Goal: Use online tool/utility: Utilize a website feature to perform a specific function

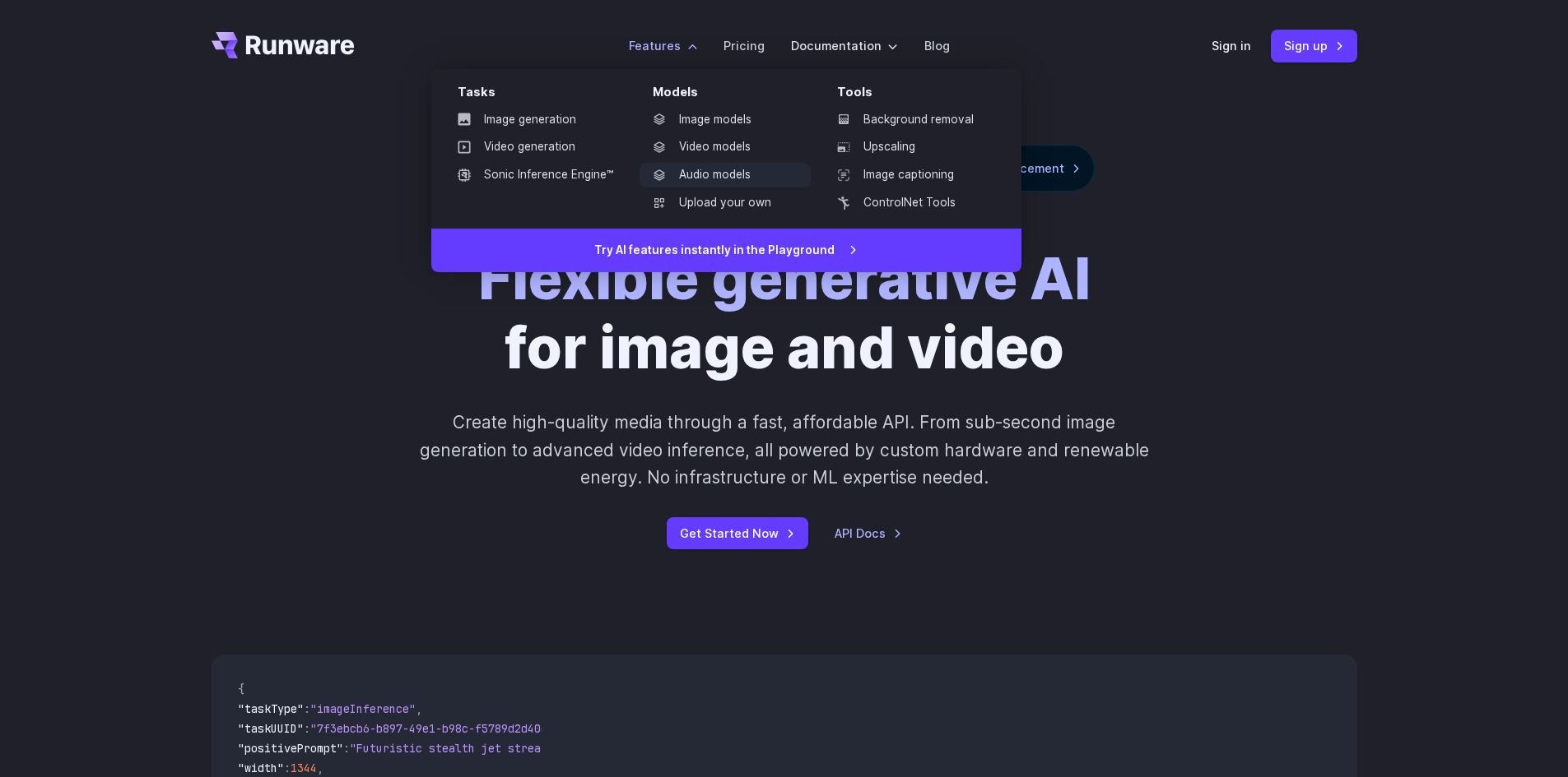
click at [723, 171] on link "Audio models" at bounding box center [725, 176] width 172 height 25
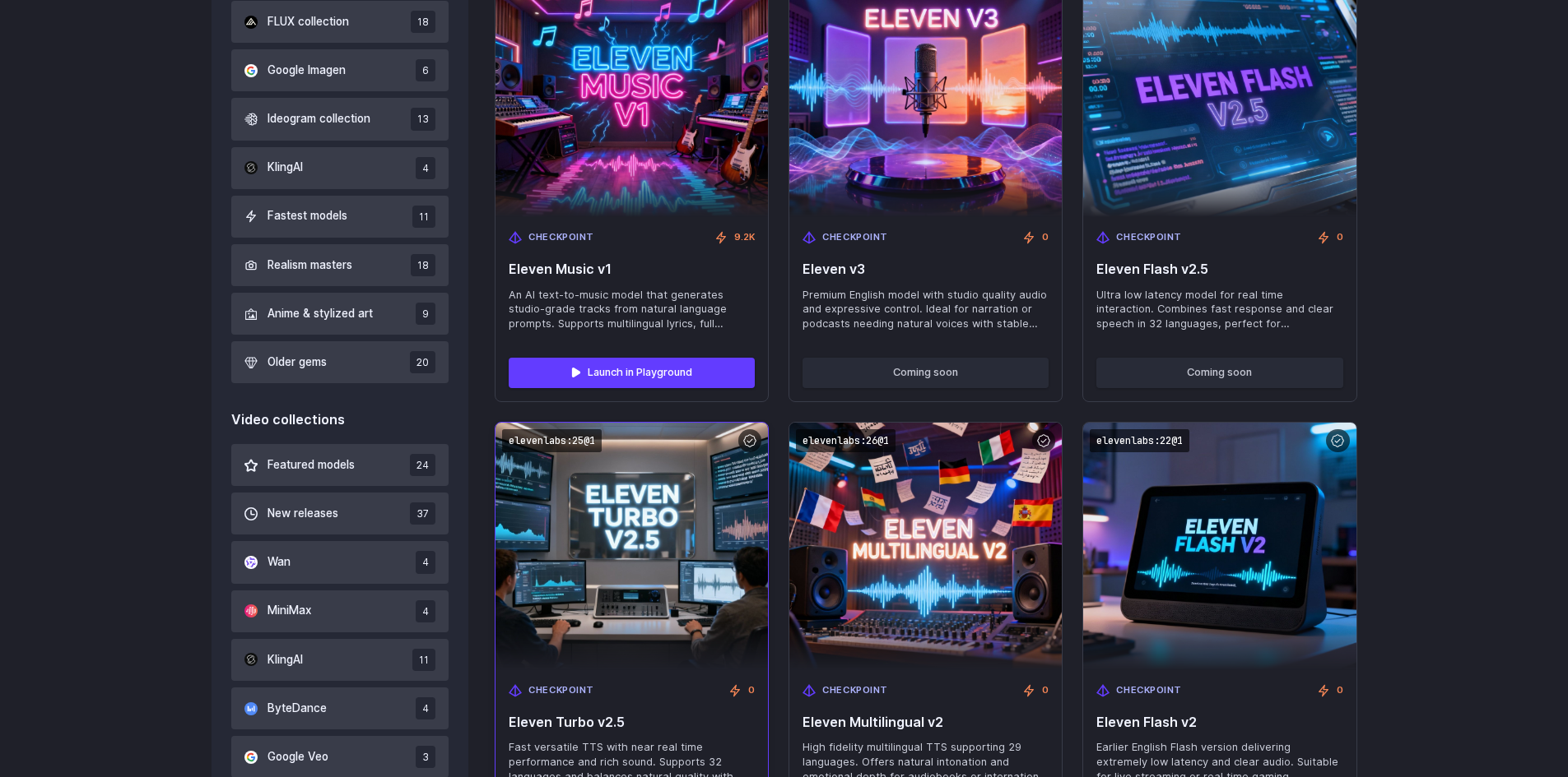
scroll to position [1070, 0]
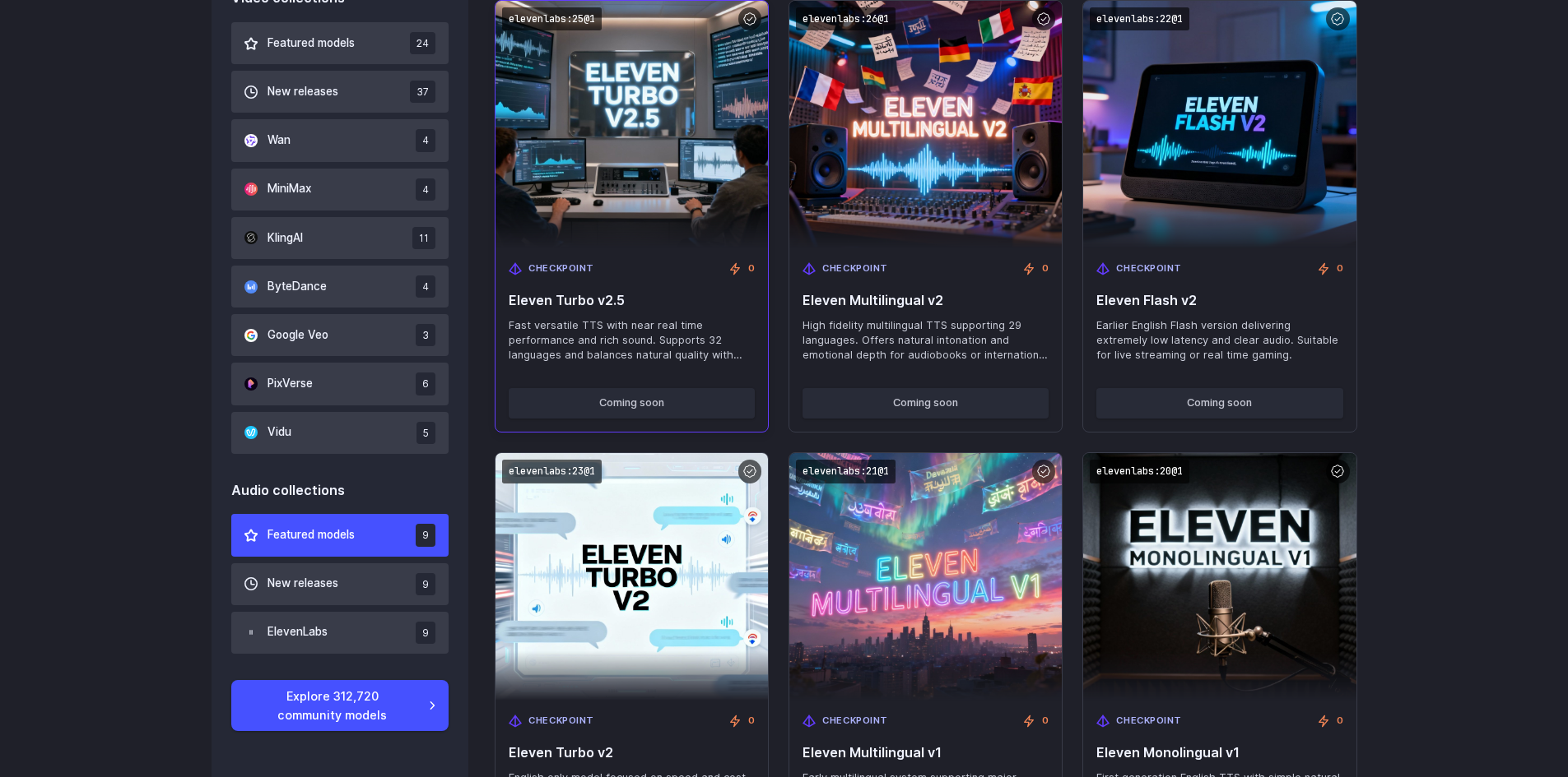
click at [625, 374] on div "Checkpoint 0 Eleven Turbo v2.5 Fast versatile TTS with near real time performan…" at bounding box center [632, 312] width 273 height 127
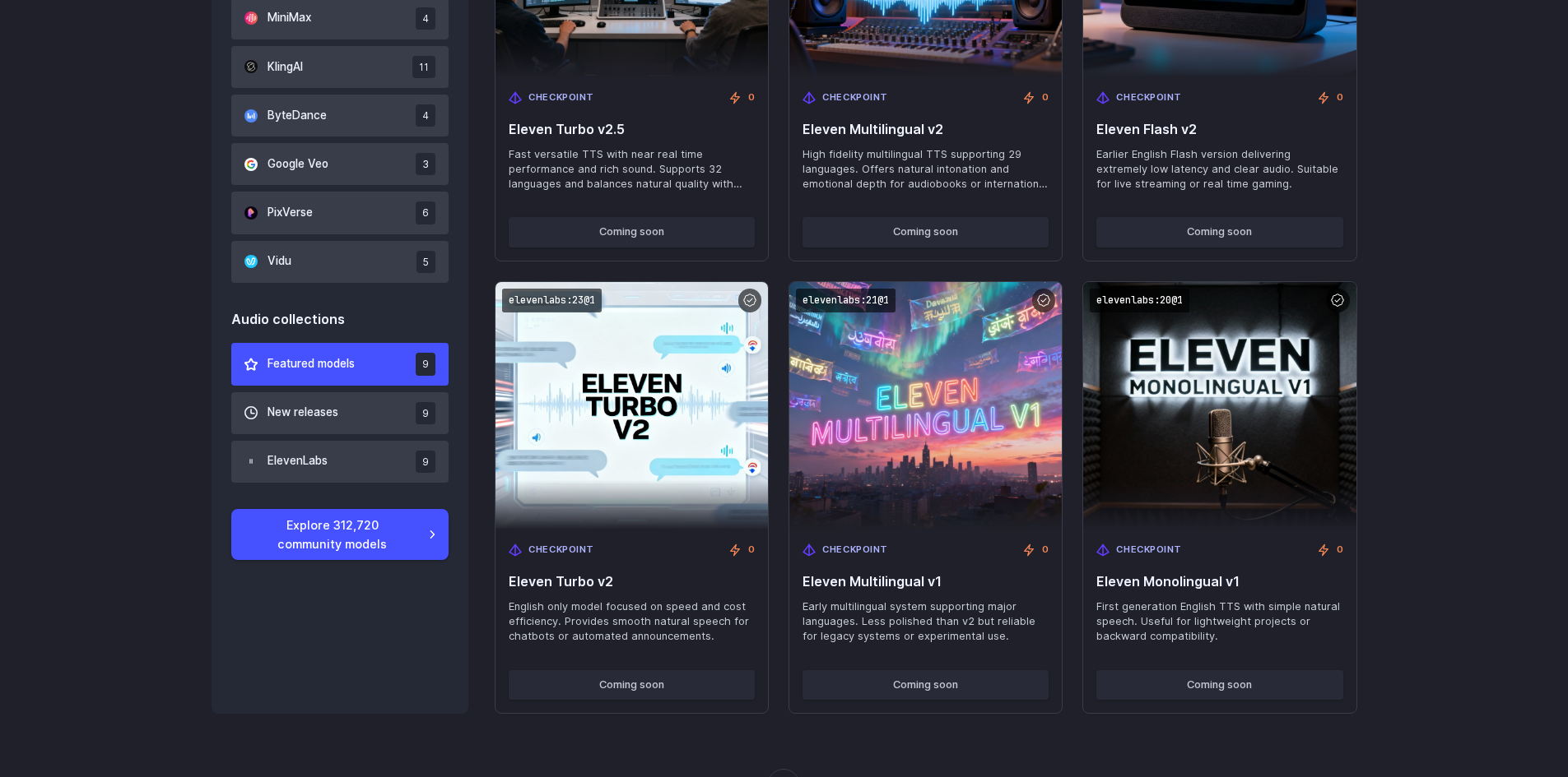
scroll to position [1645, 0]
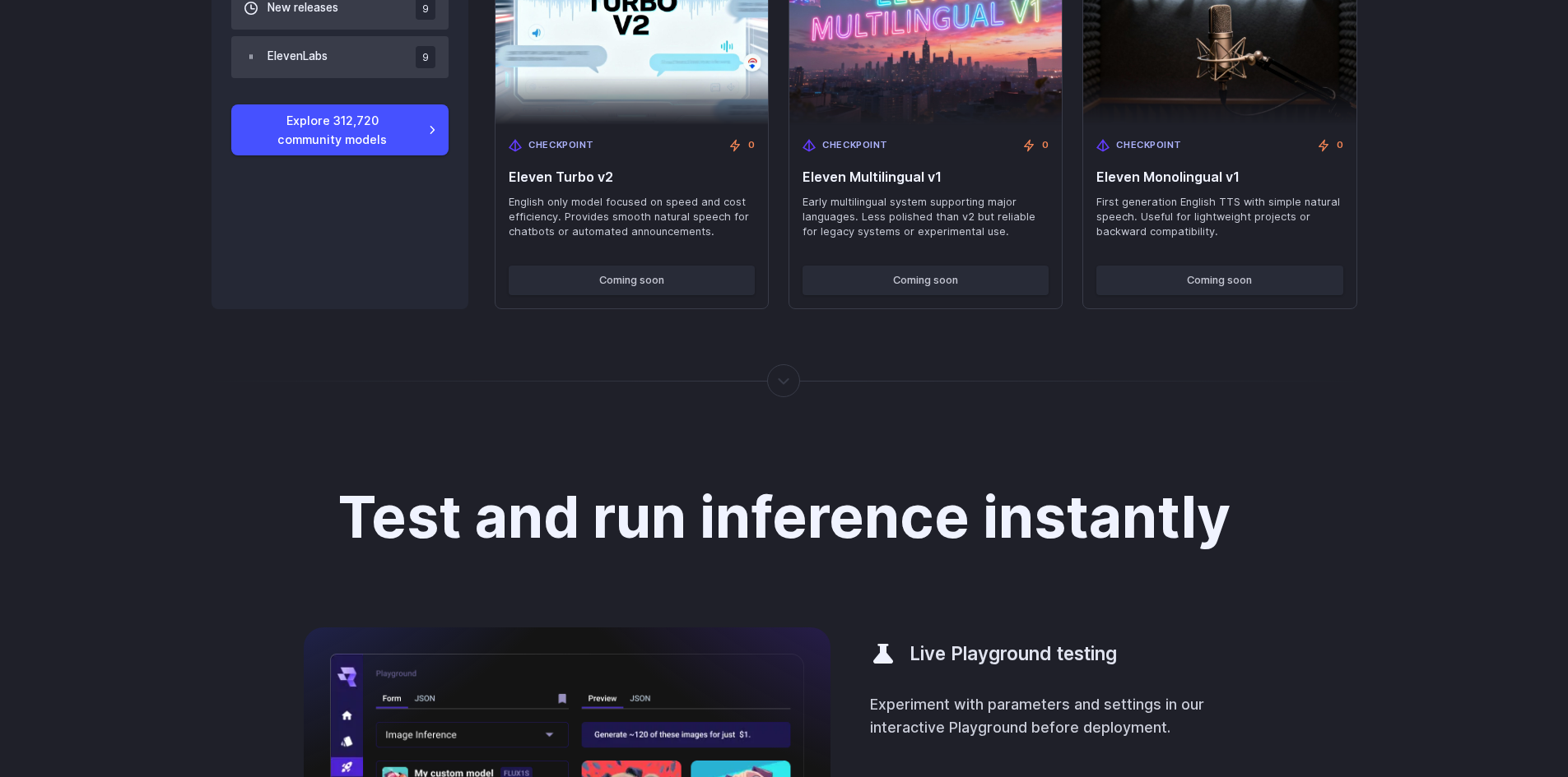
click at [785, 381] on div at bounding box center [784, 381] width 2 height 0
click at [784, 381] on div at bounding box center [784, 381] width 2 height 0
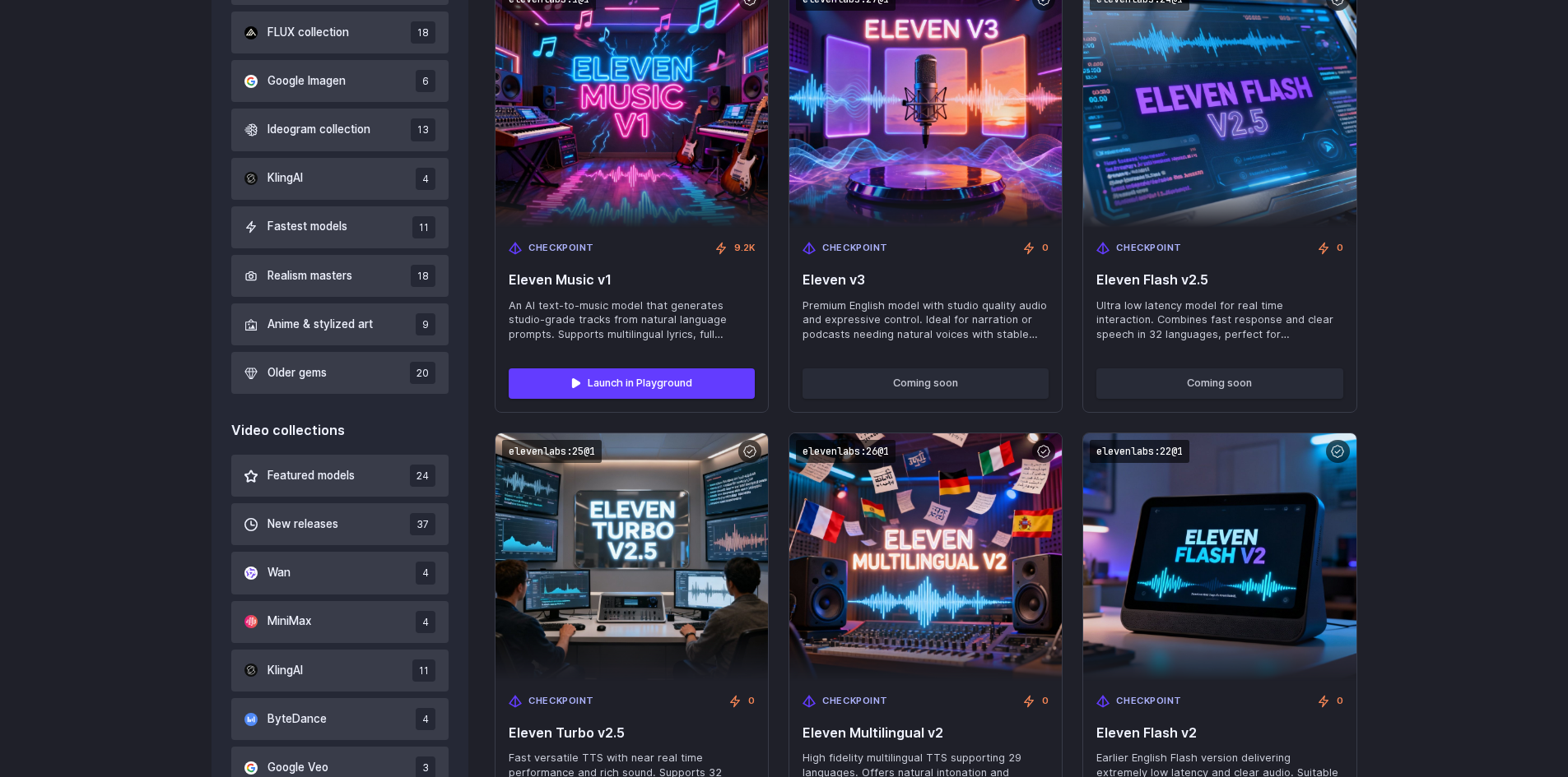
scroll to position [740, 0]
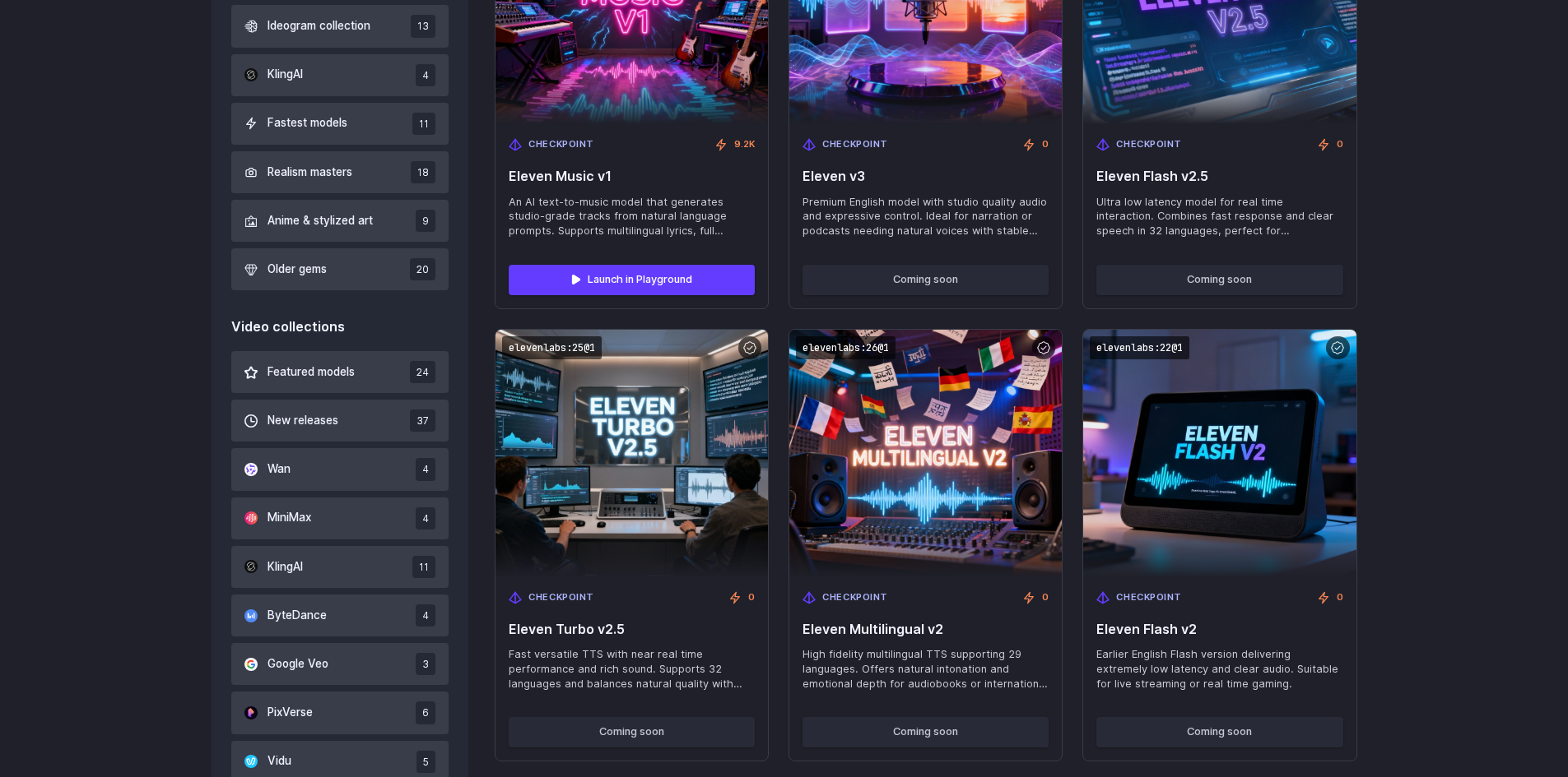
drag, startPoint x: 311, startPoint y: 519, endPoint x: 155, endPoint y: 573, distance: 165.1
click at [167, 584] on div "Image collections Featured models 38 New releases 33 FLUX collection 18 Google …" at bounding box center [784, 485] width 1568 height 1458
click at [124, 539] on div "Image collections Featured models 38 New releases 33 FLUX collection 18 Google …" at bounding box center [784, 485] width 1568 height 1458
click at [288, 473] on span "Wan" at bounding box center [279, 470] width 23 height 18
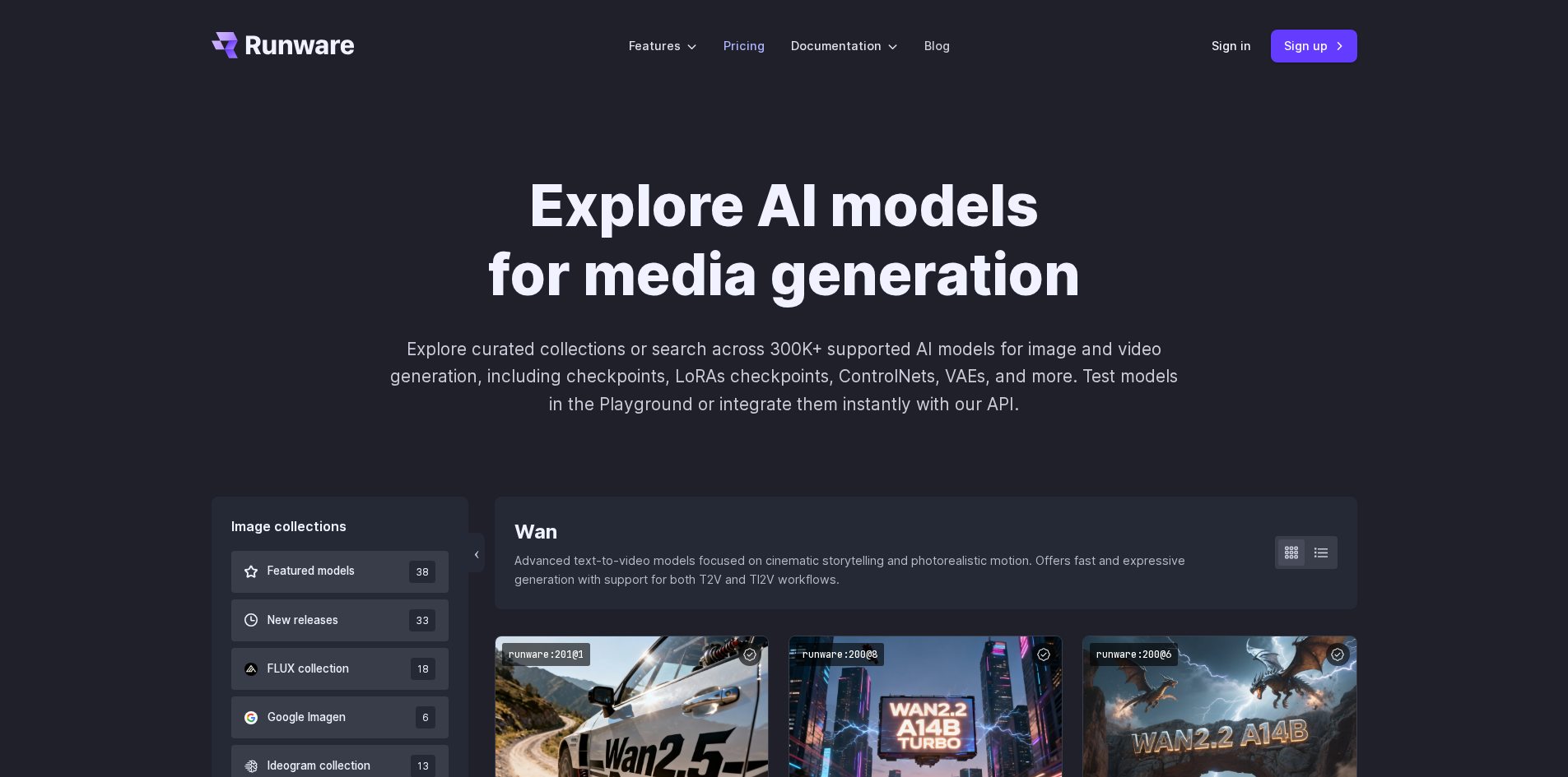
click at [743, 36] on link "Pricing" at bounding box center [743, 45] width 41 height 19
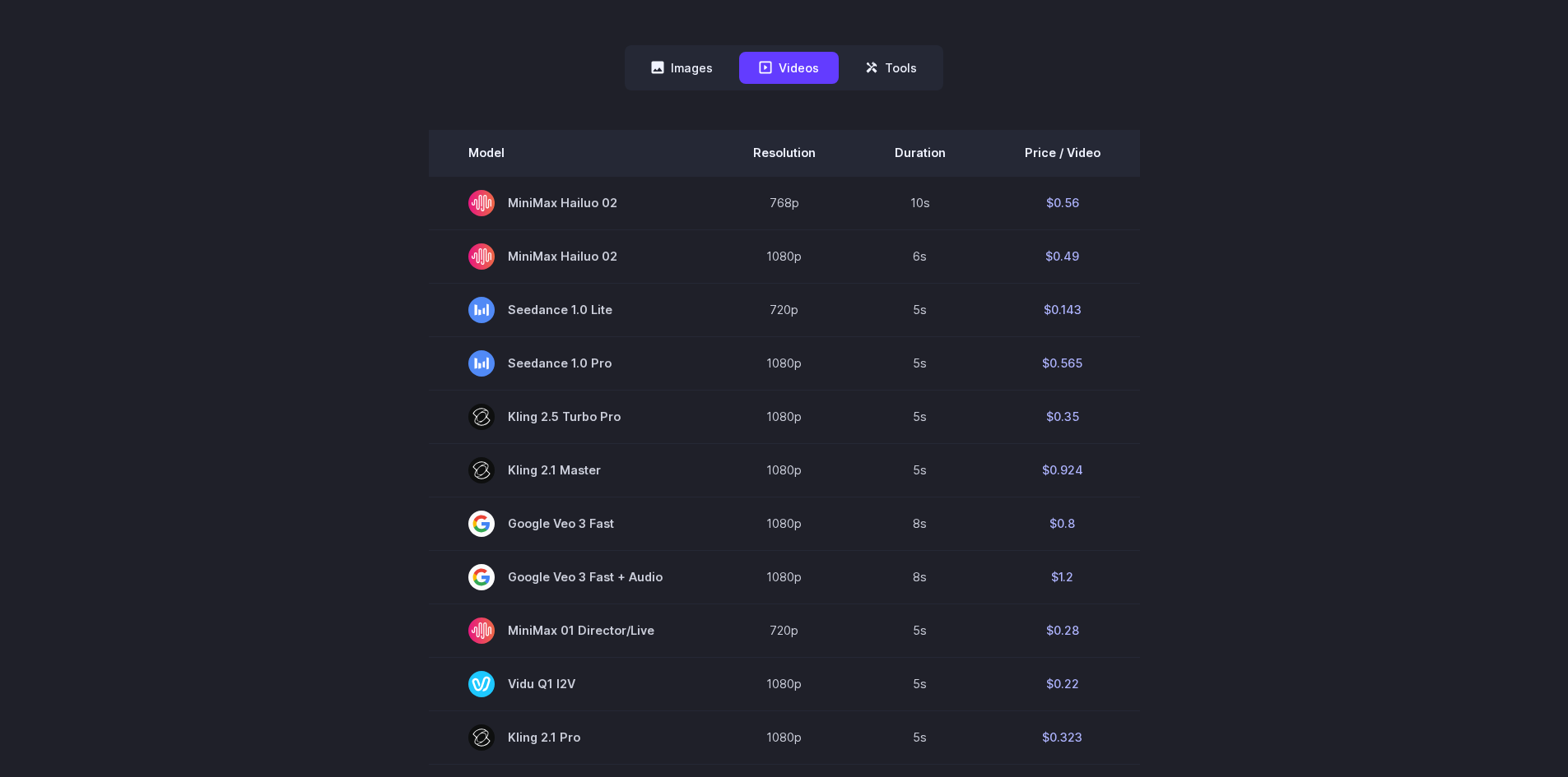
scroll to position [493, 0]
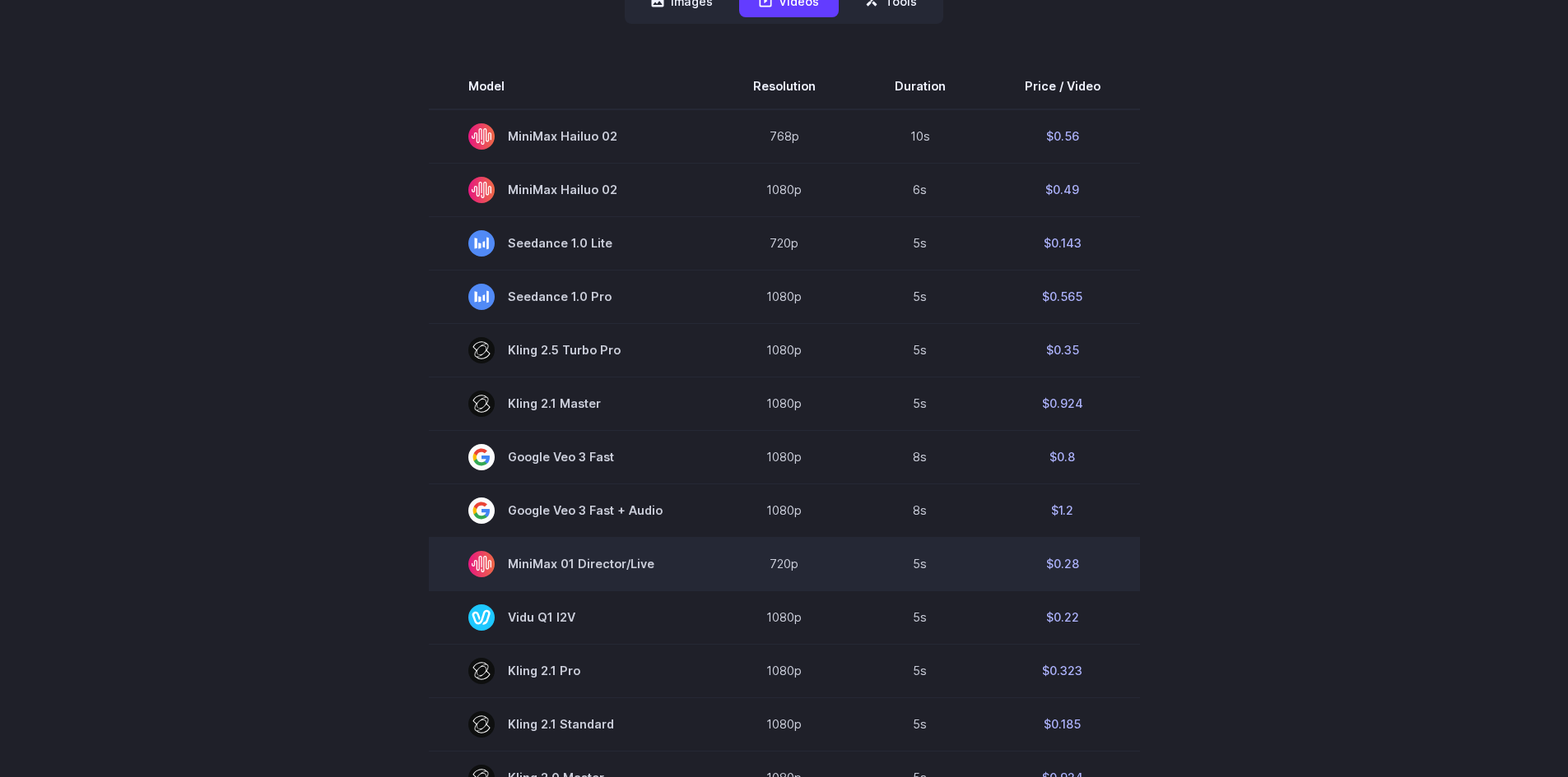
click at [923, 567] on td "5s" at bounding box center [920, 564] width 130 height 54
drag, startPoint x: 806, startPoint y: 565, endPoint x: 963, endPoint y: 568, distance: 157.0
click at [958, 570] on tr "MiniMax 01 Director/Live 720p 5s $0.28" at bounding box center [784, 564] width 711 height 54
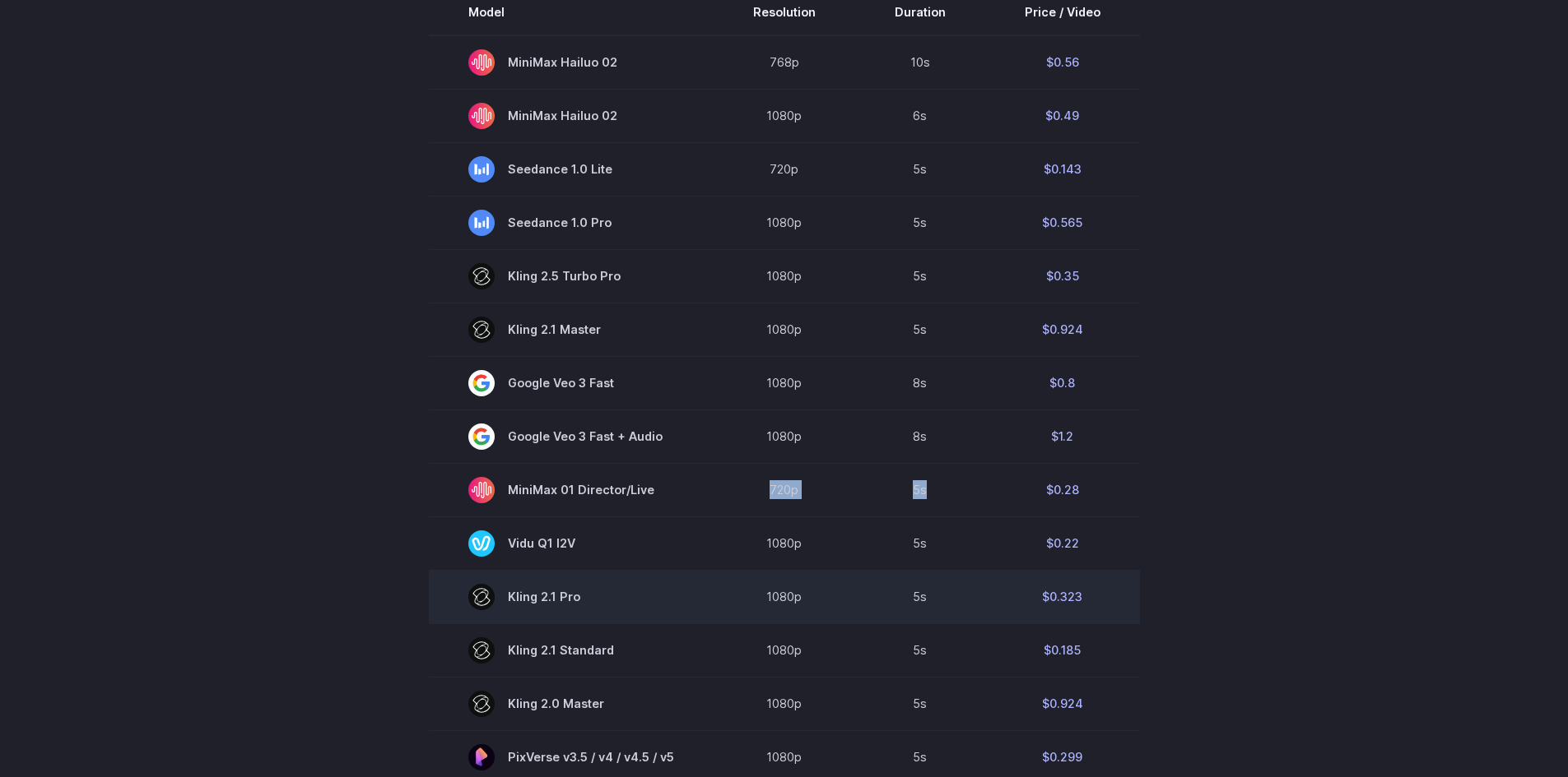
scroll to position [740, 0]
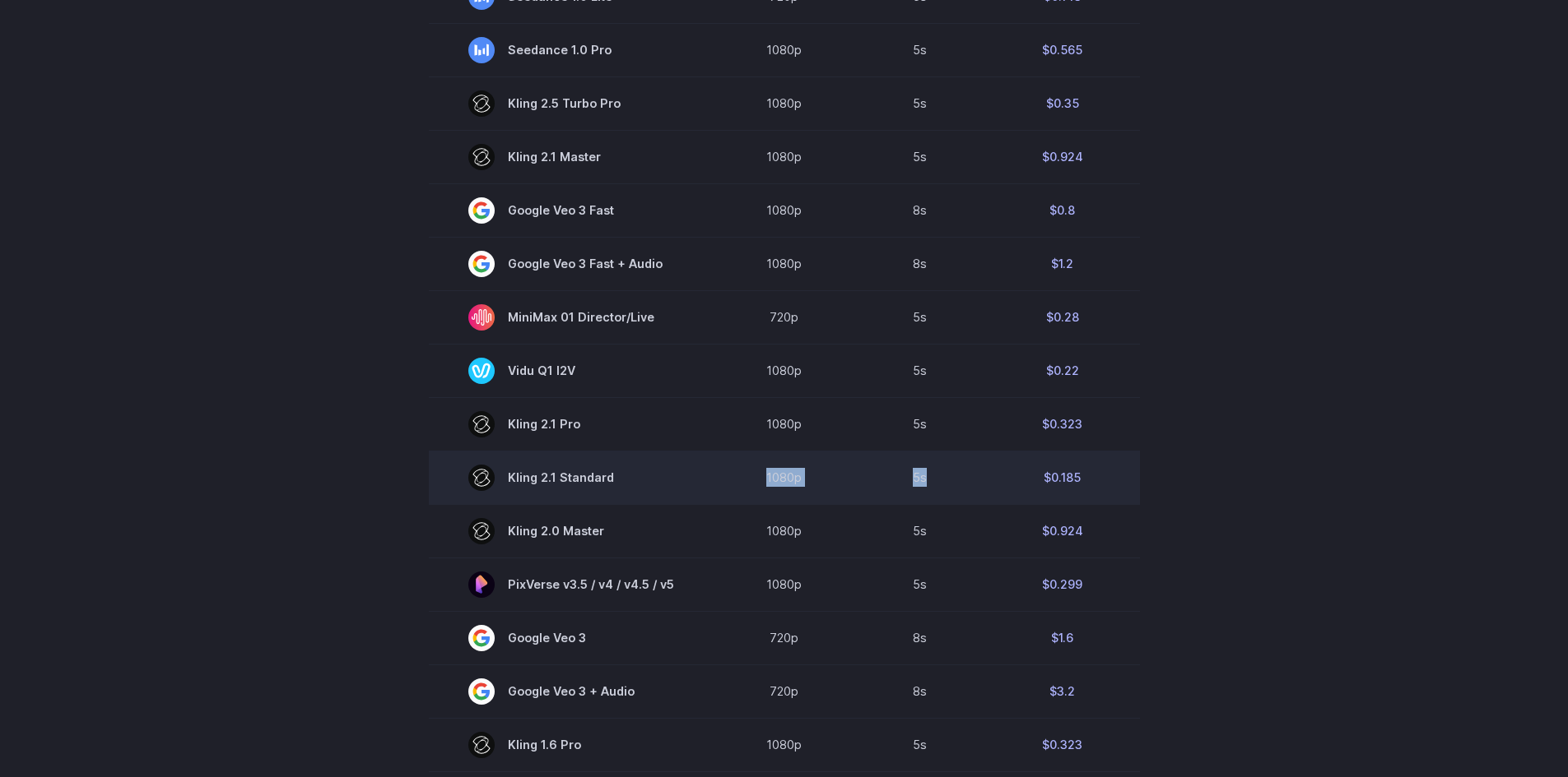
drag, startPoint x: 953, startPoint y: 484, endPoint x: 745, endPoint y: 483, distance: 208.0
click at [745, 483] on tr "Kling 2.1 Standard 1080p 5s $0.185" at bounding box center [784, 478] width 711 height 54
click at [950, 478] on td "5s" at bounding box center [920, 478] width 130 height 54
drag, startPoint x: 964, startPoint y: 478, endPoint x: 759, endPoint y: 485, distance: 205.1
click at [759, 485] on tr "Kling 2.1 Standard 1080p 5s $0.185" at bounding box center [784, 478] width 711 height 54
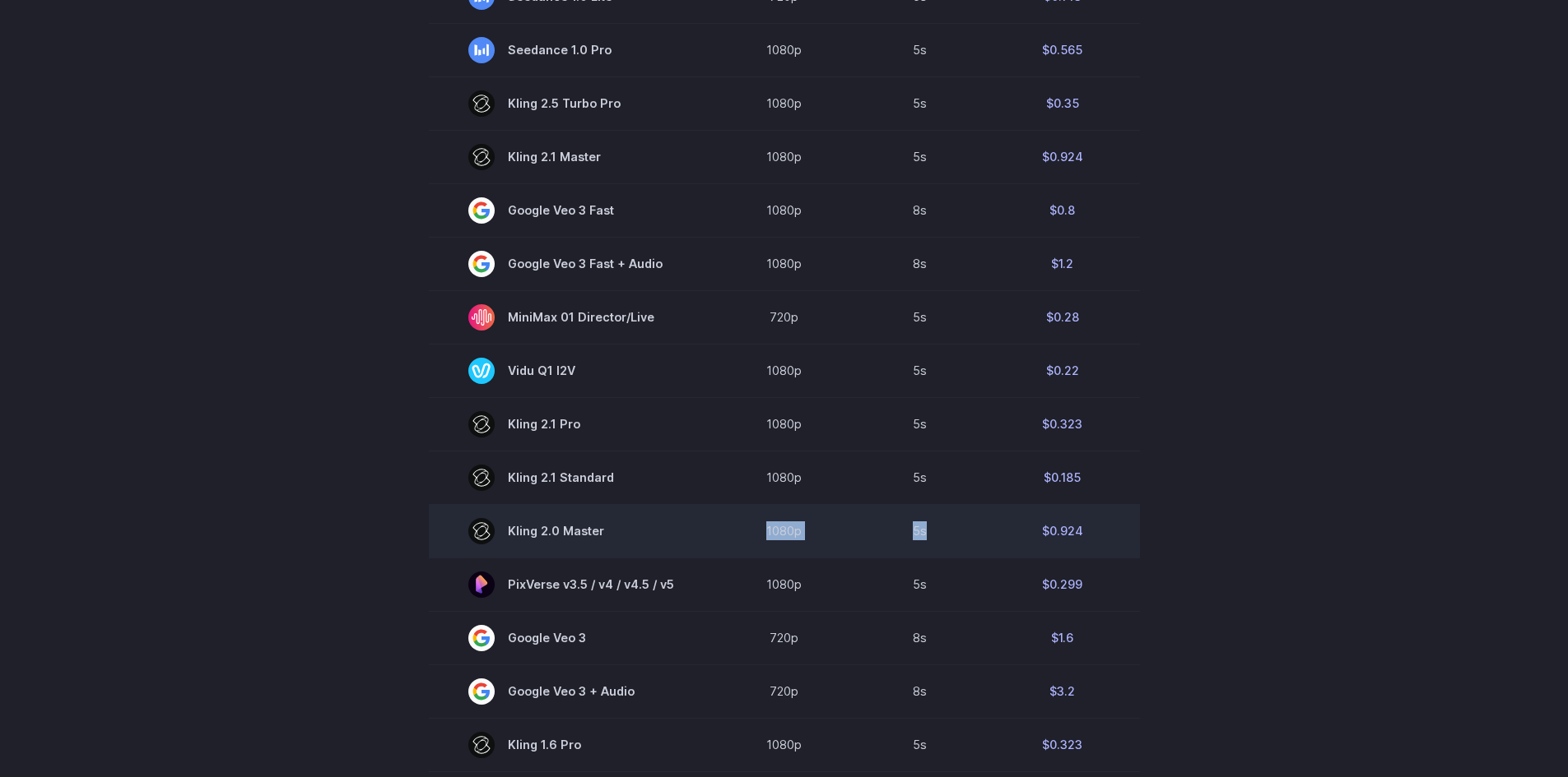
drag, startPoint x: 976, startPoint y: 539, endPoint x: 726, endPoint y: 539, distance: 250.0
click at [726, 539] on tr "Kling 2.0 Master 1080p 5s $0.924" at bounding box center [784, 531] width 711 height 54
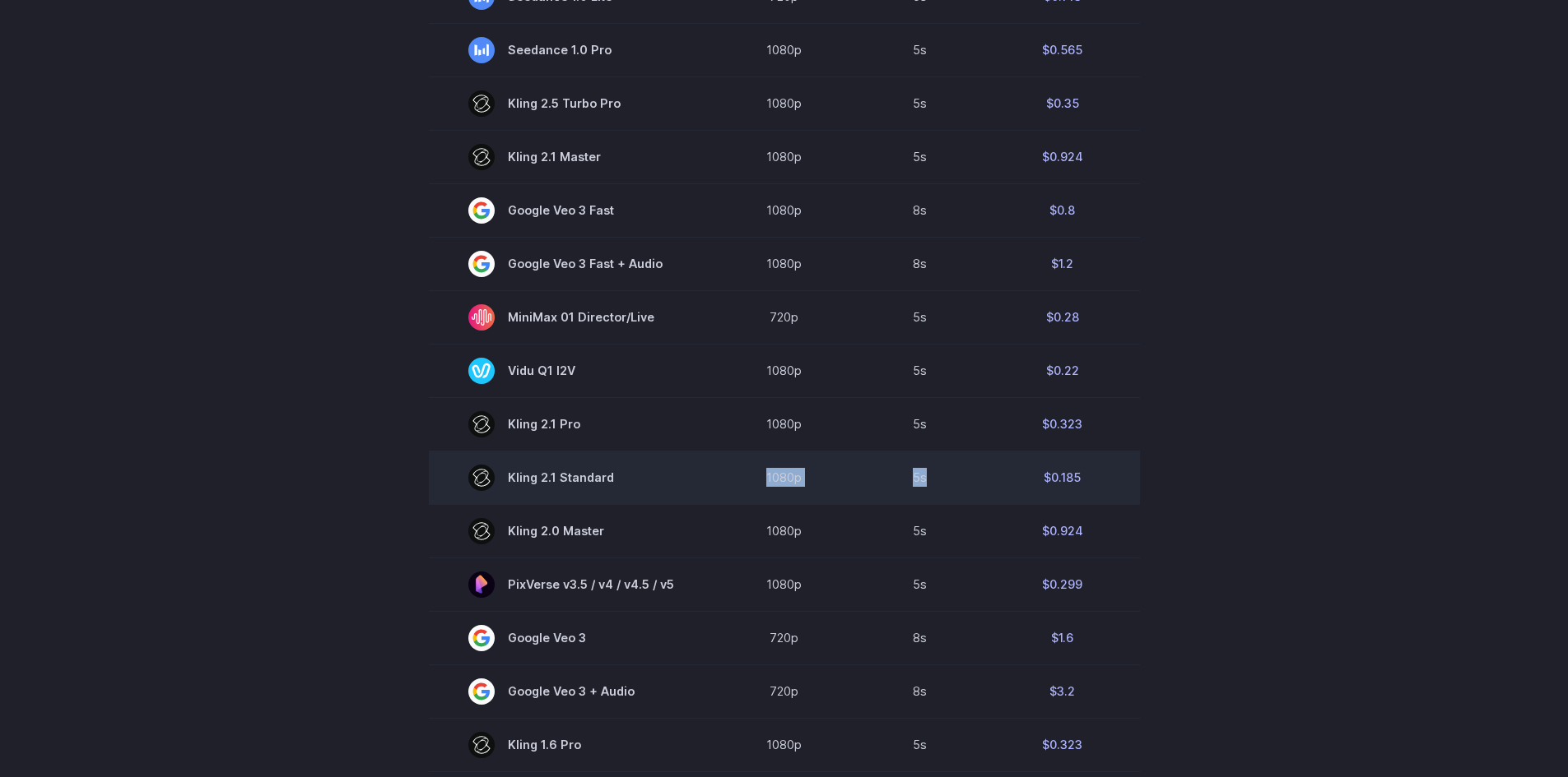
drag, startPoint x: 925, startPoint y: 491, endPoint x: 768, endPoint y: 471, distance: 158.3
click at [768, 471] on tr "Kling 2.1 Standard 1080p 5s $0.185" at bounding box center [784, 478] width 711 height 54
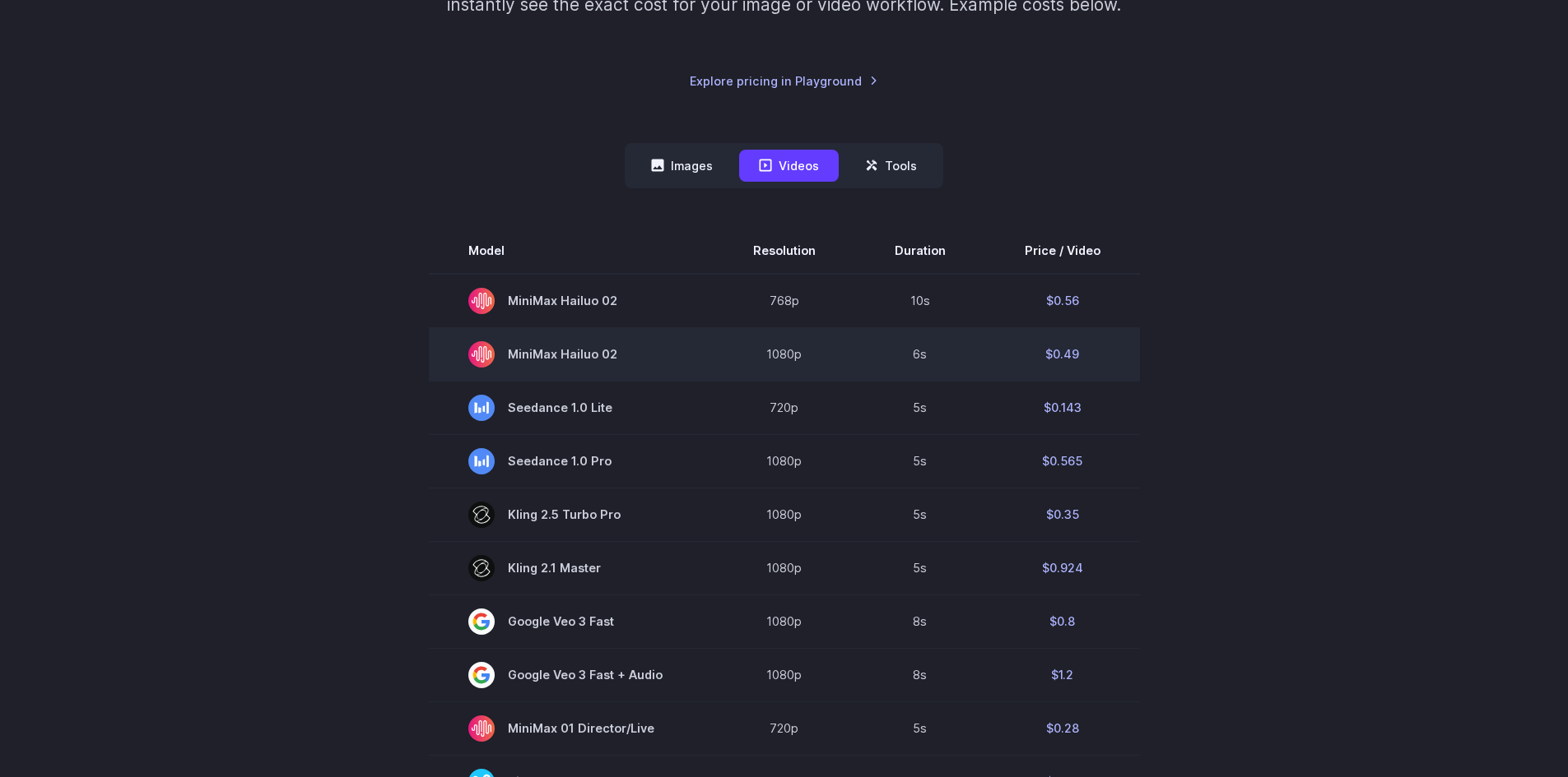
scroll to position [0, 0]
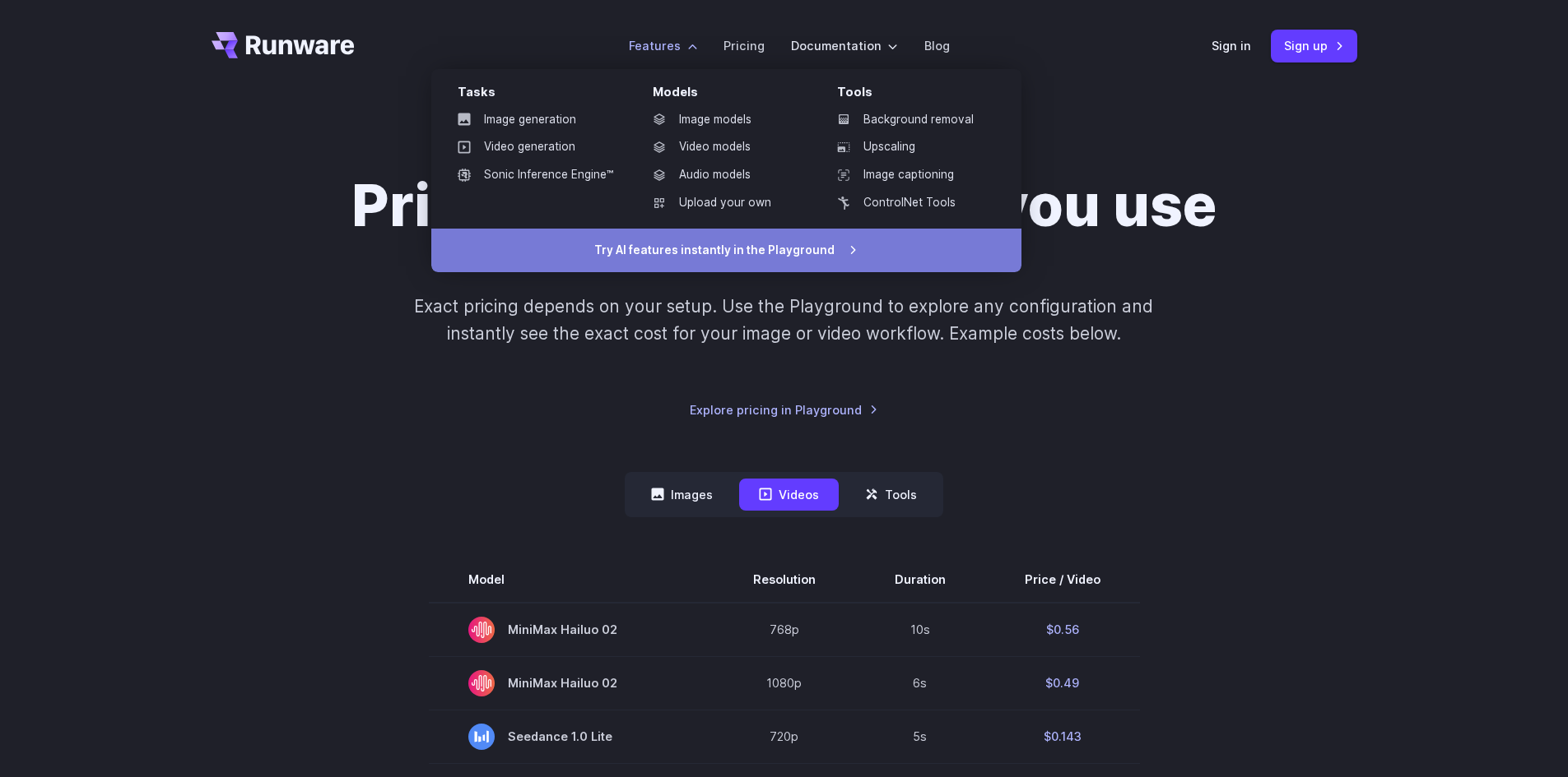
click at [704, 250] on link "Try AI features instantly in the Playground" at bounding box center [725, 250] width 590 height 44
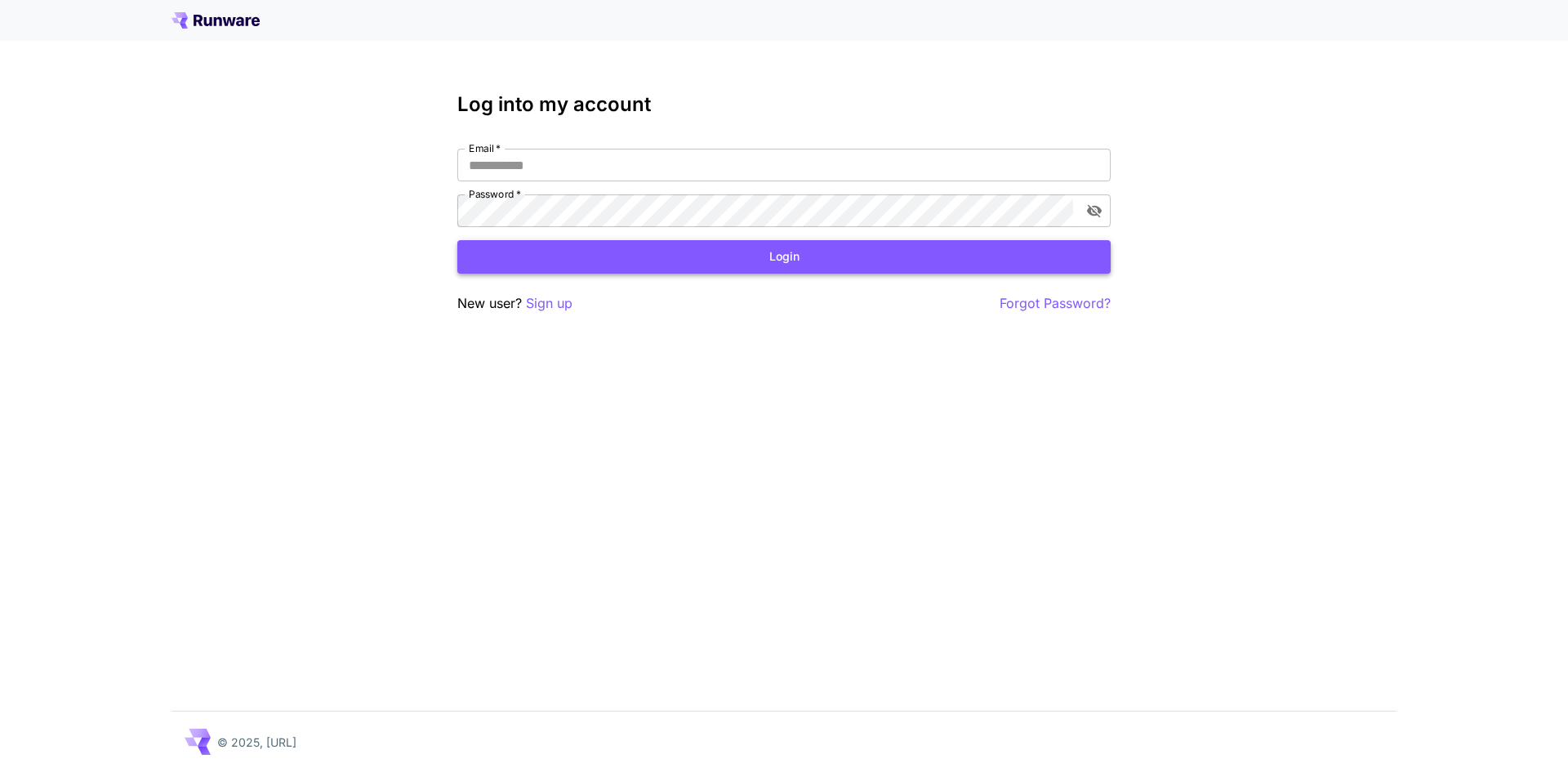
type input "**********"
click at [704, 259] on button "Login" at bounding box center [784, 257] width 654 height 33
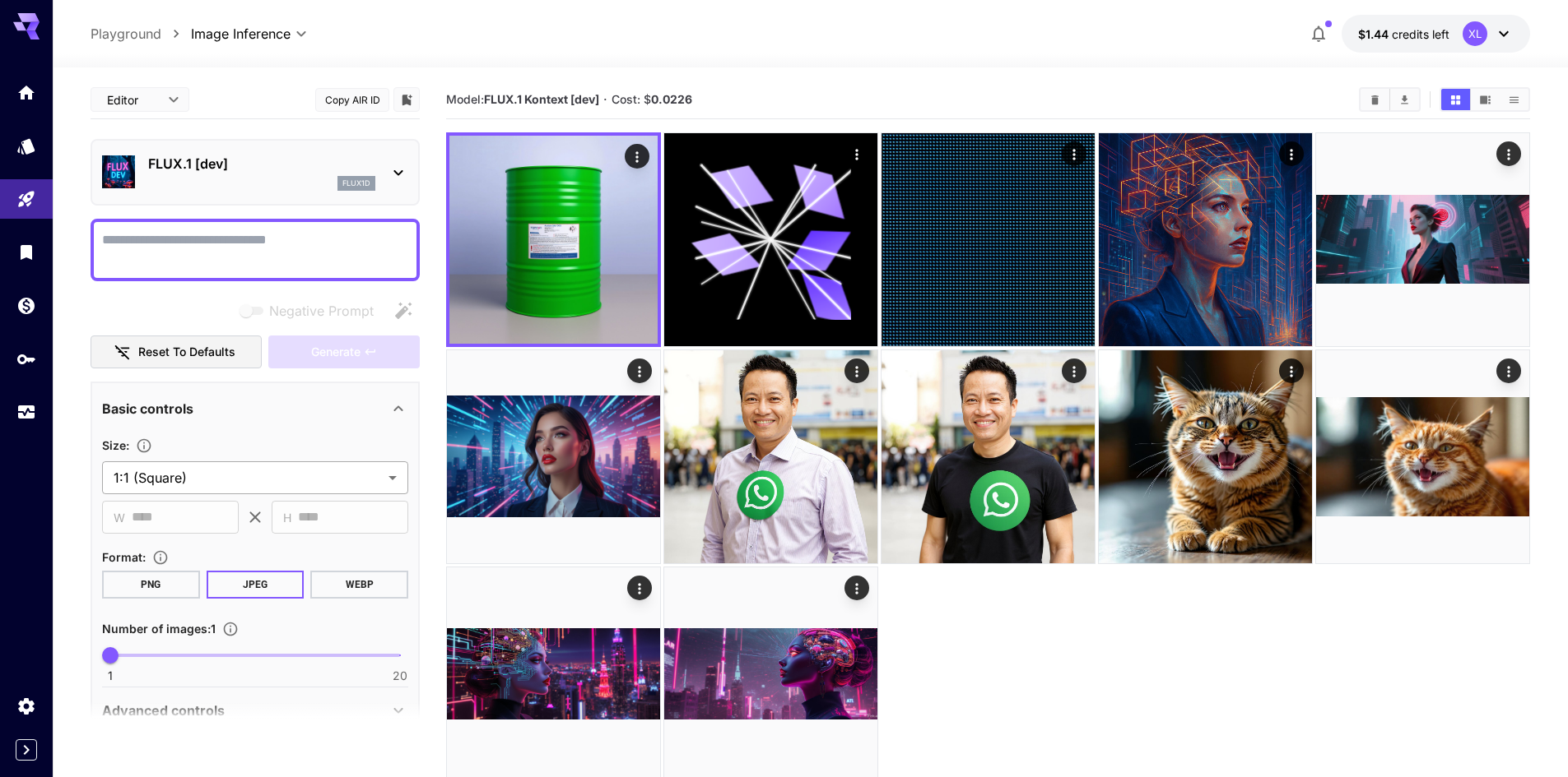
click at [255, 479] on body "**********" at bounding box center [784, 453] width 1568 height 907
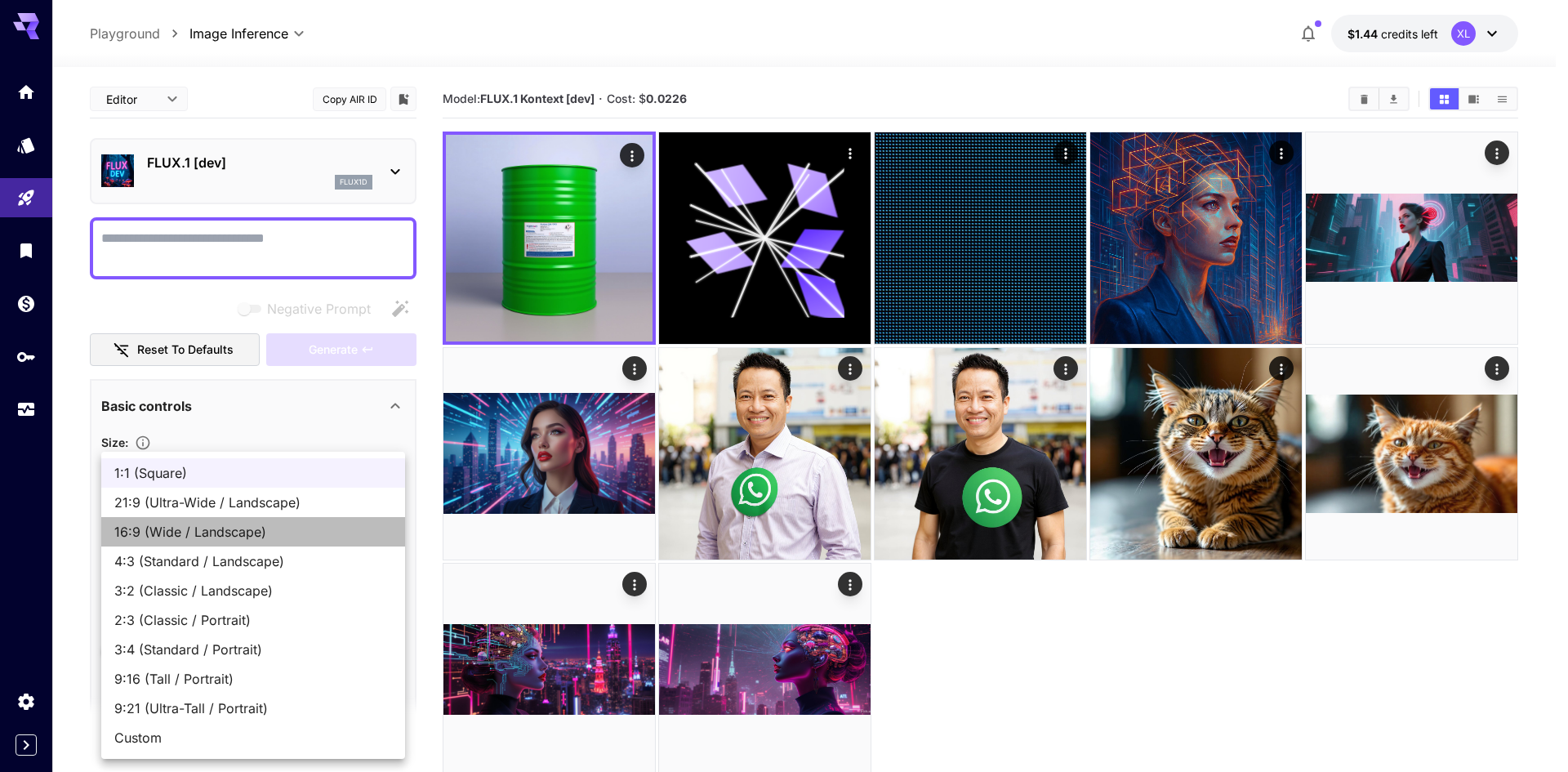
click at [247, 529] on span "16:9 (Wide / Landscape)" at bounding box center [253, 532] width 277 height 20
type input "**********"
type input "****"
type input "***"
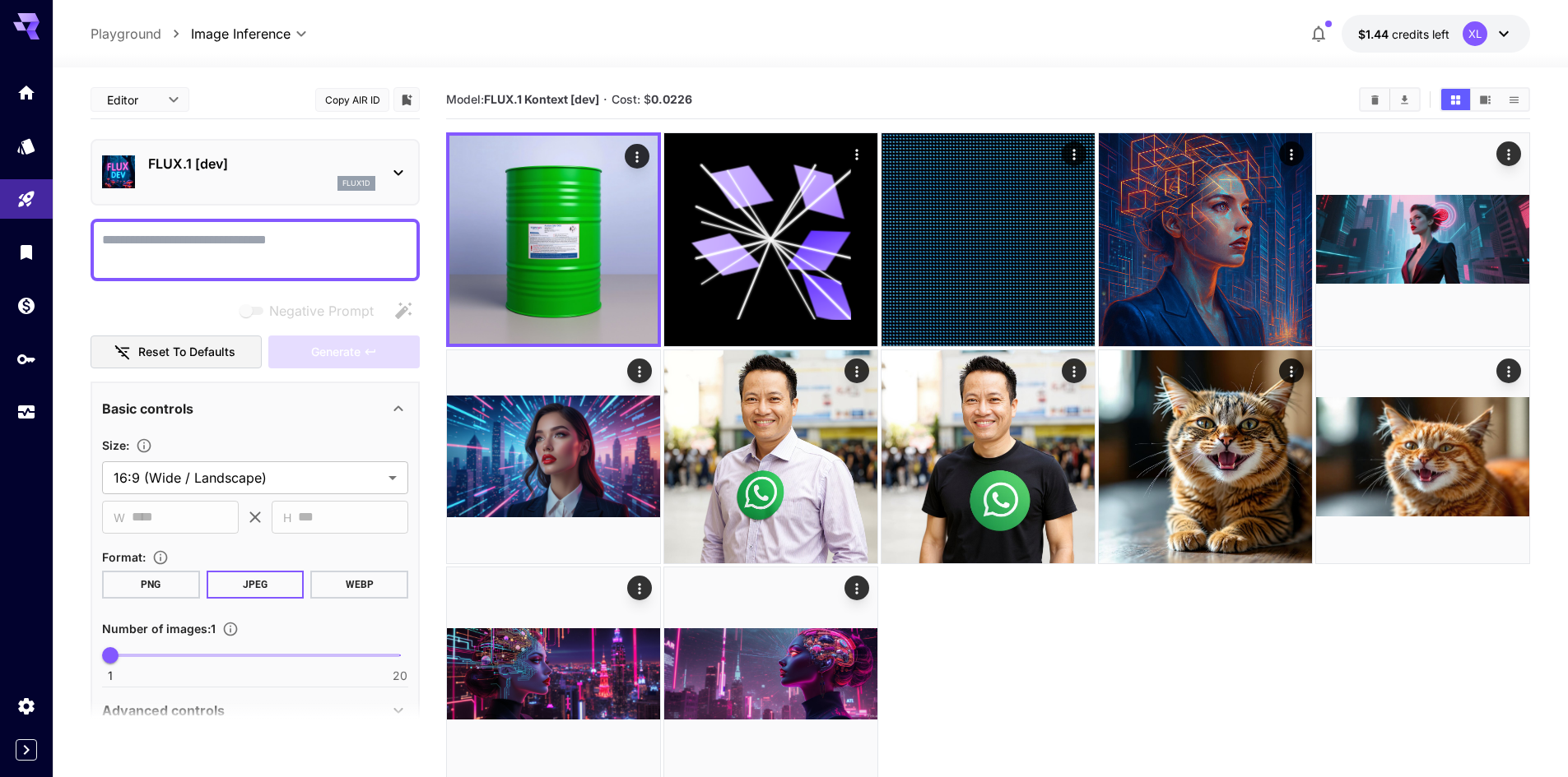
click at [226, 496] on section "**********" at bounding box center [255, 484] width 306 height 99
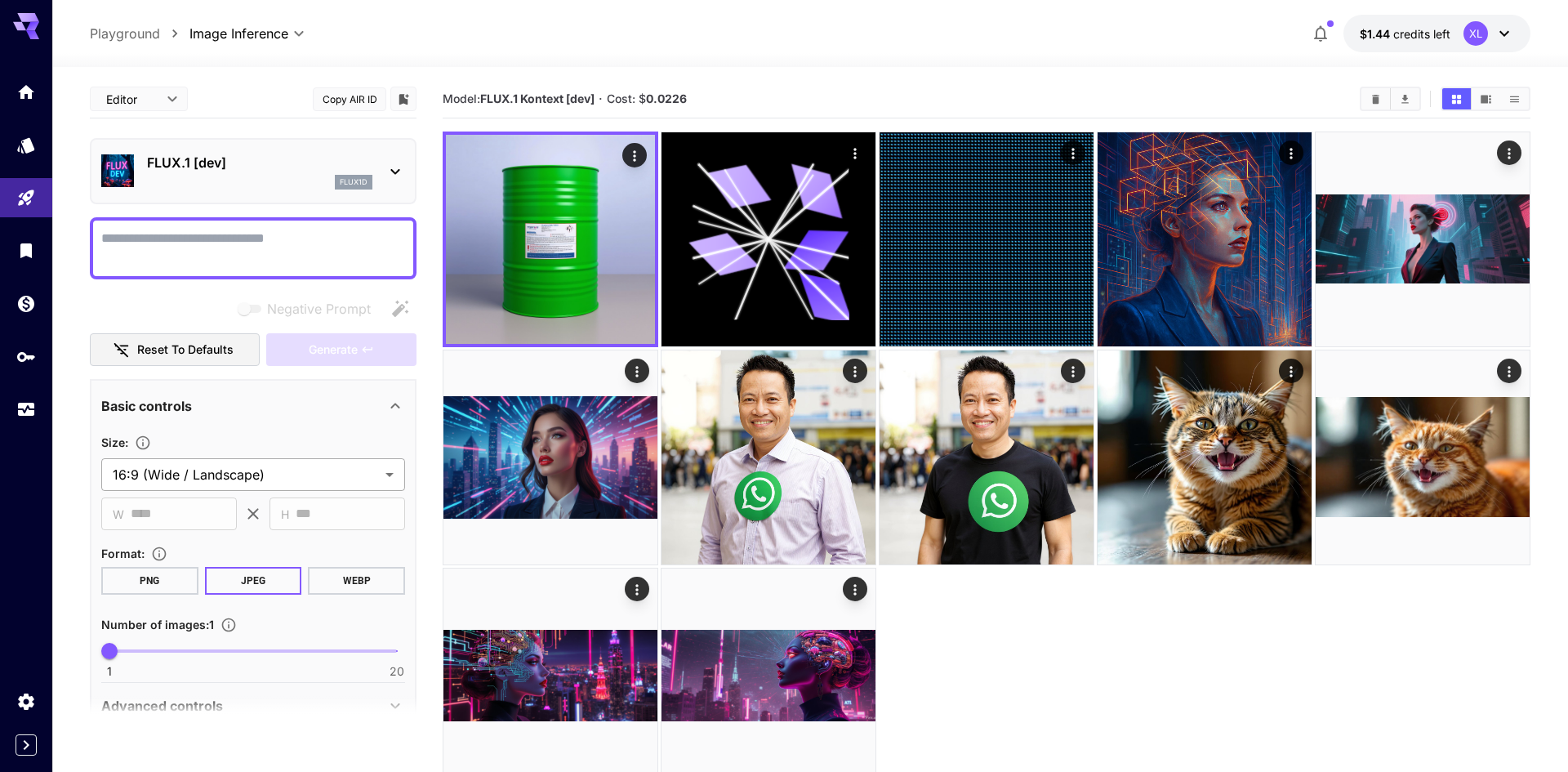
click at [218, 475] on body "**********" at bounding box center [784, 450] width 1568 height 902
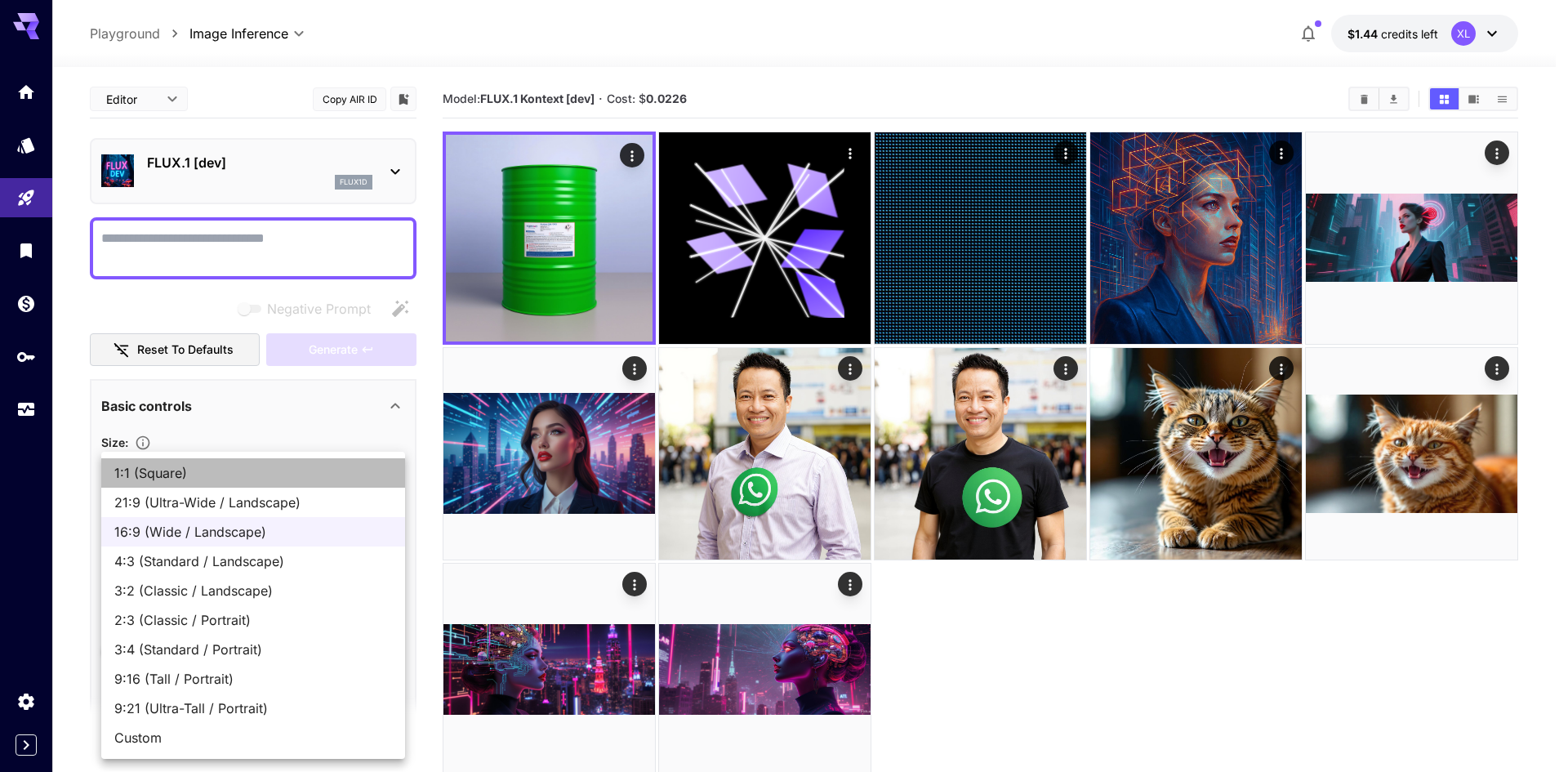
click at [218, 475] on span "1:1 (Square)" at bounding box center [253, 474] width 277 height 20
type input "**********"
type input "****"
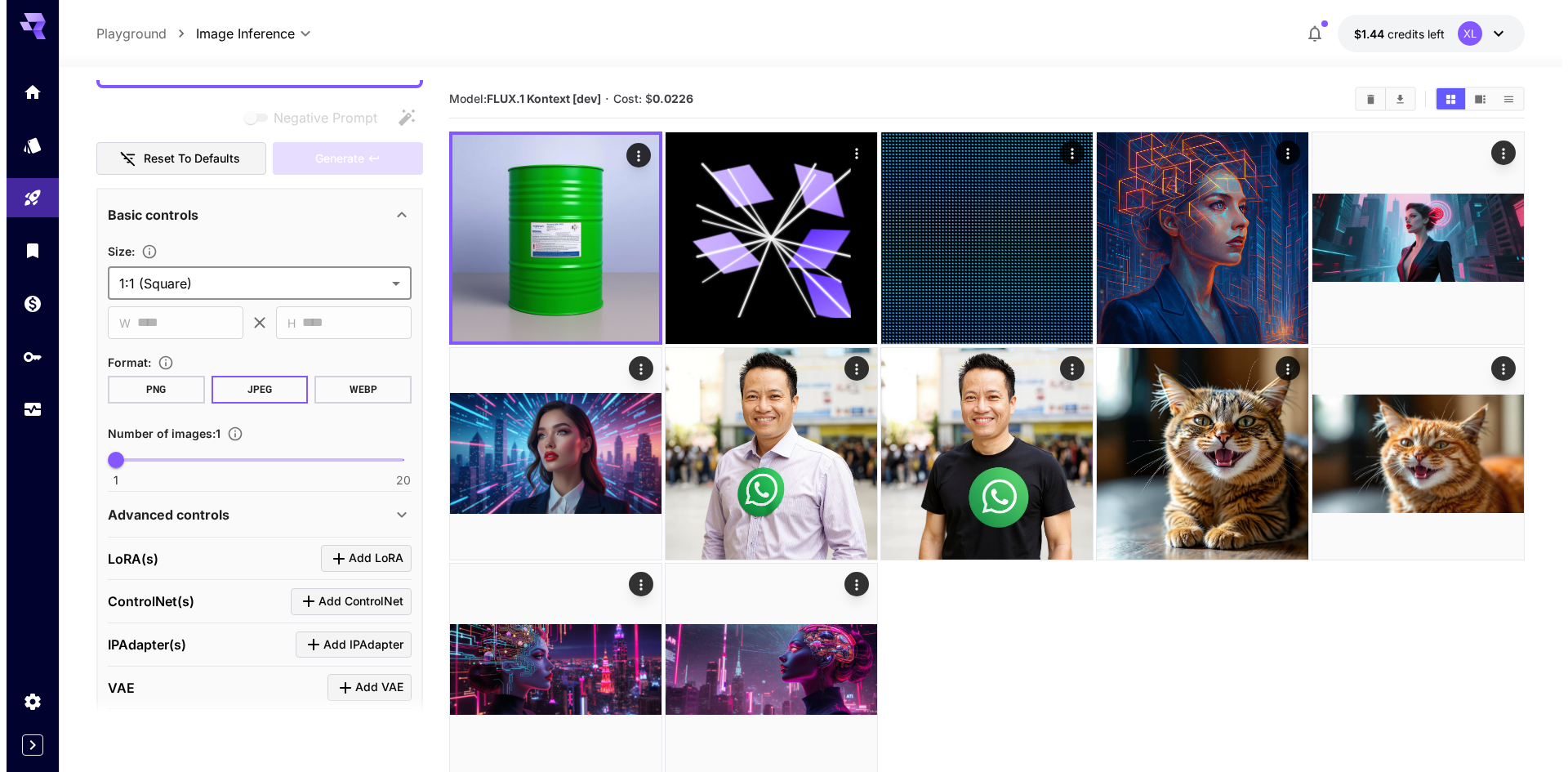
scroll to position [16, 0]
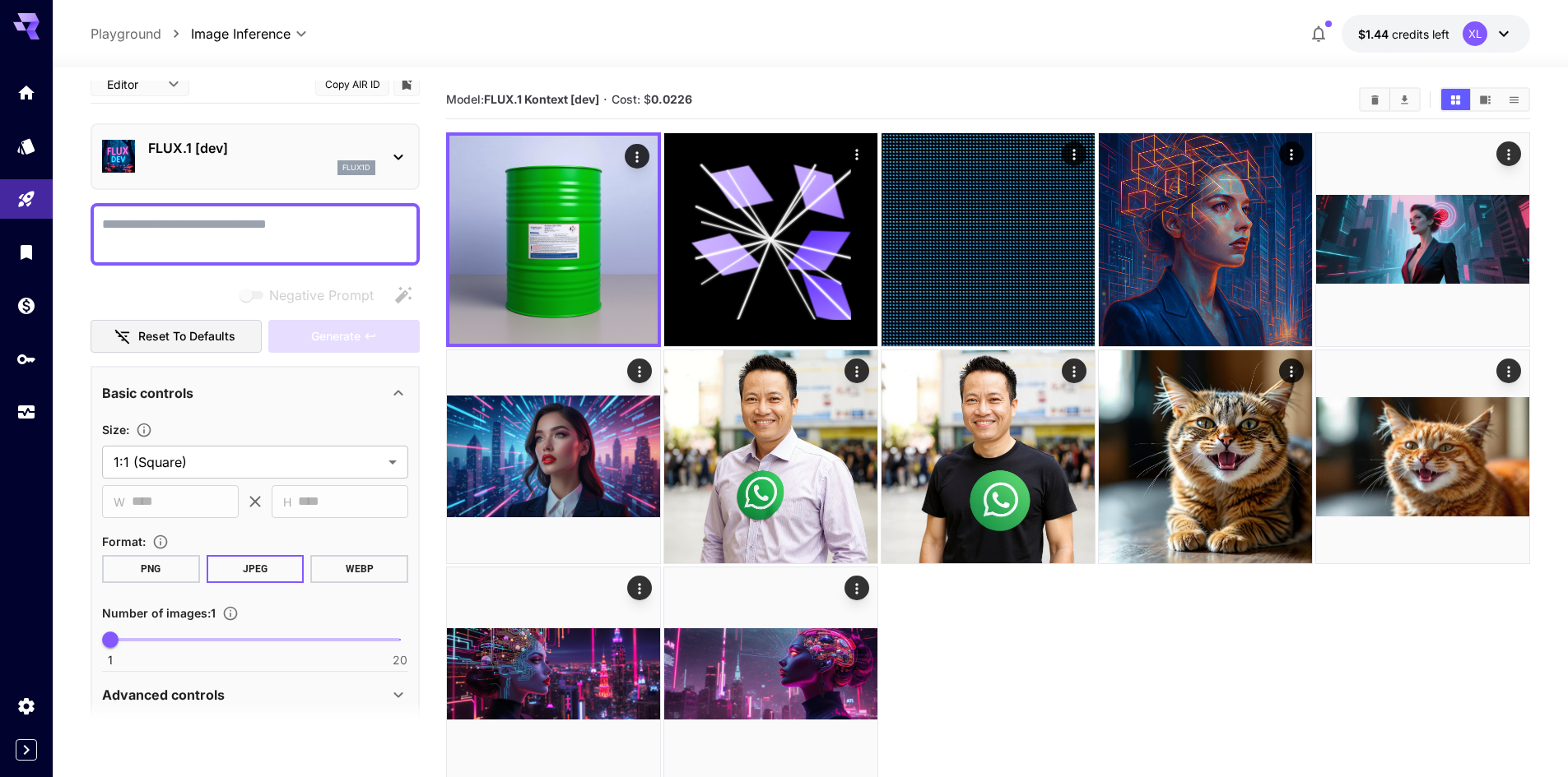
click at [233, 144] on p "FLUX.1 [dev]" at bounding box center [261, 148] width 227 height 20
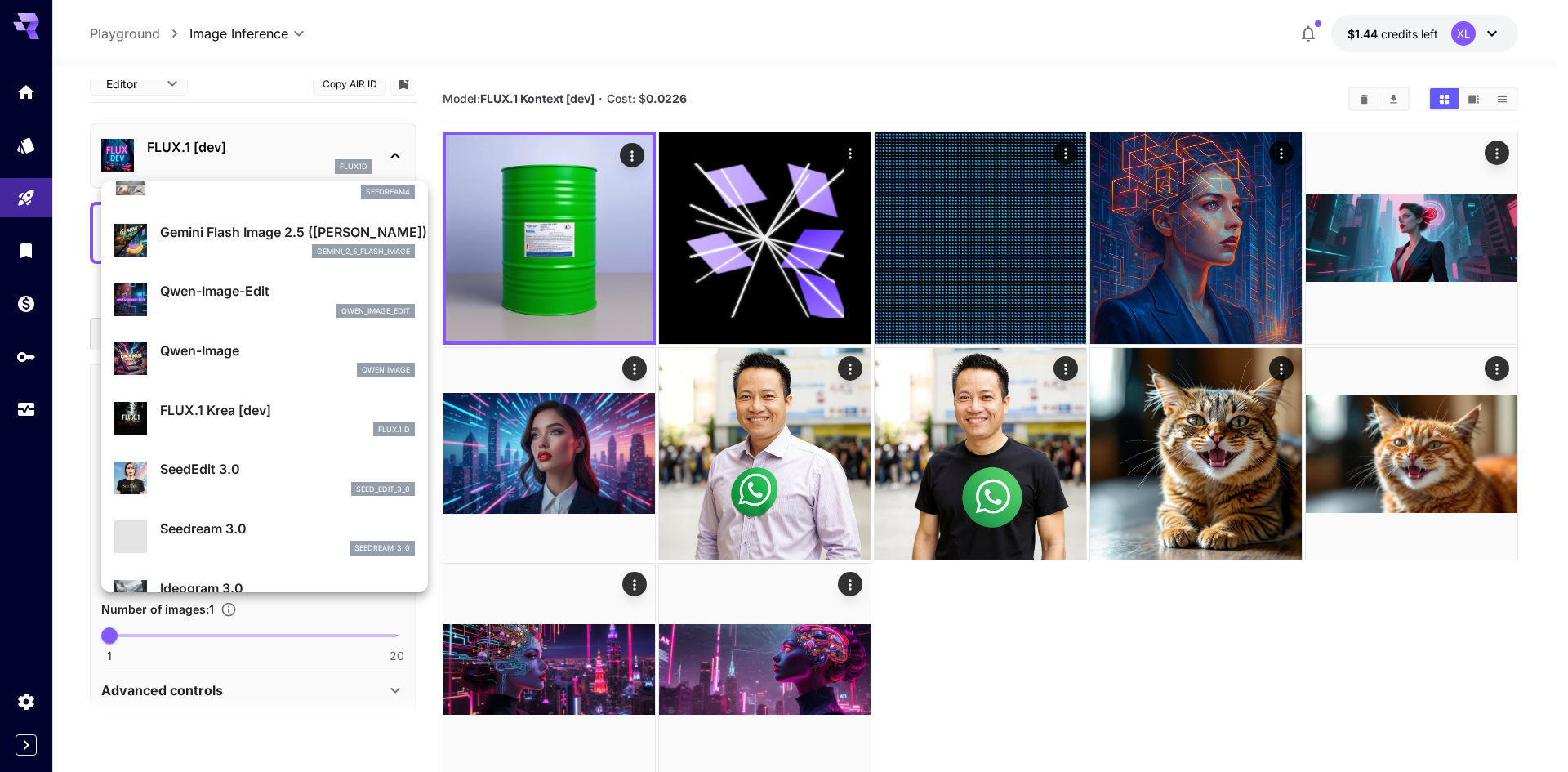
scroll to position [164, 0]
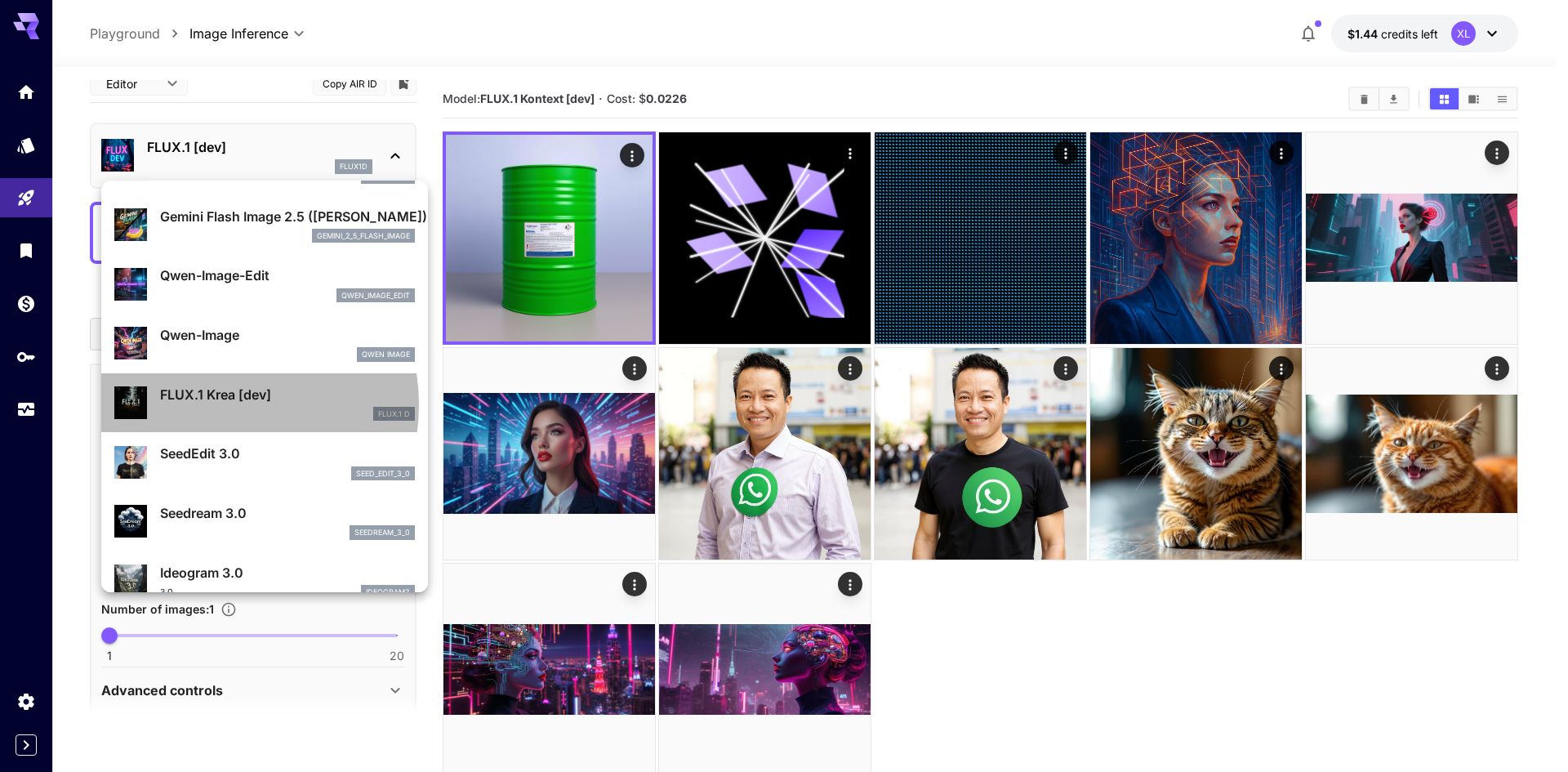
click at [218, 406] on div "FLUX.1 Krea [dev] FLUX.1 D" at bounding box center [287, 403] width 255 height 37
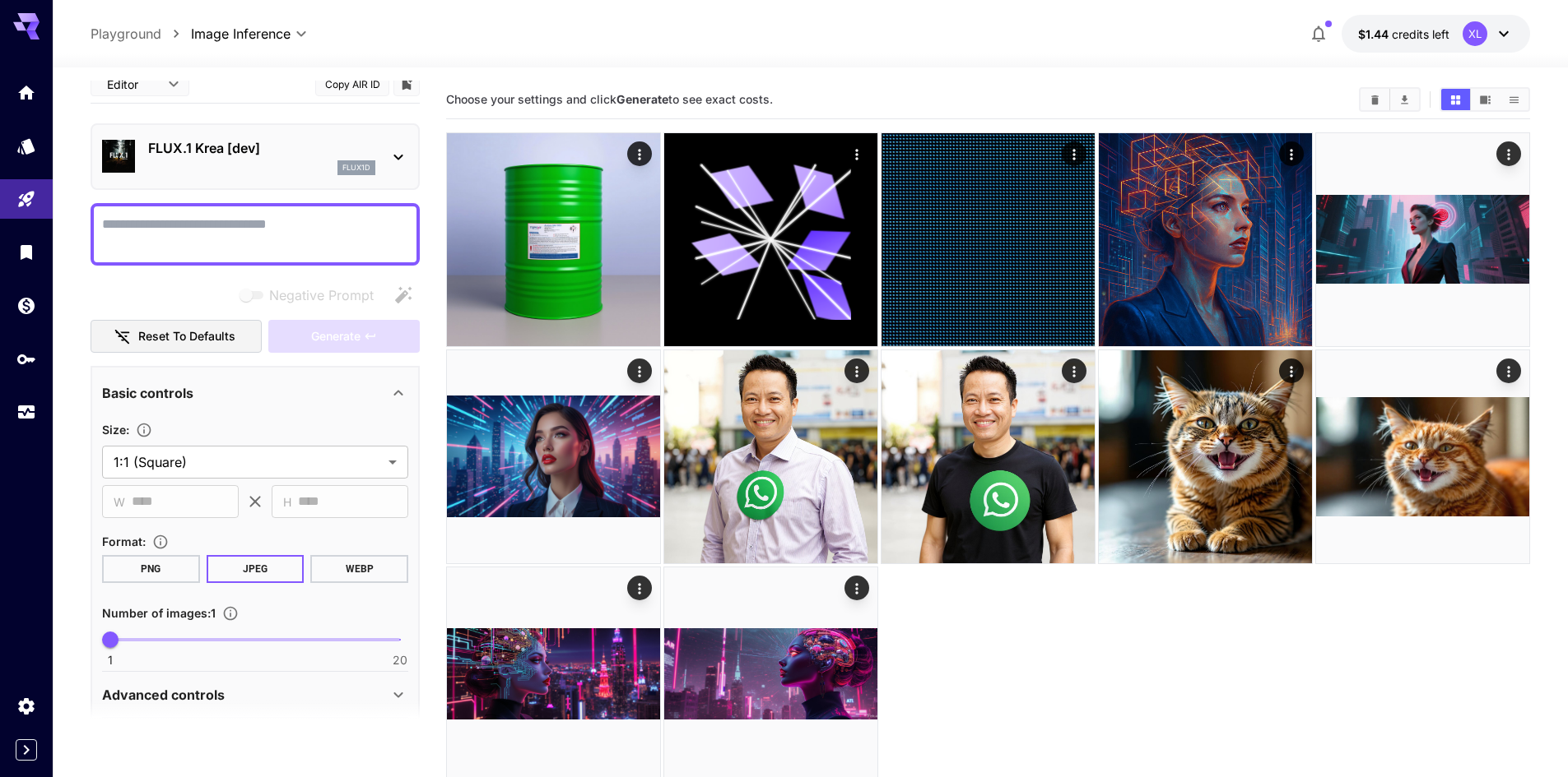
click at [258, 156] on p "FLUX.1 Krea [dev]" at bounding box center [261, 148] width 227 height 20
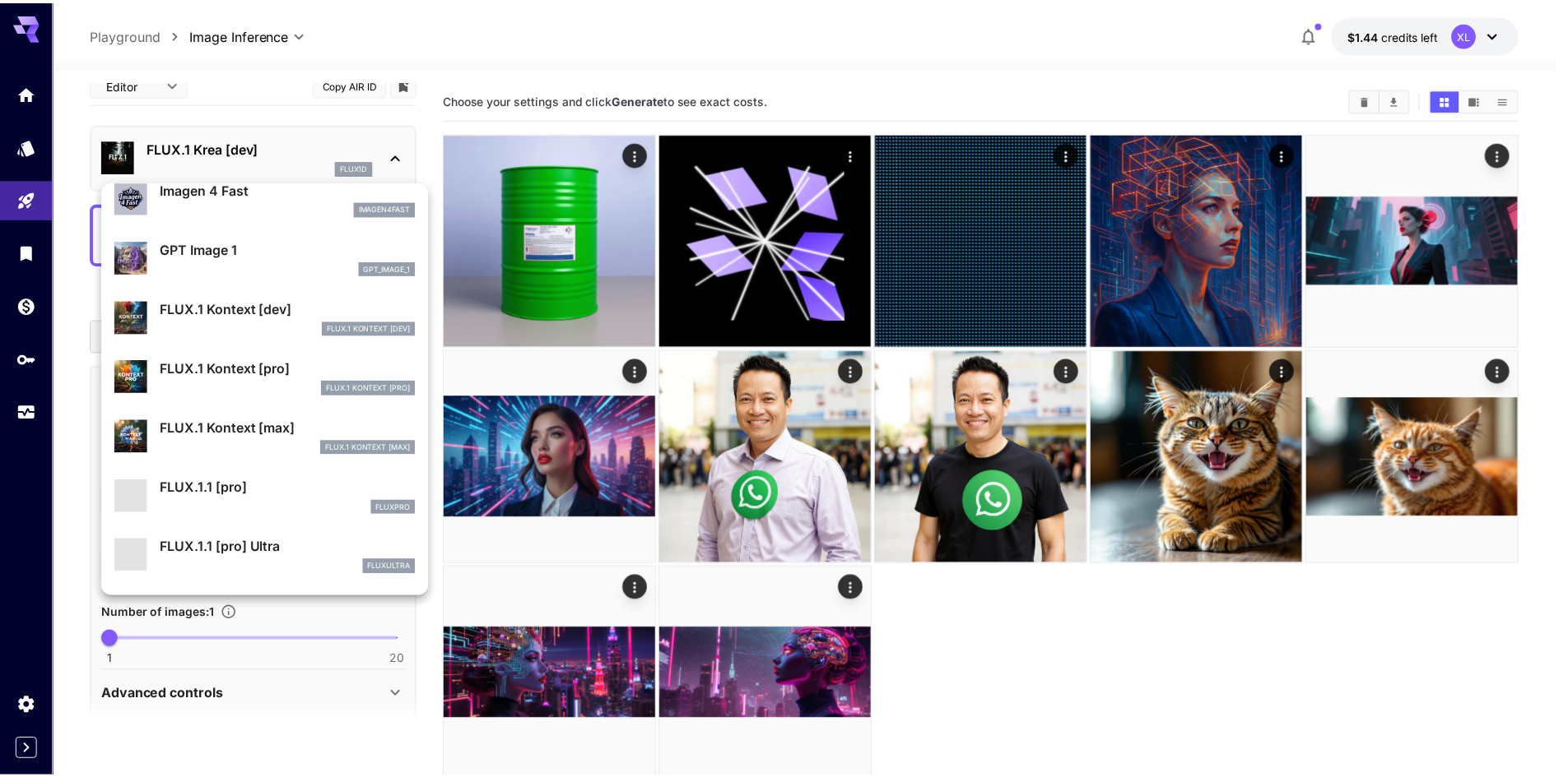
scroll to position [987, 0]
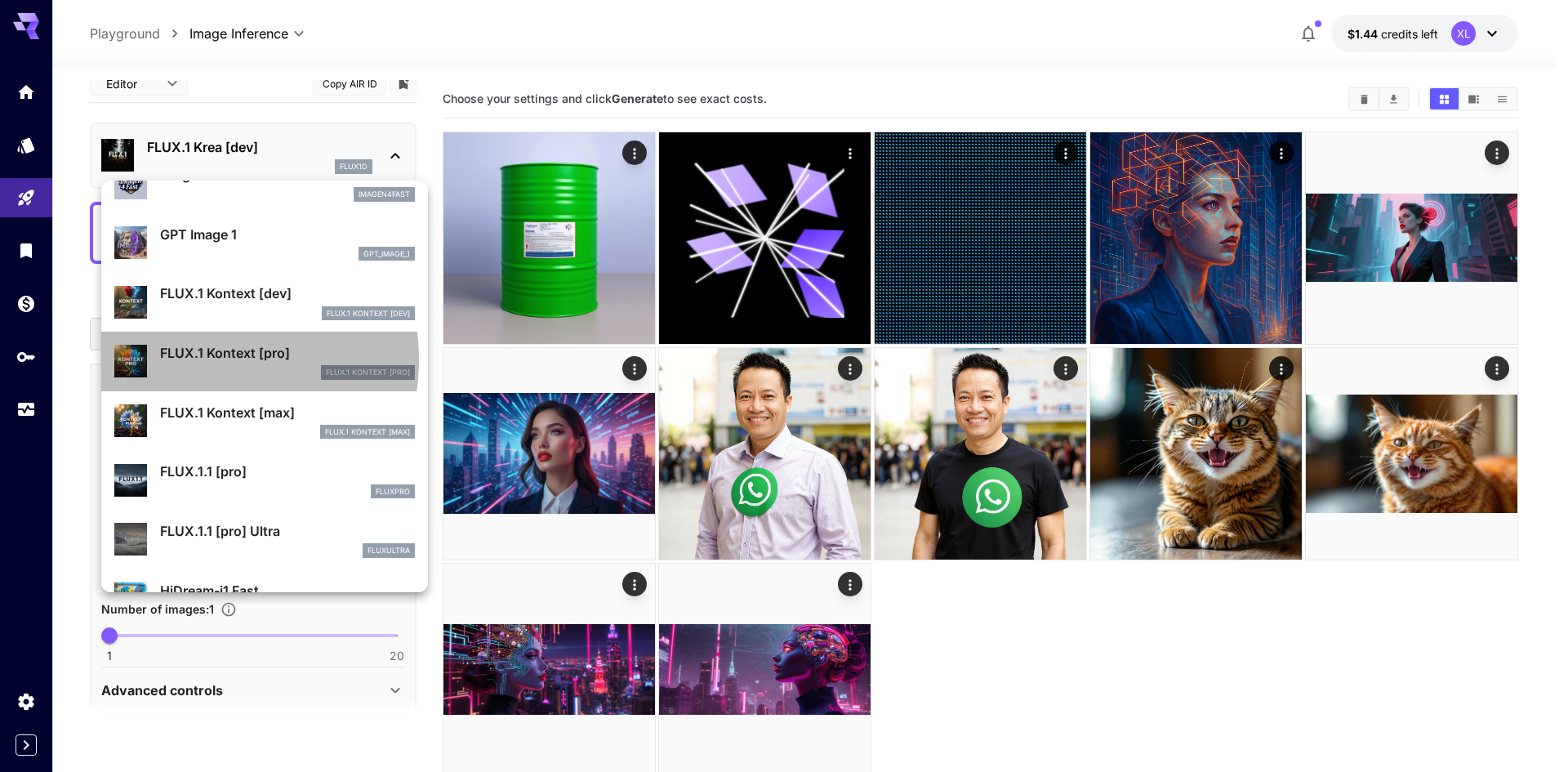
click at [194, 360] on p "FLUX.1 Kontext [pro]" at bounding box center [287, 353] width 255 height 20
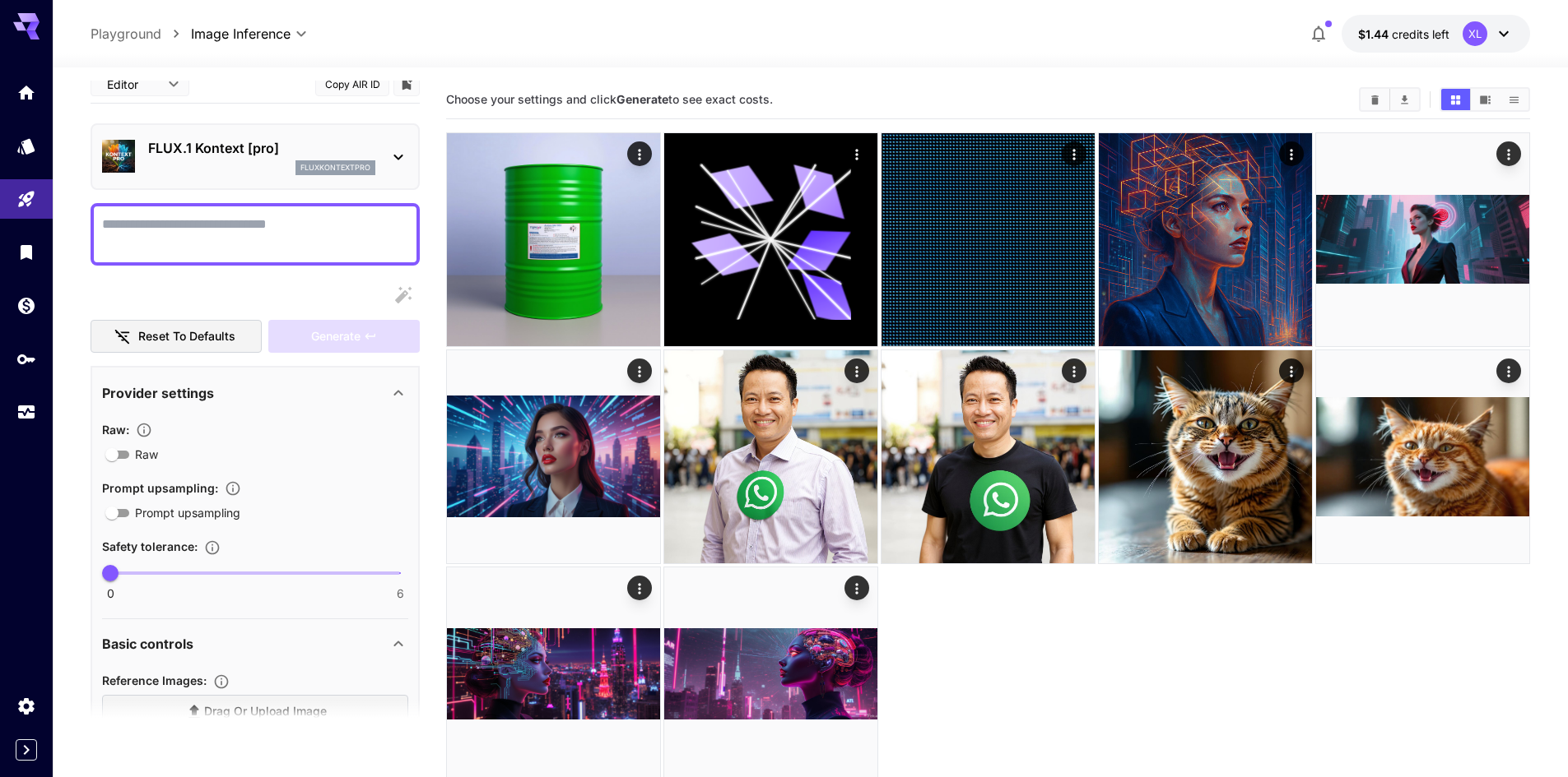
click at [244, 162] on div "fluxkontextpro" at bounding box center [261, 168] width 227 height 15
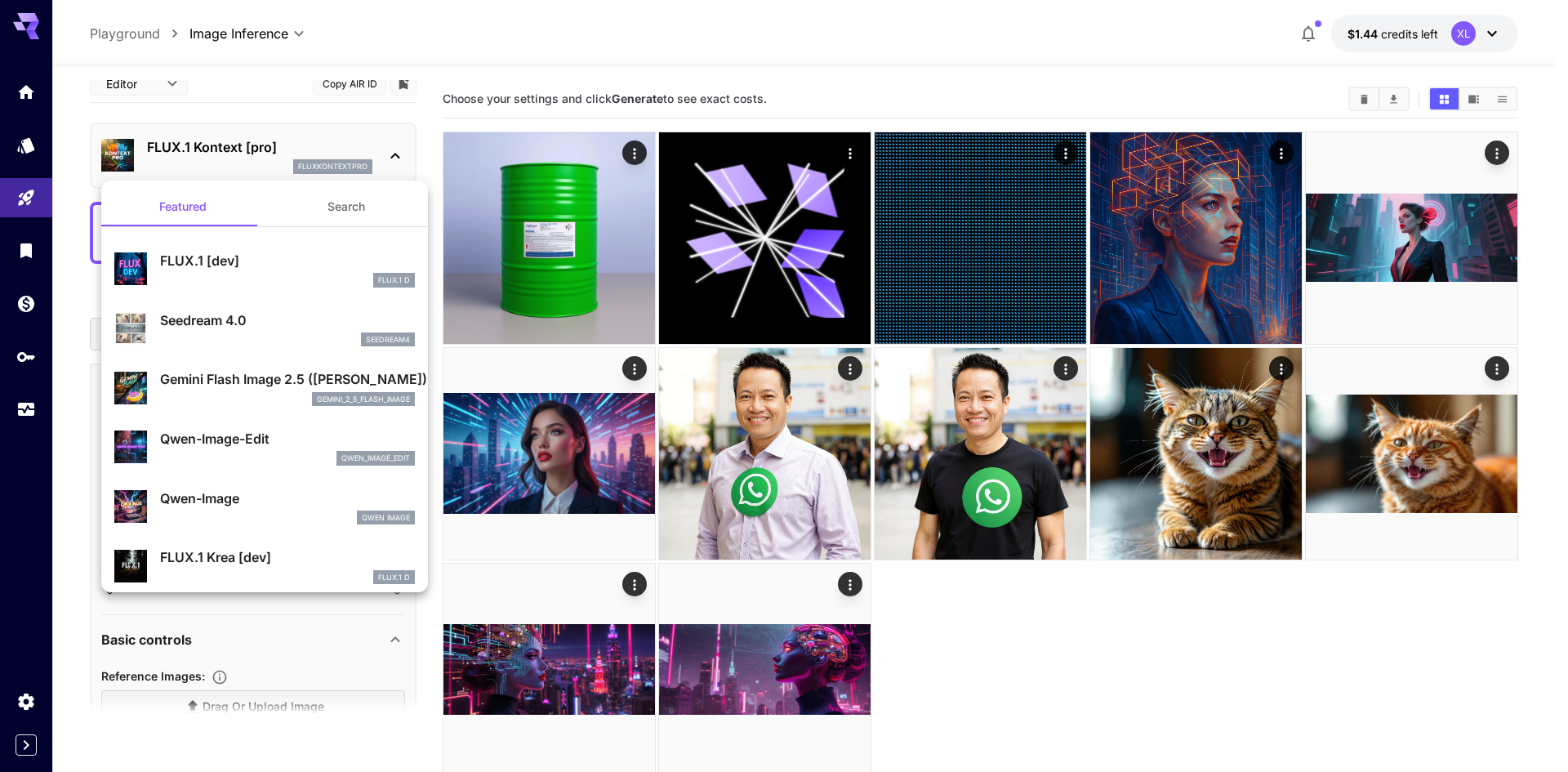
click at [243, 161] on div at bounding box center [784, 386] width 1568 height 772
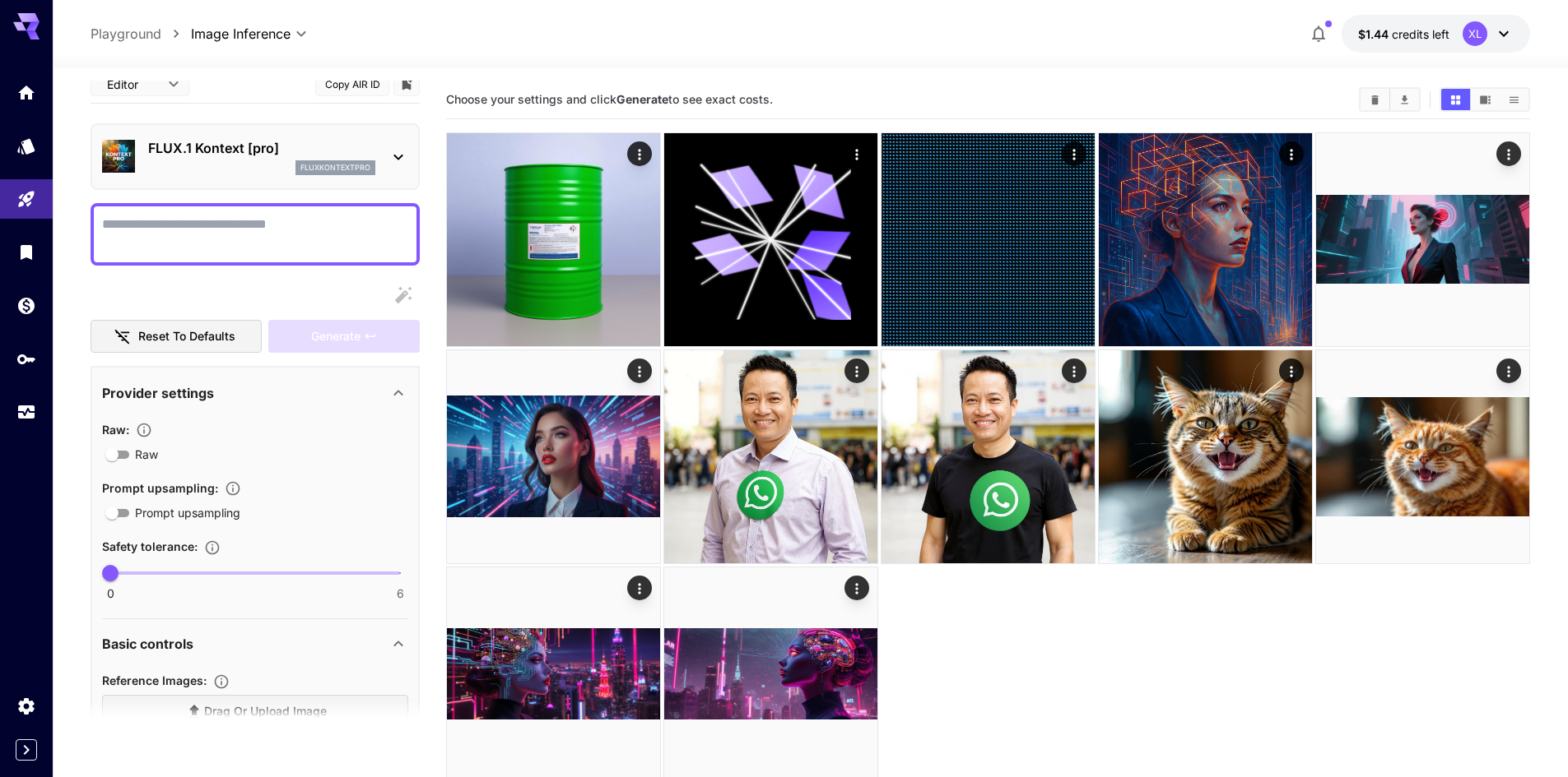
click at [213, 271] on div "**********" at bounding box center [254, 605] width 329 height 1080
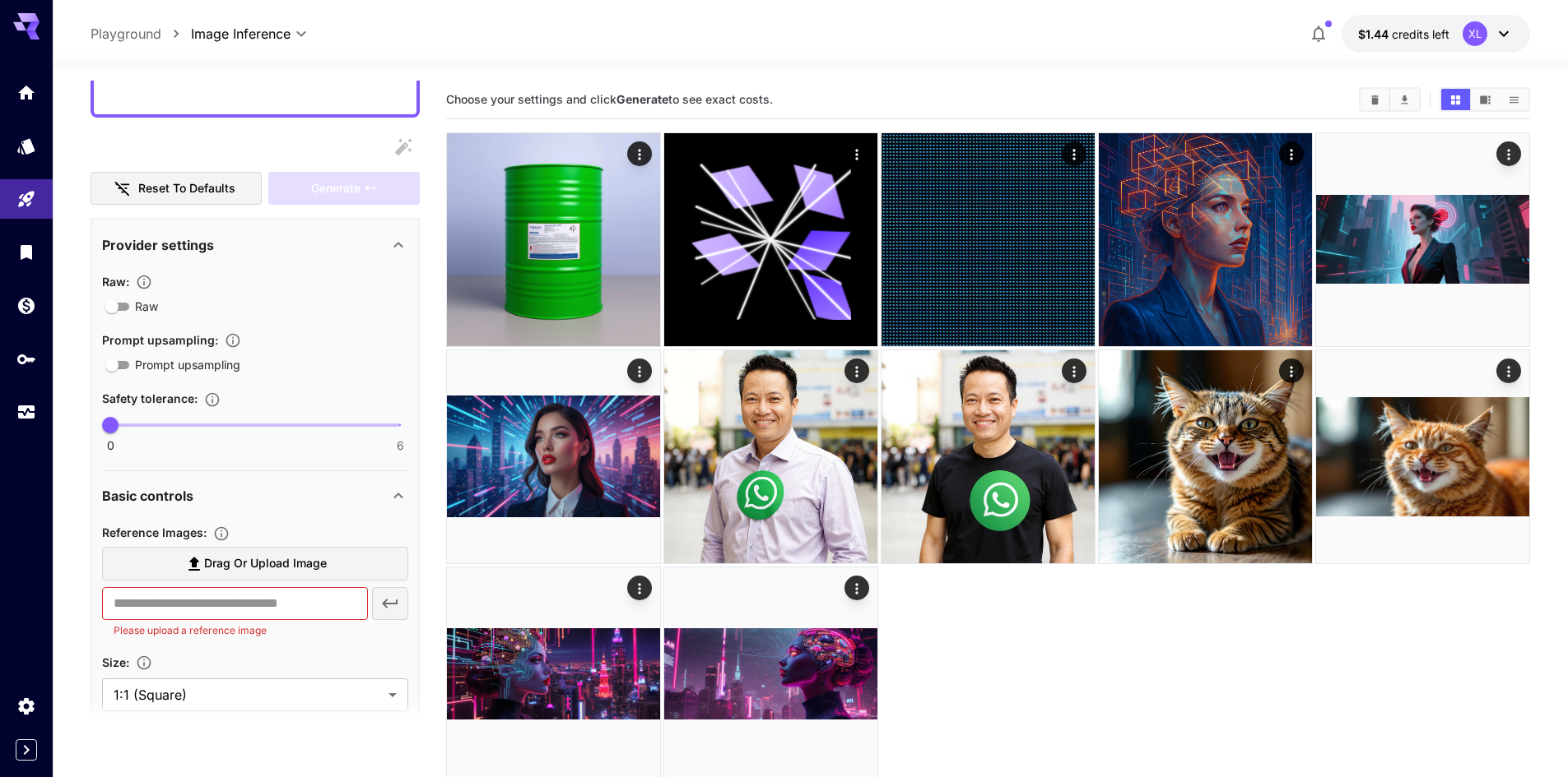
scroll to position [165, 0]
drag, startPoint x: 295, startPoint y: 567, endPoint x: 280, endPoint y: 558, distance: 17.5
click at [280, 558] on span "Drag or upload image" at bounding box center [265, 563] width 123 height 21
click at [0, 0] on input "Drag or upload image" at bounding box center [0, 0] width 0 height 0
click at [280, 558] on span "Drag or upload image" at bounding box center [265, 563] width 123 height 21
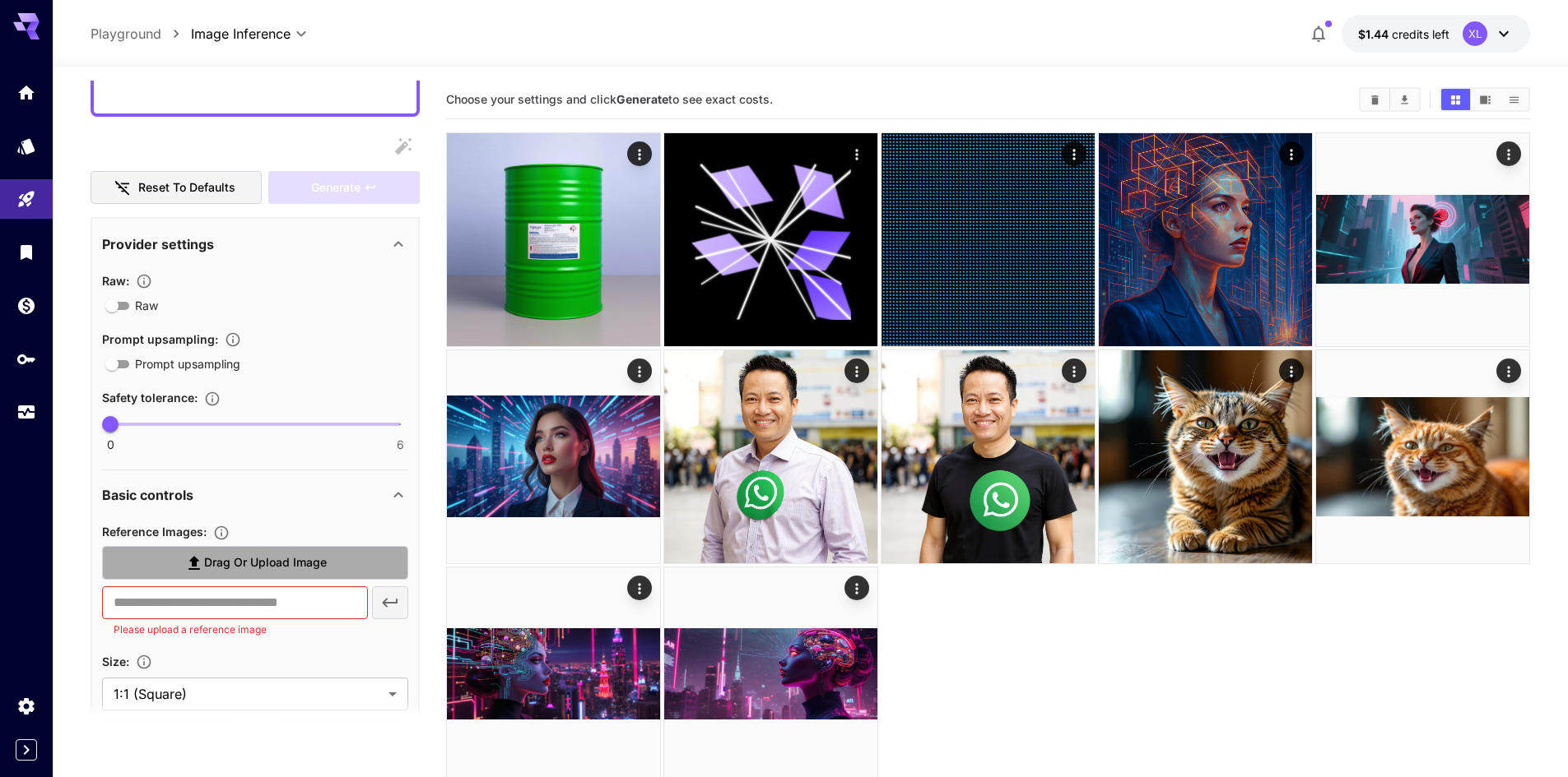
click at [0, 0] on input "Drag or upload image" at bounding box center [0, 0] width 0 height 0
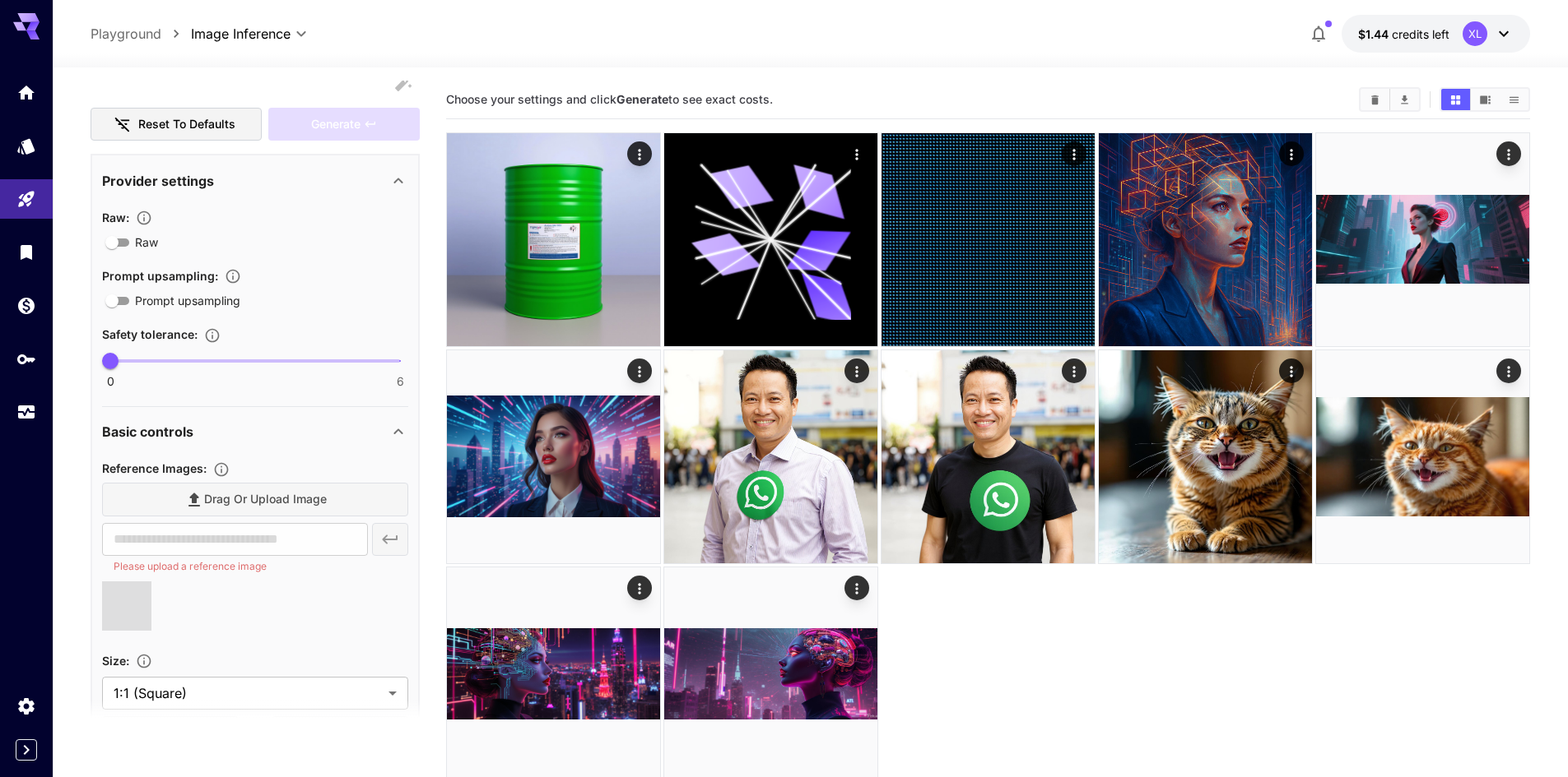
scroll to position [247, 0]
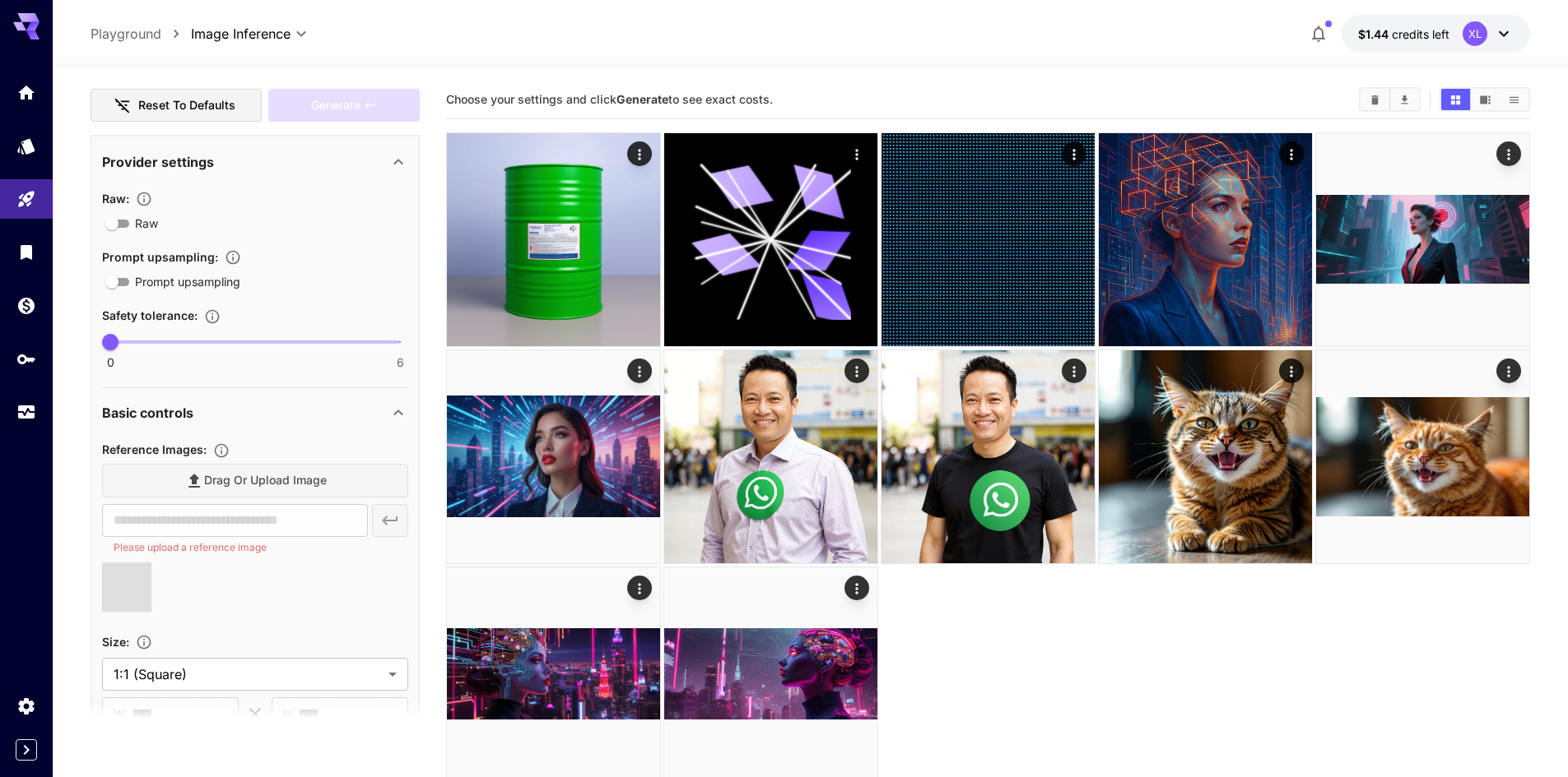
type input "**********"
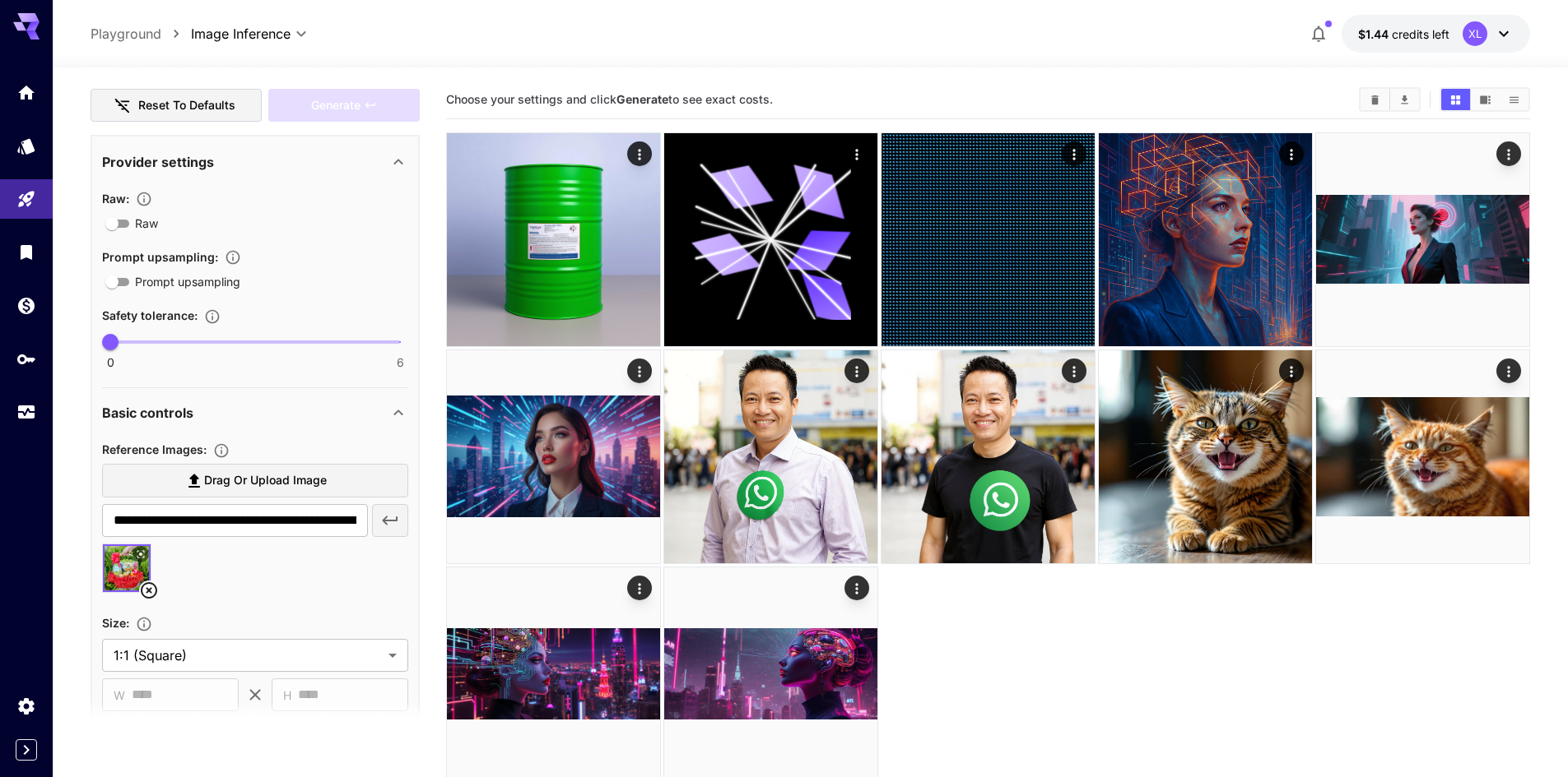
click at [80, 493] on section "**********" at bounding box center [810, 488] width 1515 height 840
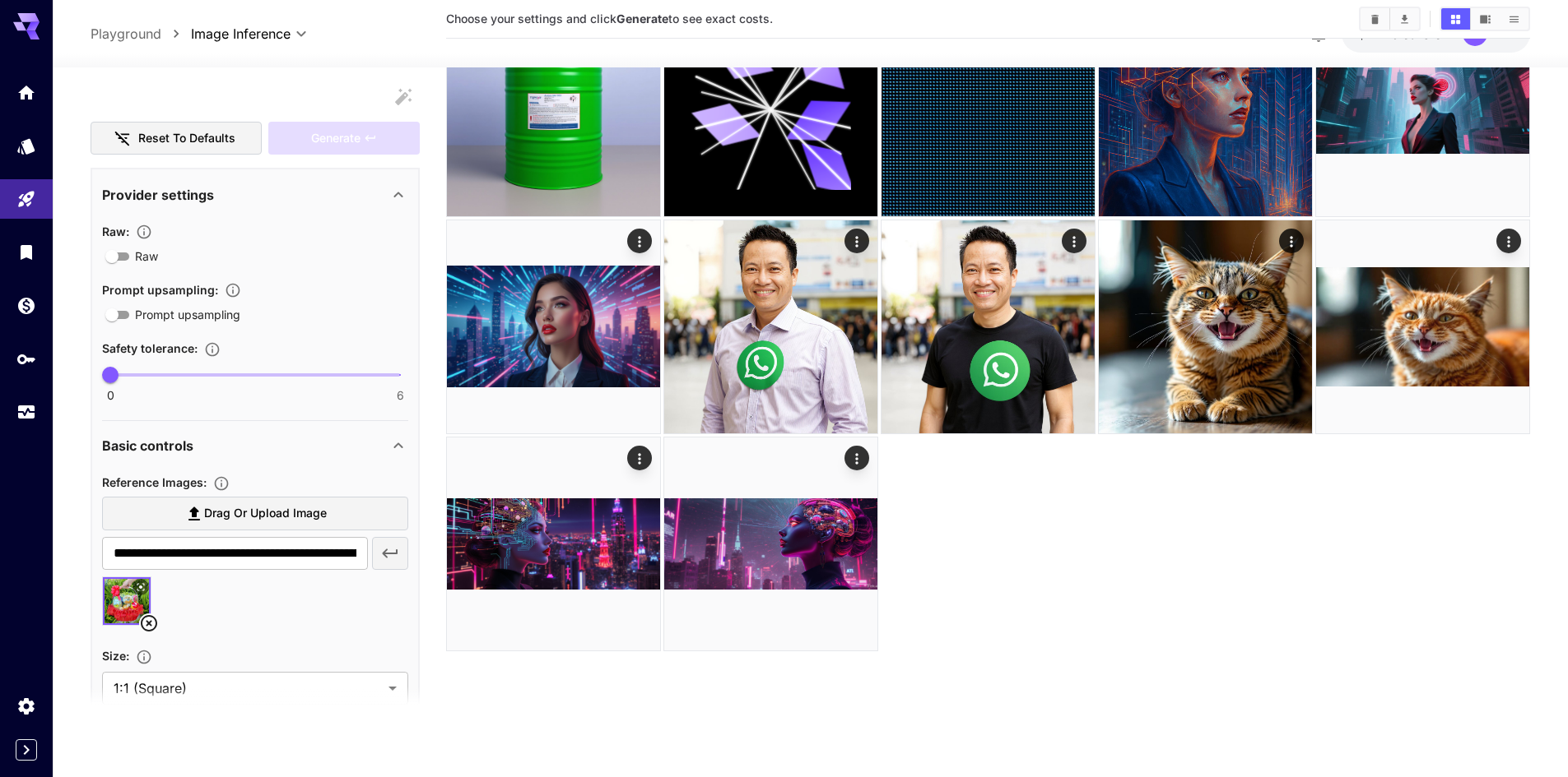
scroll to position [493, 0]
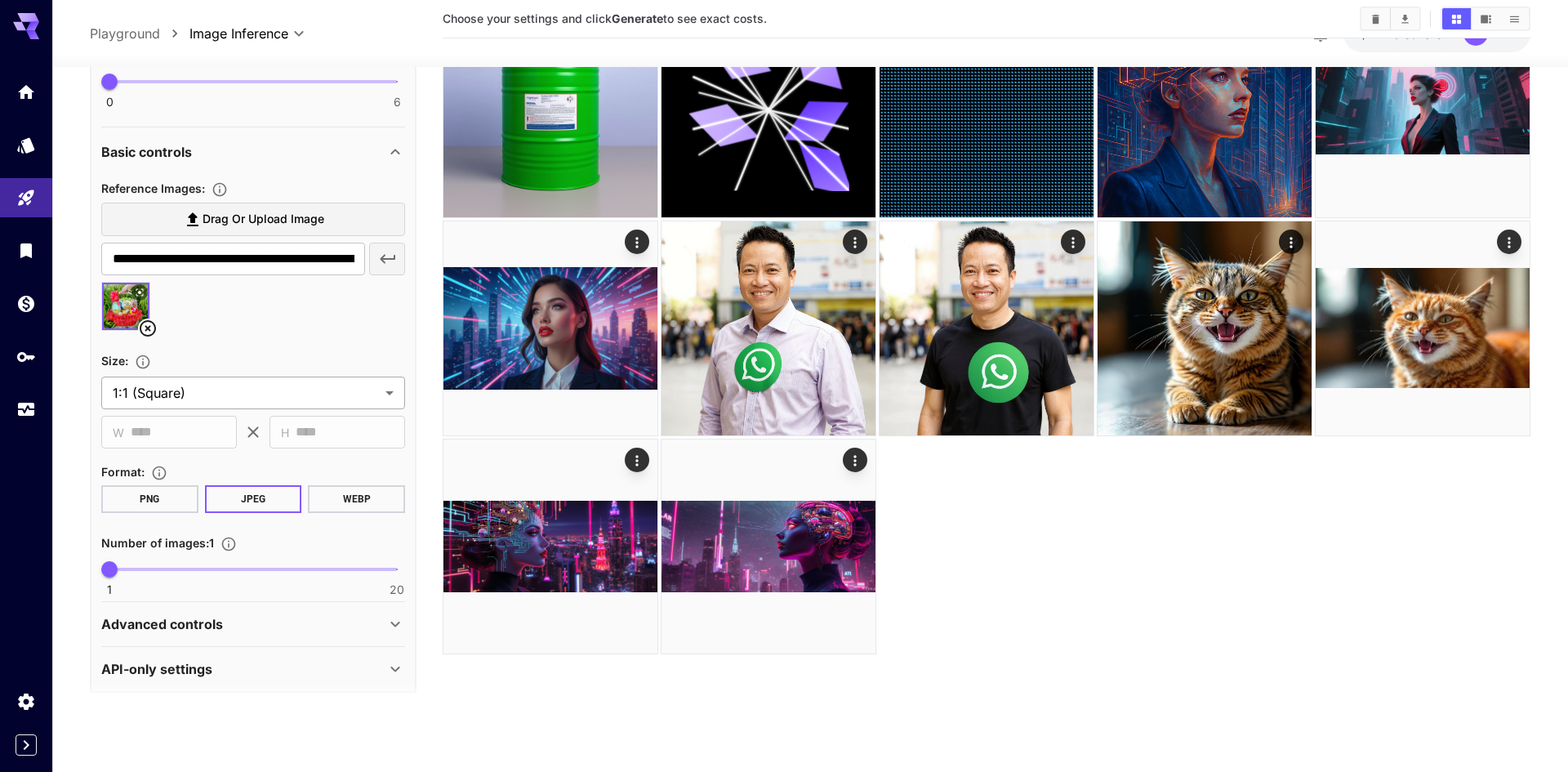
click at [204, 395] on body "**********" at bounding box center [784, 322] width 1568 height 902
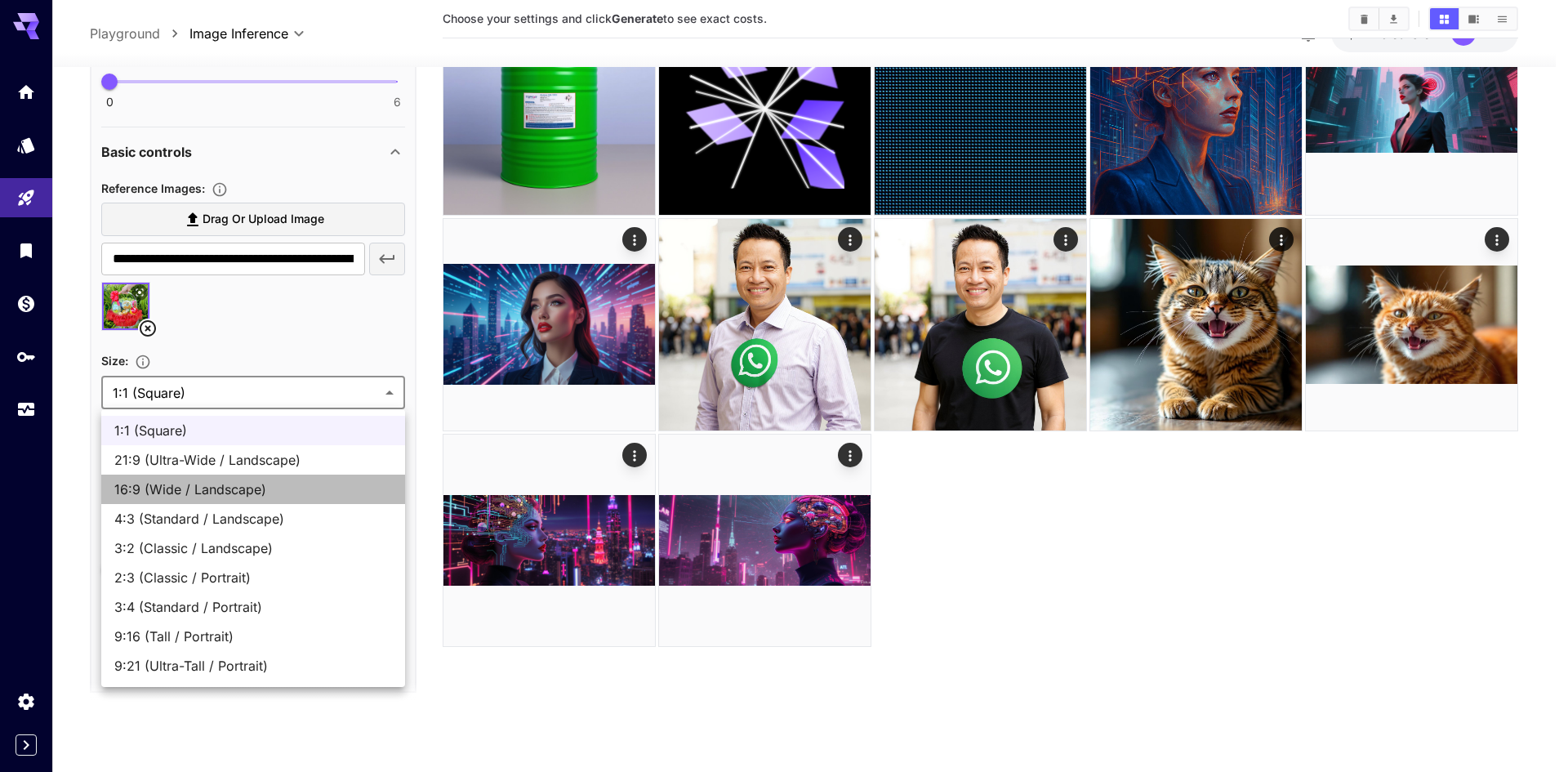
click at [270, 488] on span "16:9 (Wide / Landscape)" at bounding box center [253, 489] width 277 height 20
type input "**********"
type input "****"
type input "***"
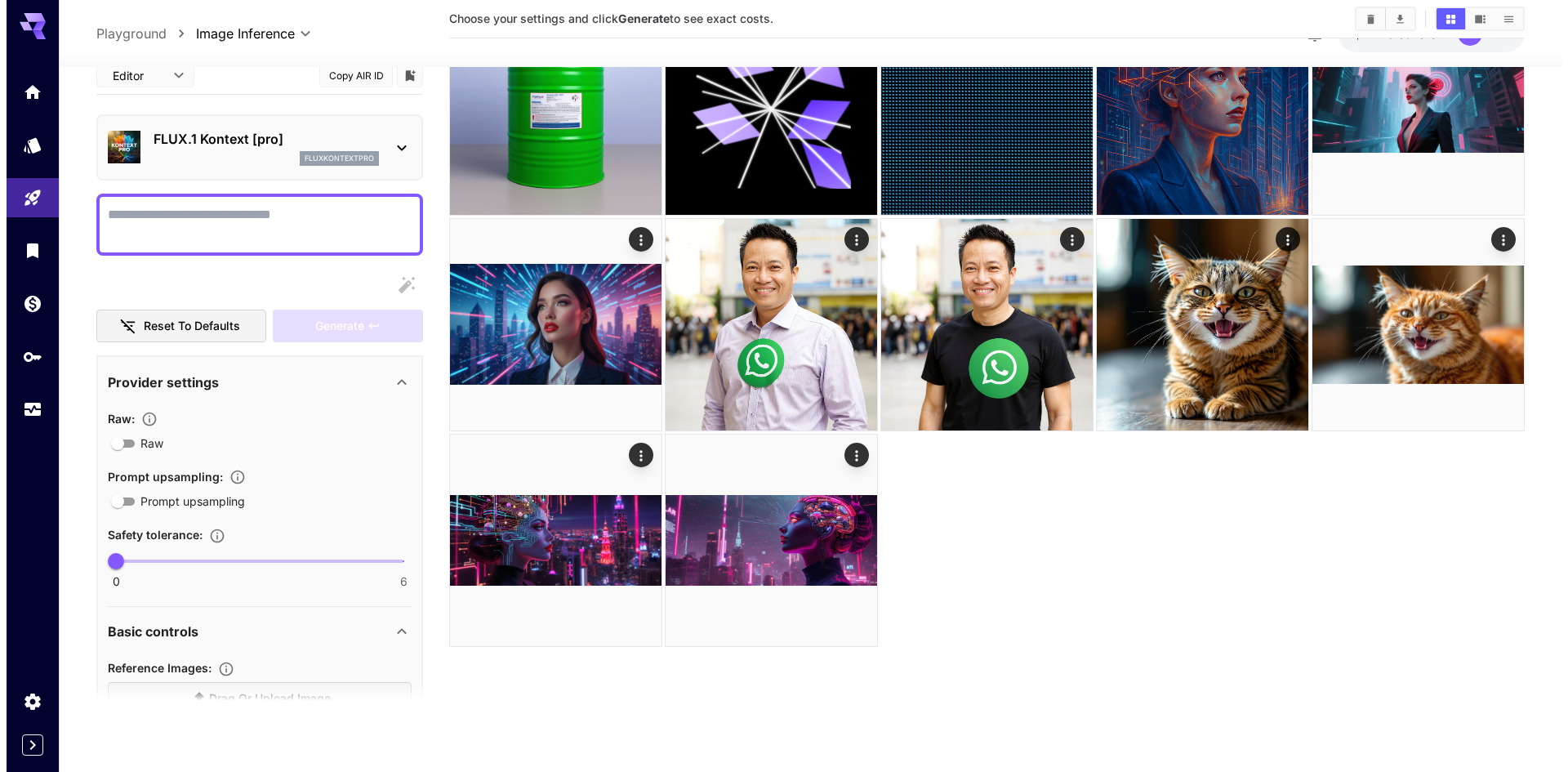
scroll to position [0, 0]
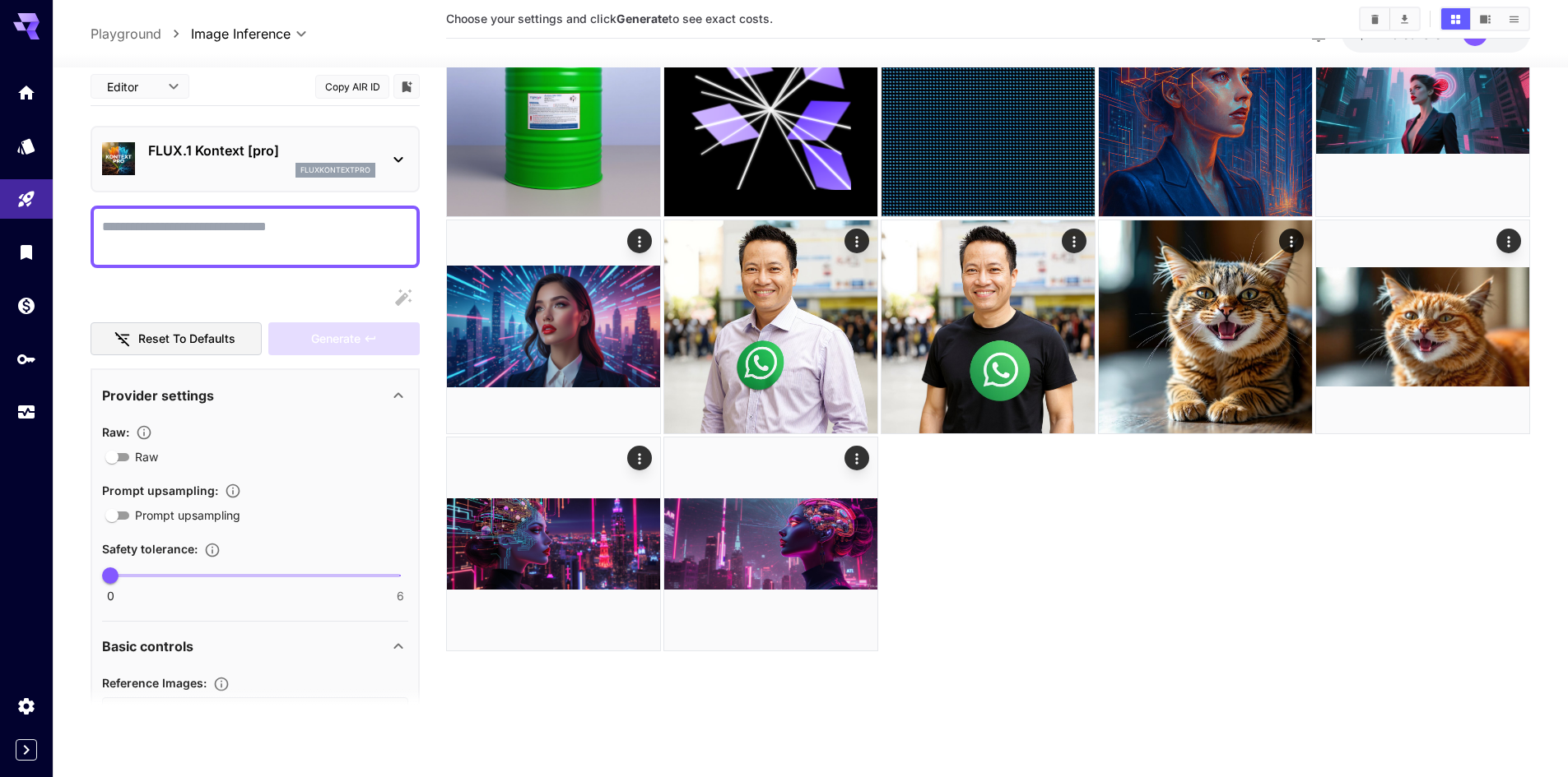
click at [177, 242] on textarea "Raw" at bounding box center [255, 236] width 306 height 39
click at [304, 208] on div at bounding box center [254, 236] width 329 height 63
click at [301, 232] on textarea "Raw" at bounding box center [255, 236] width 306 height 39
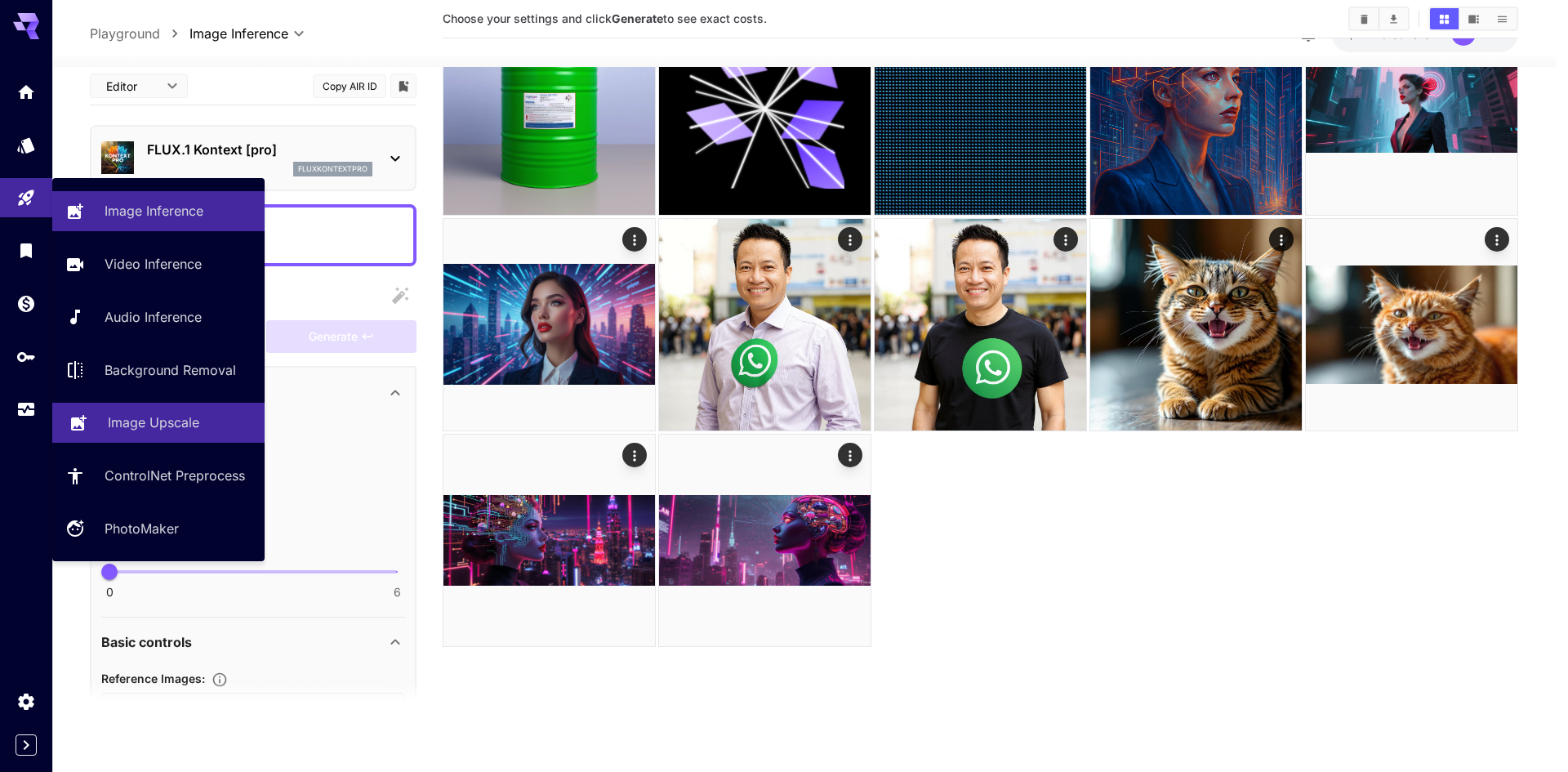
click at [150, 426] on p "Image Upscale" at bounding box center [154, 423] width 91 height 20
type input "**********"
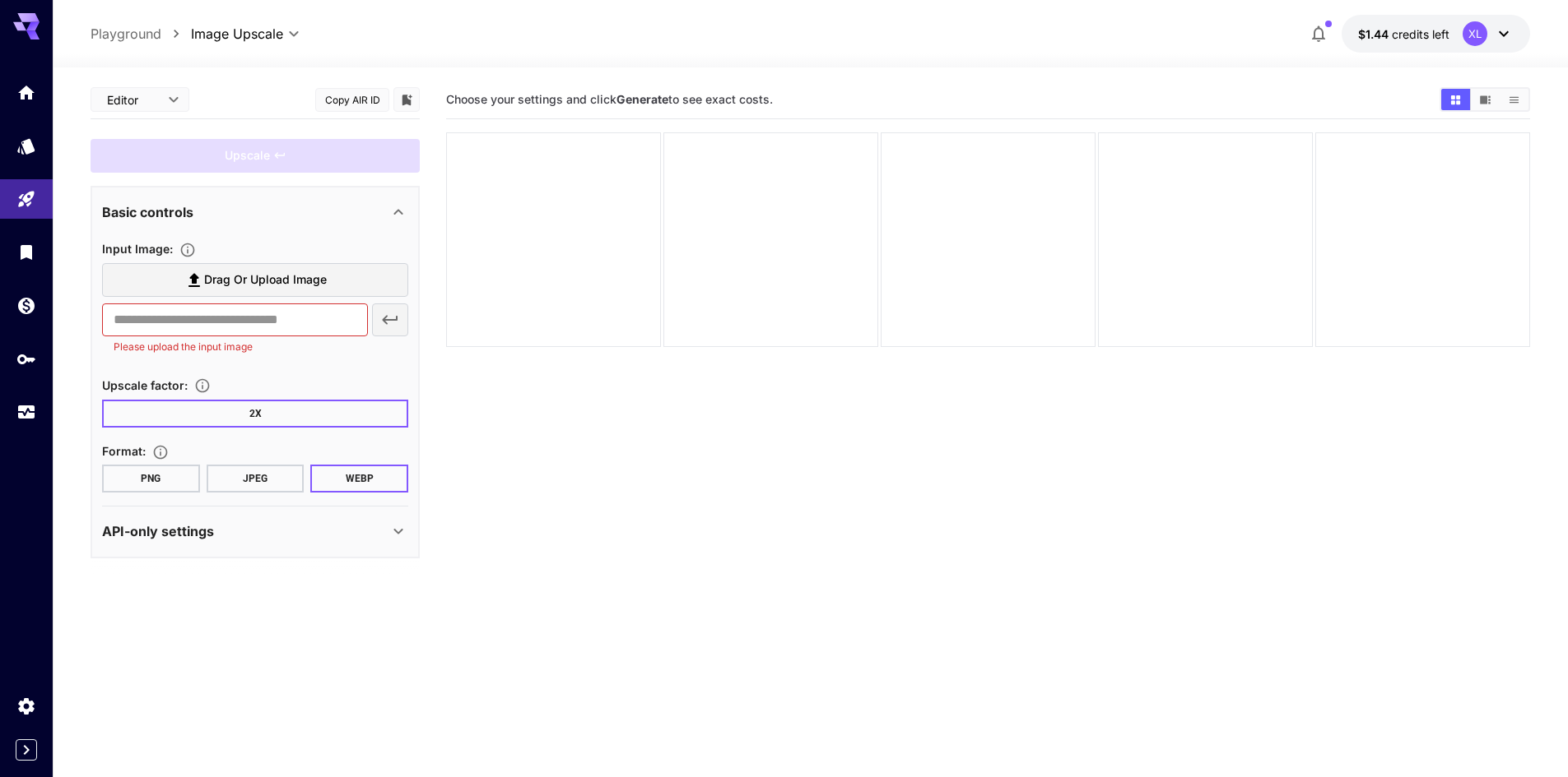
click at [309, 279] on span "Drag or upload image" at bounding box center [265, 280] width 123 height 21
click at [0, 0] on input "Drag or upload image" at bounding box center [0, 0] width 0 height 0
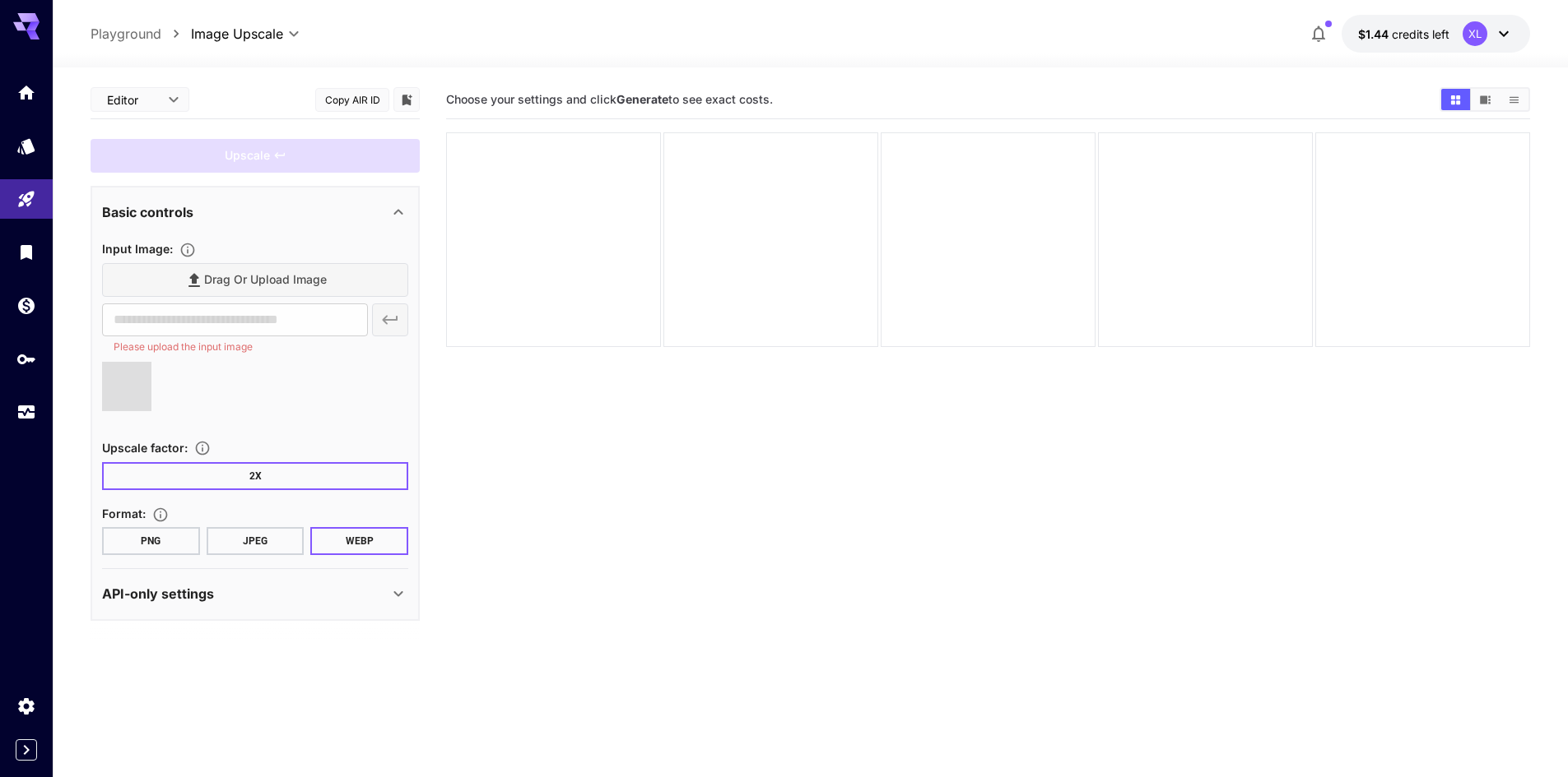
type input "**********"
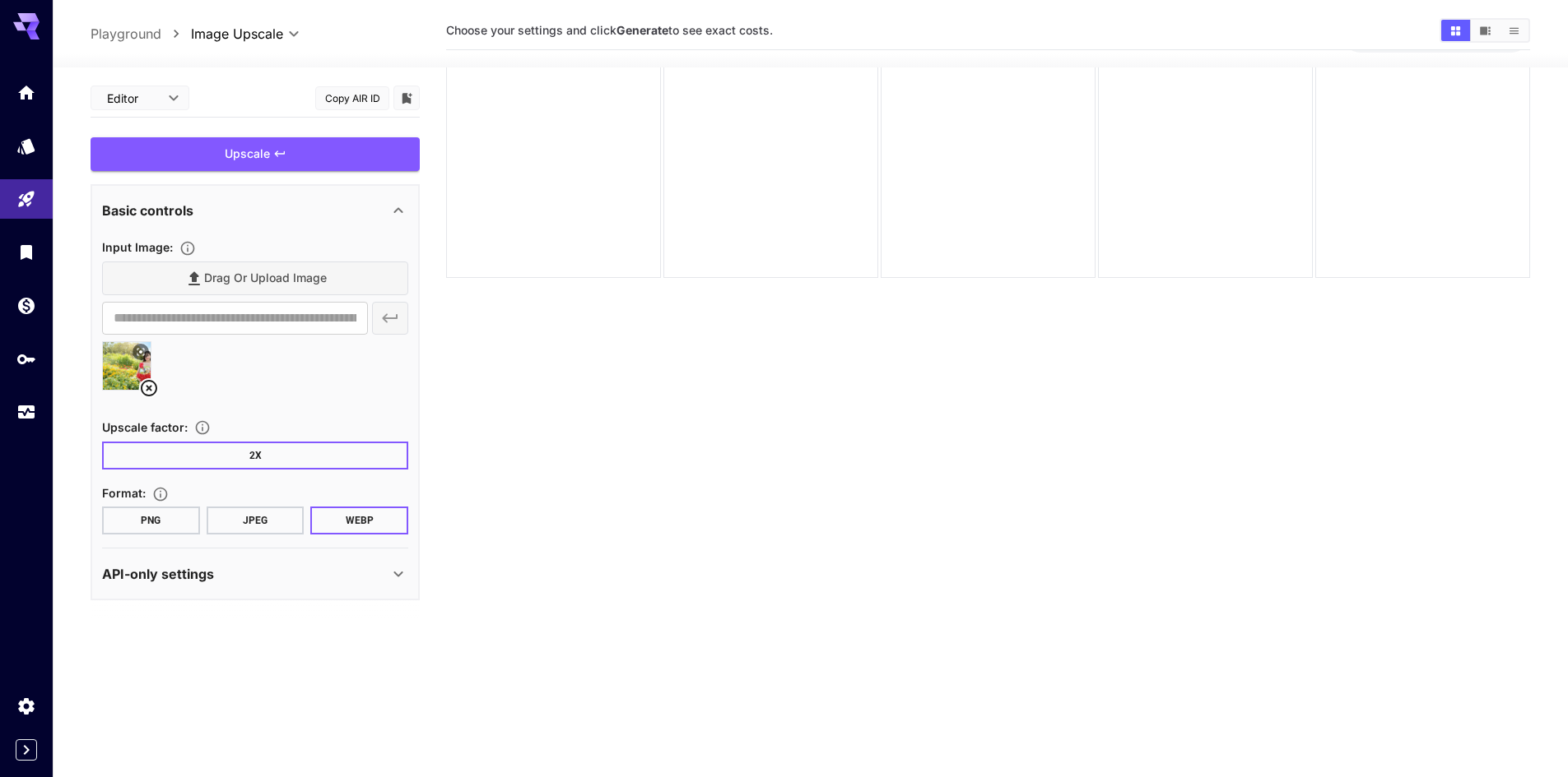
scroll to position [130, 0]
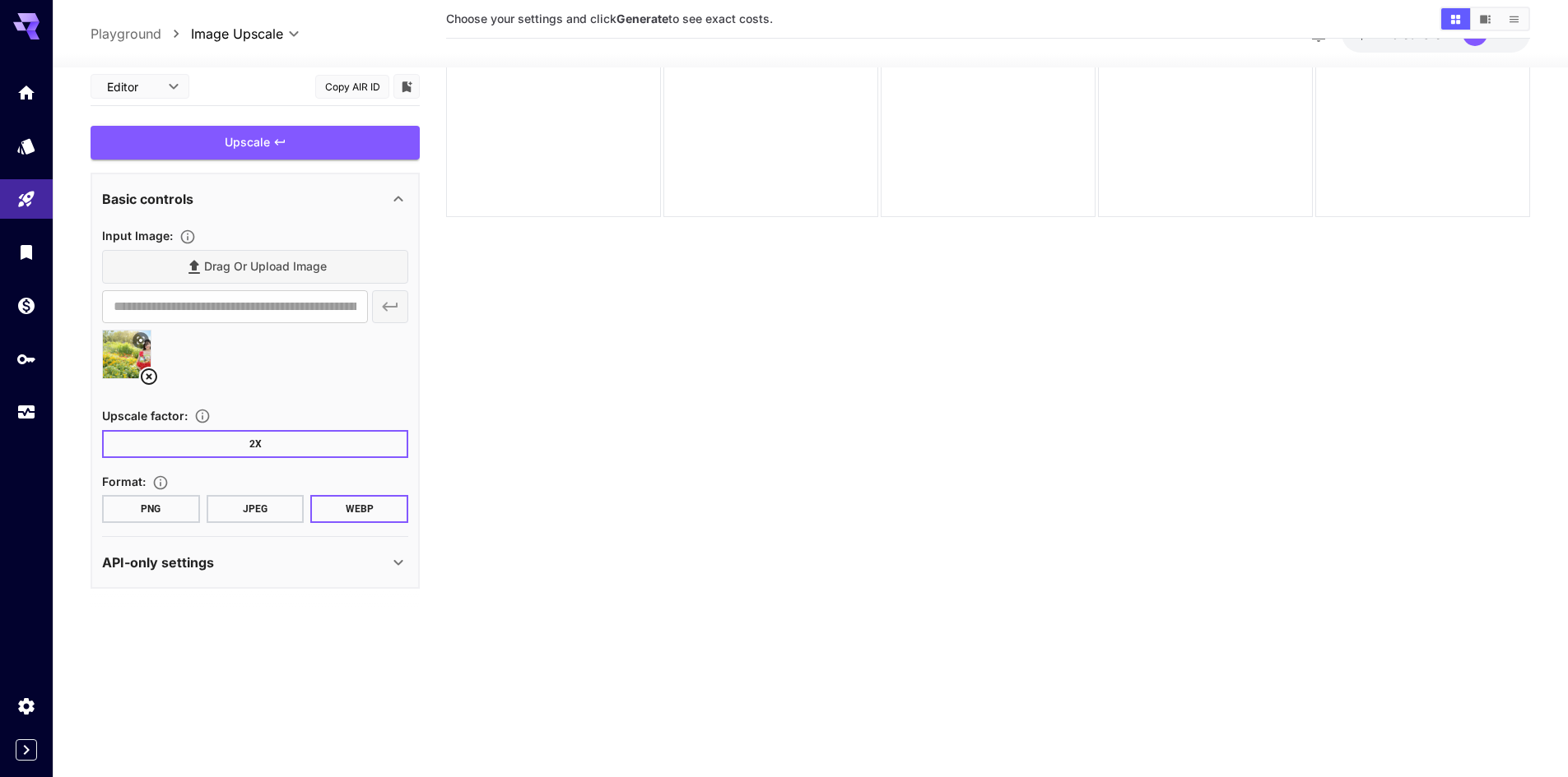
click at [241, 508] on button "JPEG" at bounding box center [255, 509] width 98 height 28
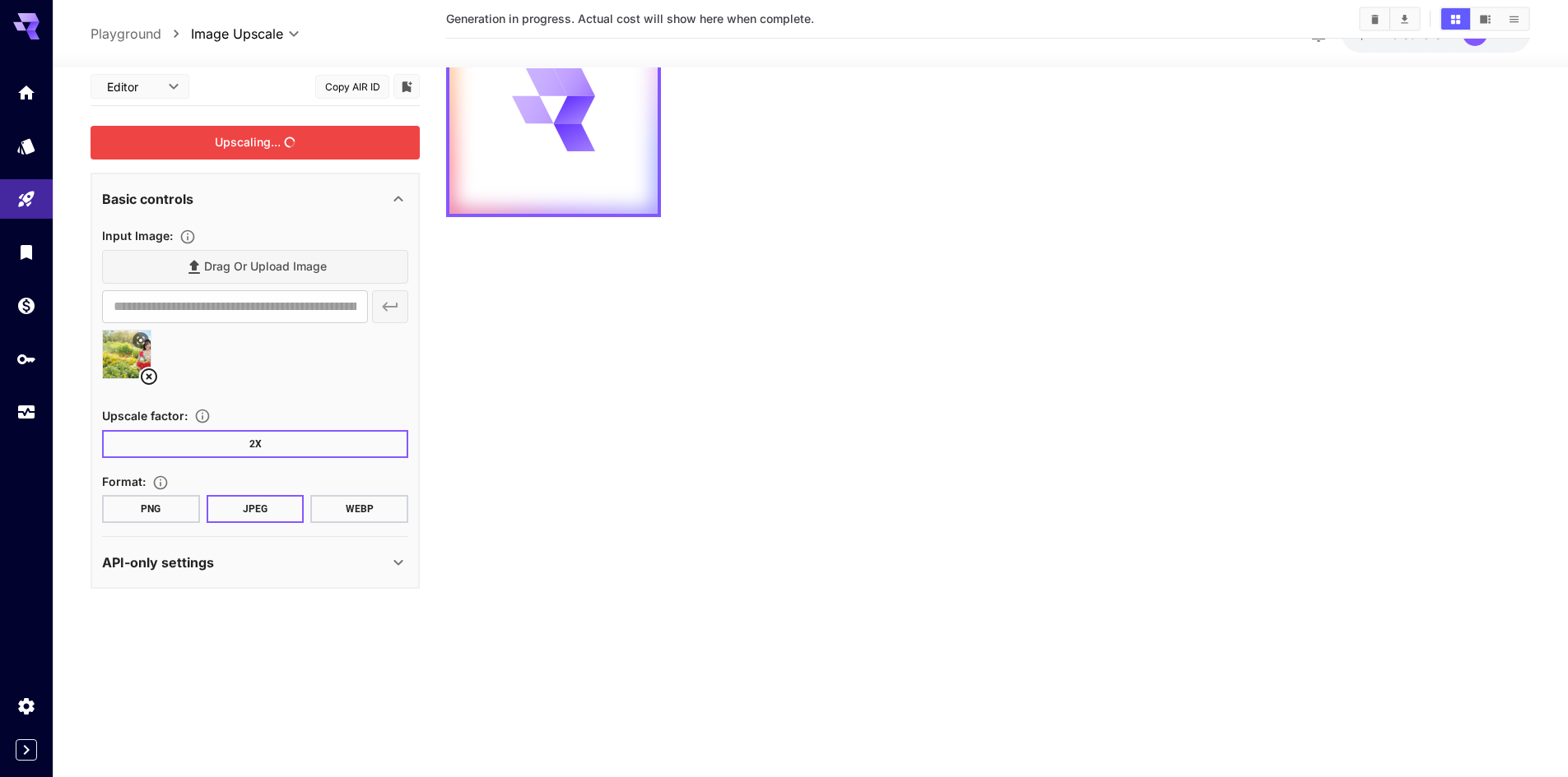
click at [259, 136] on div "Upscaling..." at bounding box center [254, 142] width 329 height 33
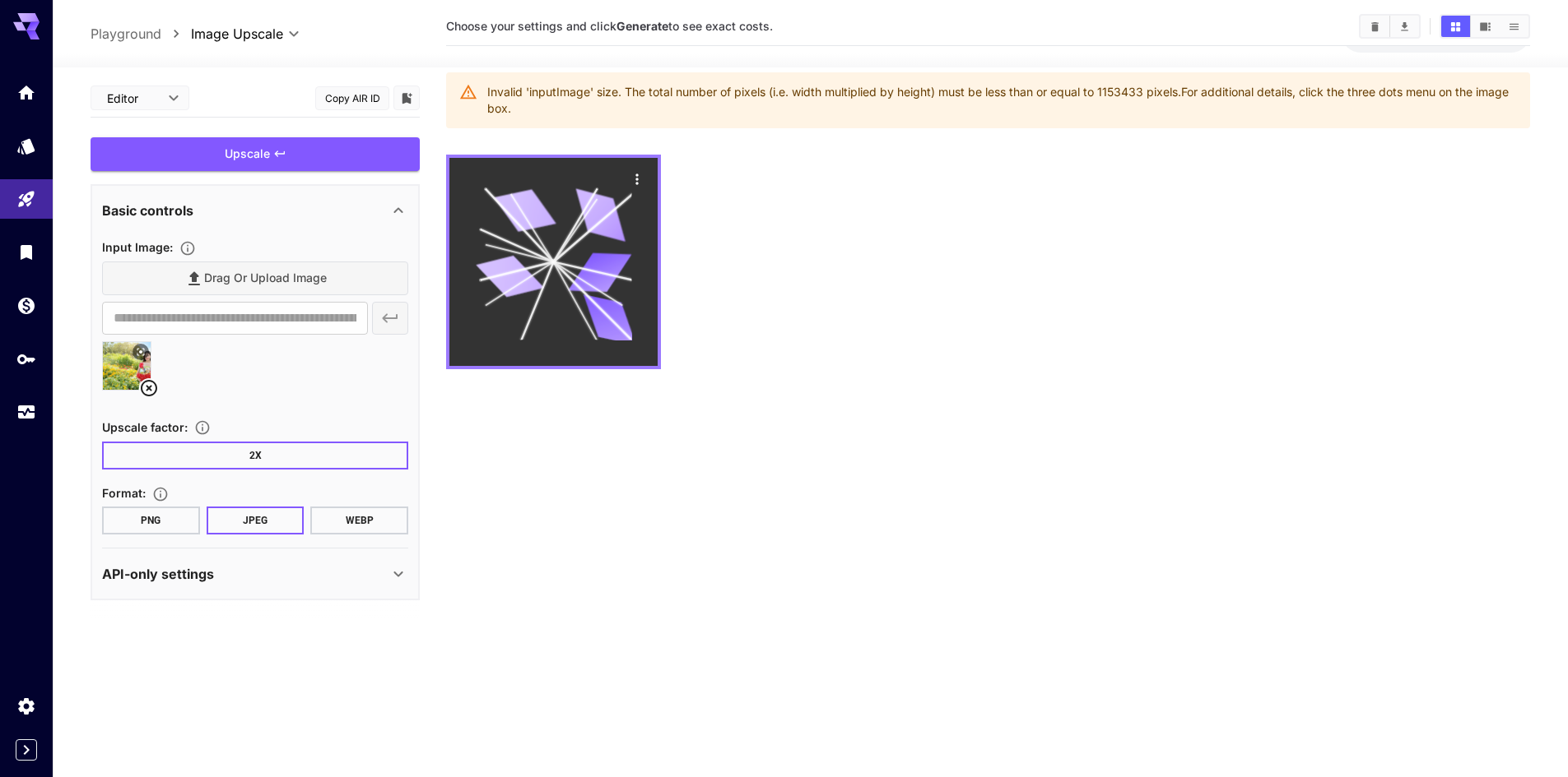
scroll to position [0, 0]
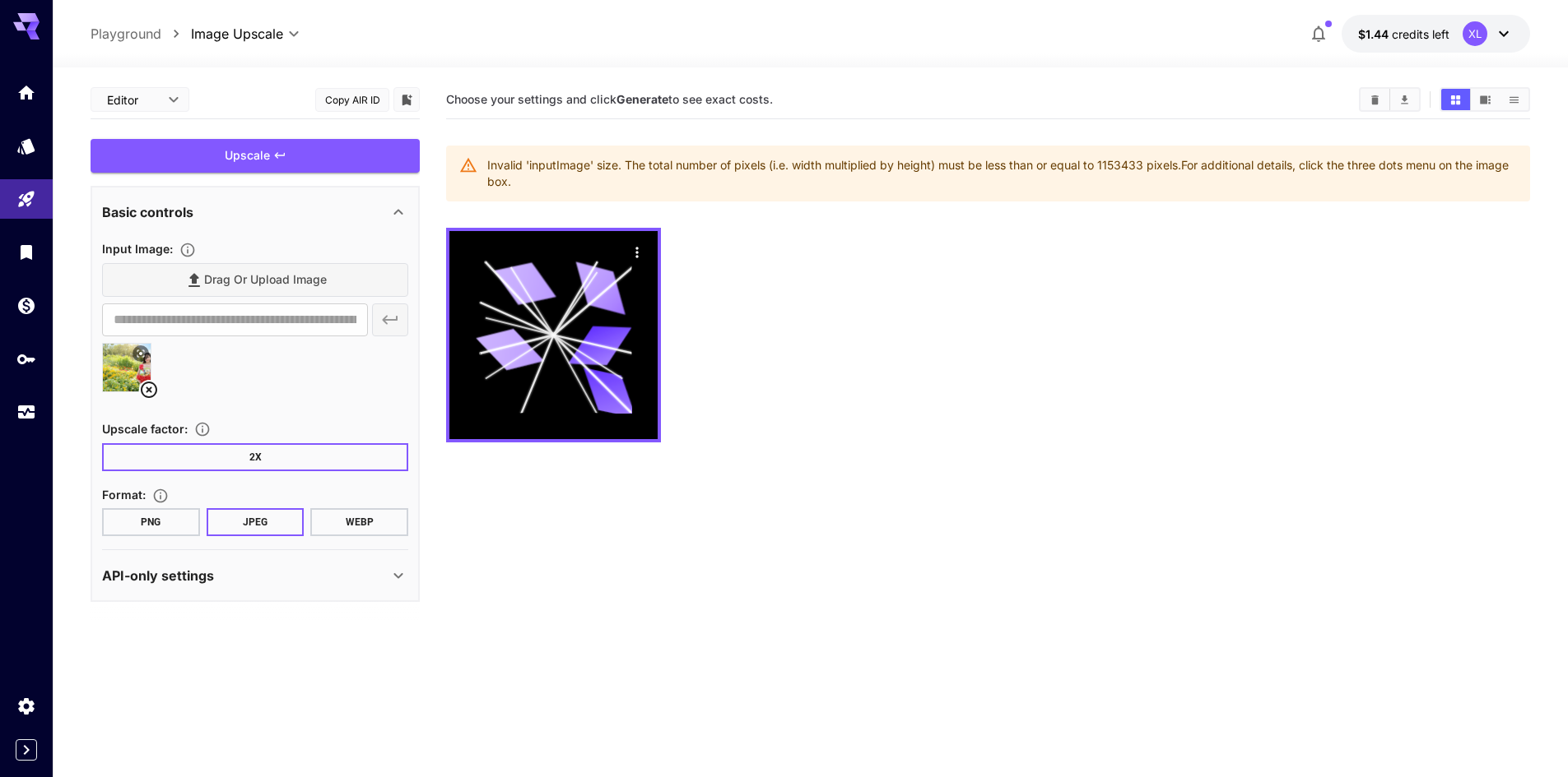
drag, startPoint x: 1126, startPoint y: 166, endPoint x: 1075, endPoint y: 185, distance: 54.4
click at [1083, 181] on div "Invalid 'inputImage' size. The total number of pixels (i.e. width multiplied by…" at bounding box center [1002, 173] width 1029 height 46
click at [149, 386] on icon at bounding box center [149, 390] width 20 height 20
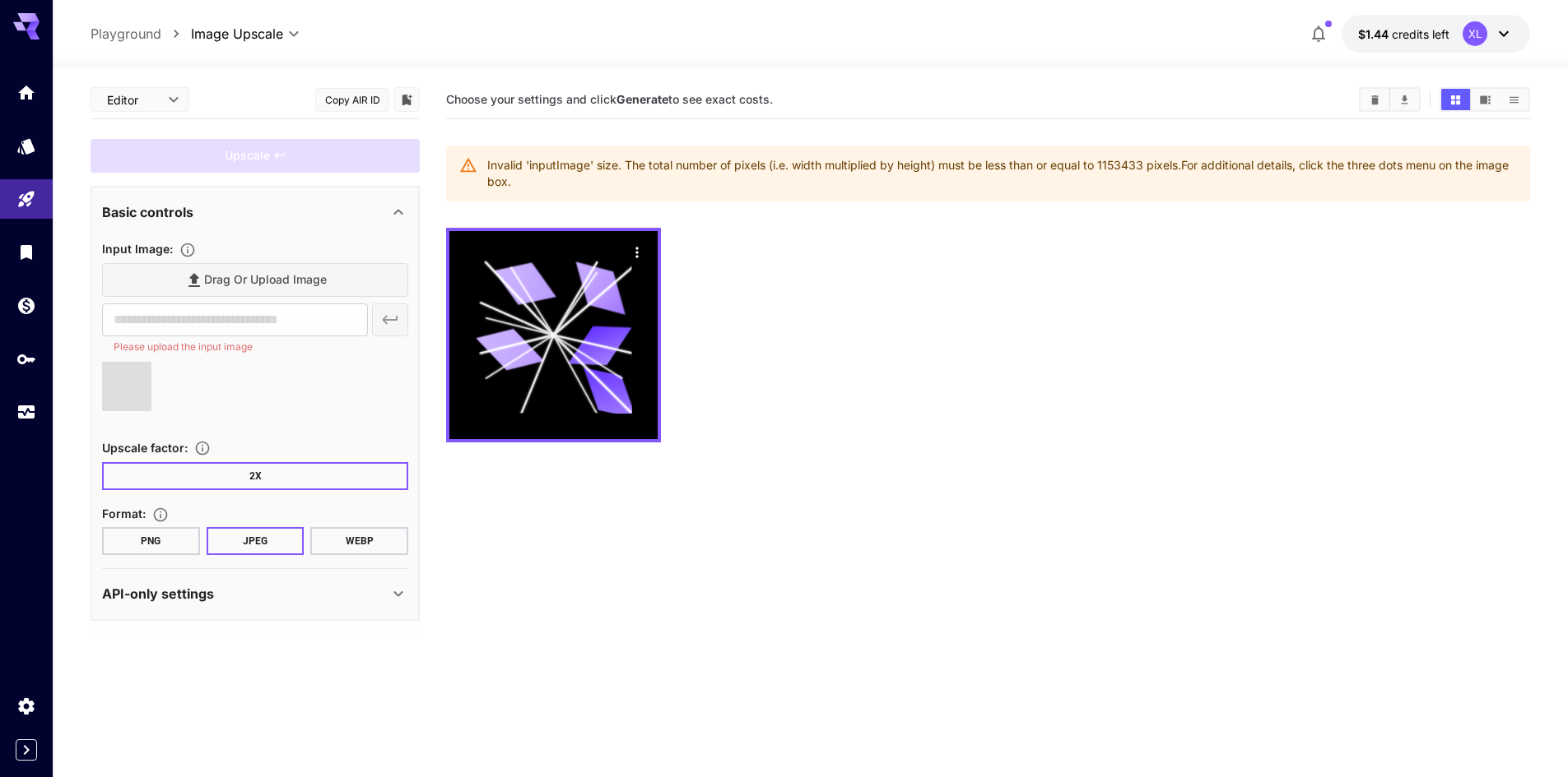
type input "**********"
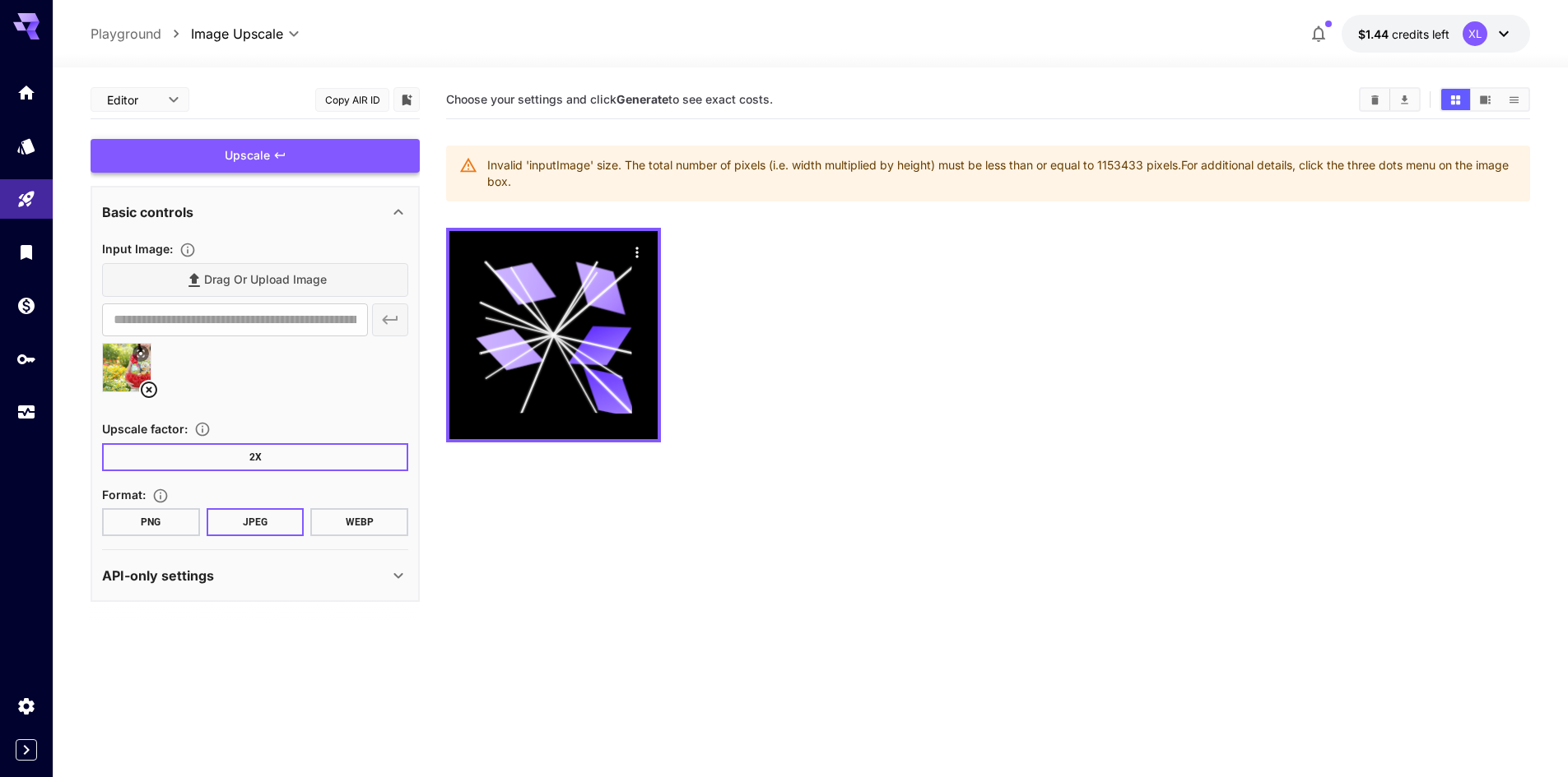
click at [305, 153] on div "Upscale" at bounding box center [254, 156] width 329 height 33
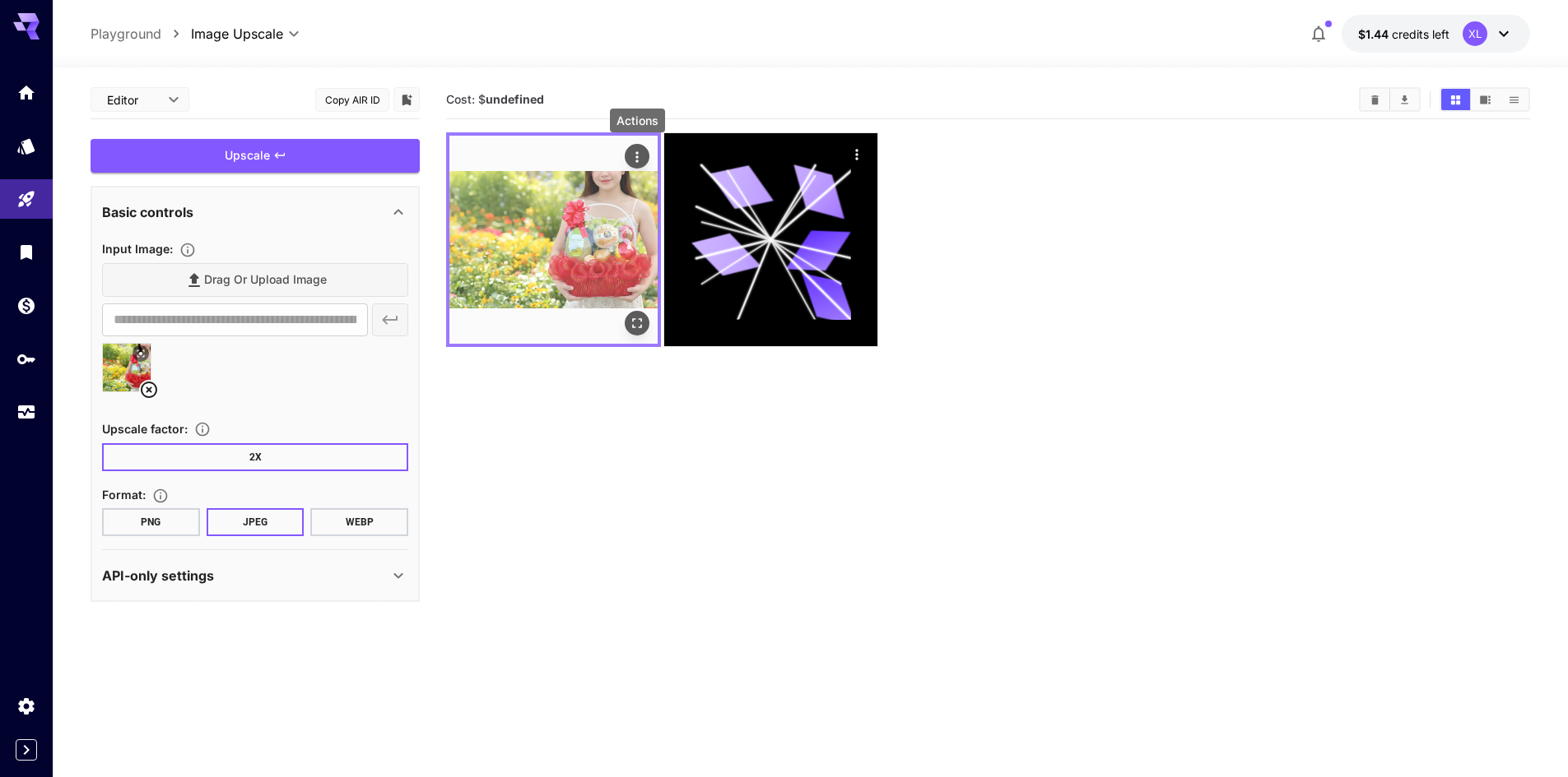
click at [638, 161] on icon "Actions" at bounding box center [637, 157] width 17 height 17
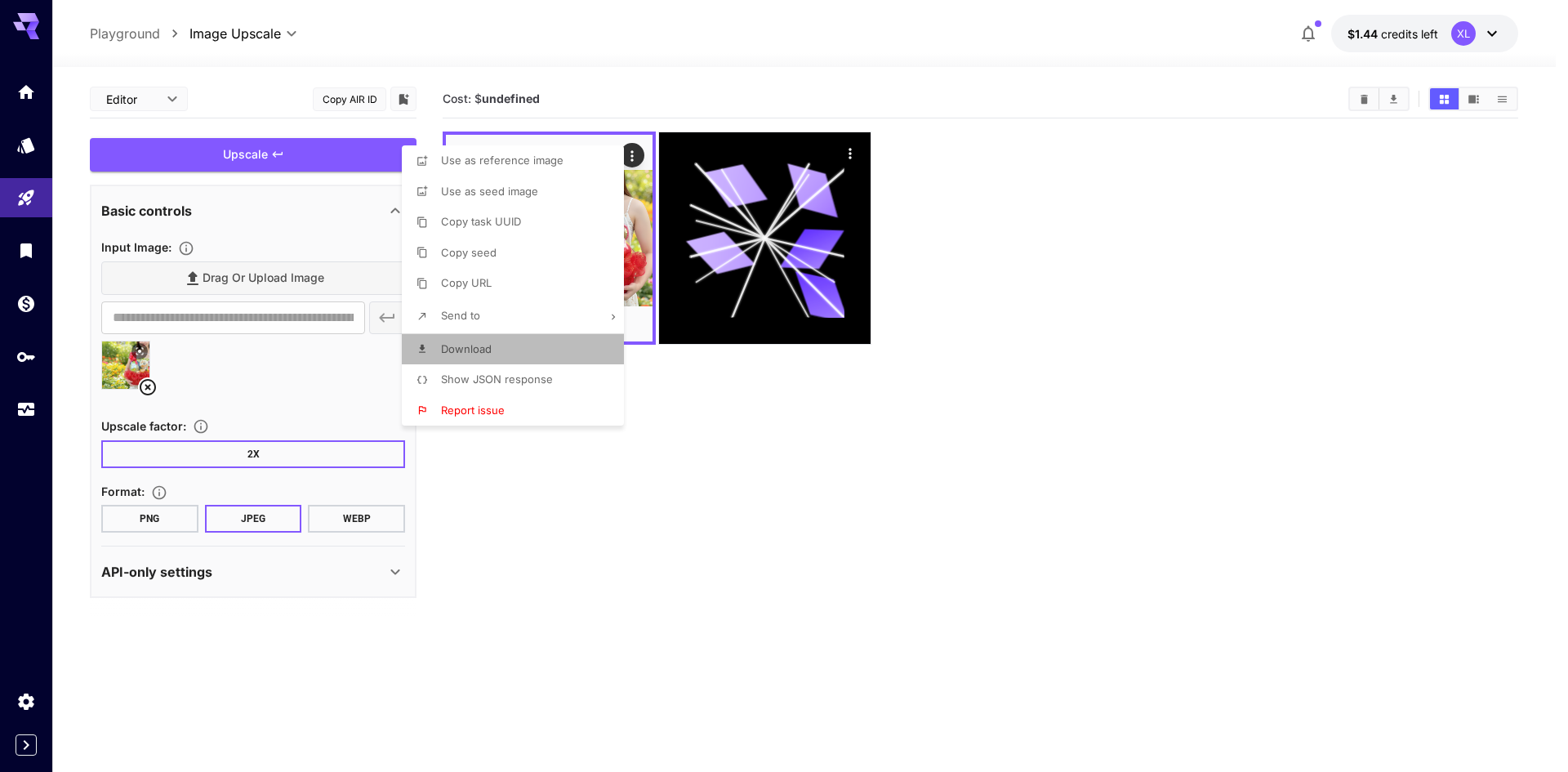
click at [508, 344] on li "Download" at bounding box center [517, 349] width 232 height 31
click at [146, 386] on div at bounding box center [784, 386] width 1568 height 772
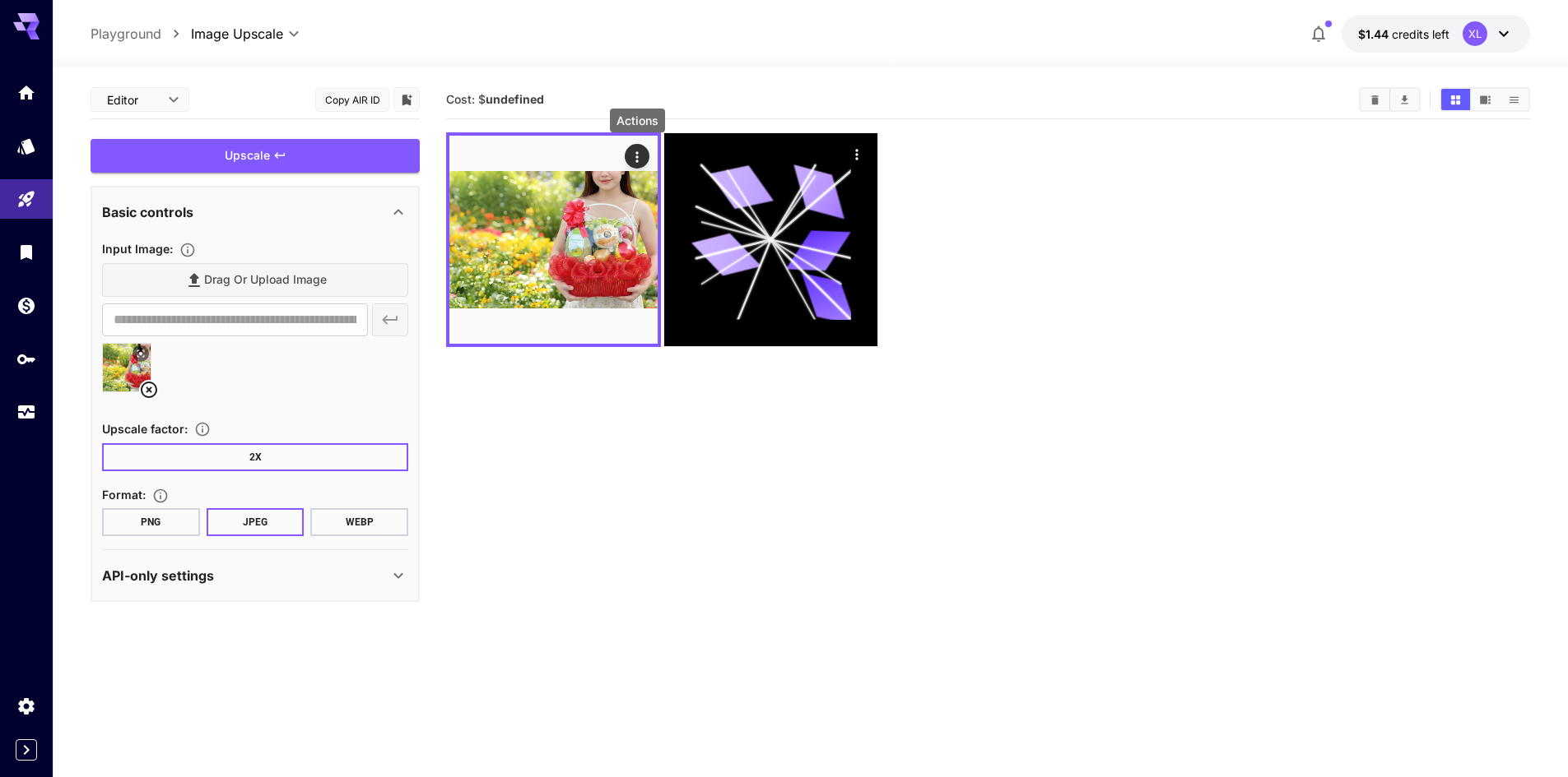
click at [201, 283] on div "Drag or upload image" at bounding box center [255, 280] width 306 height 33
click at [275, 263] on section "**********" at bounding box center [255, 322] width 306 height 167
click at [273, 279] on div "Drag or upload image" at bounding box center [255, 280] width 306 height 33
click at [141, 390] on icon at bounding box center [149, 390] width 20 height 20
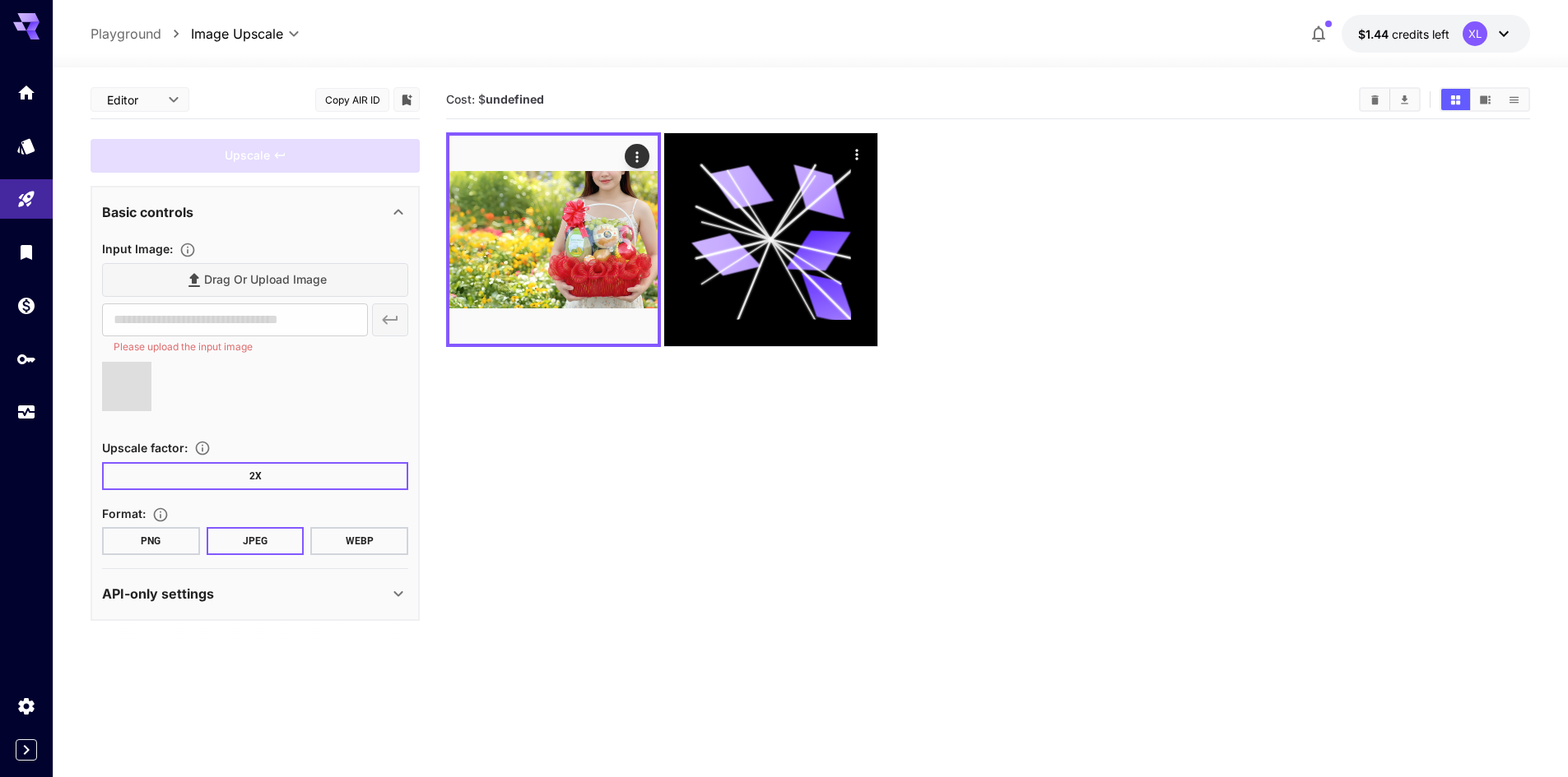
type input "**********"
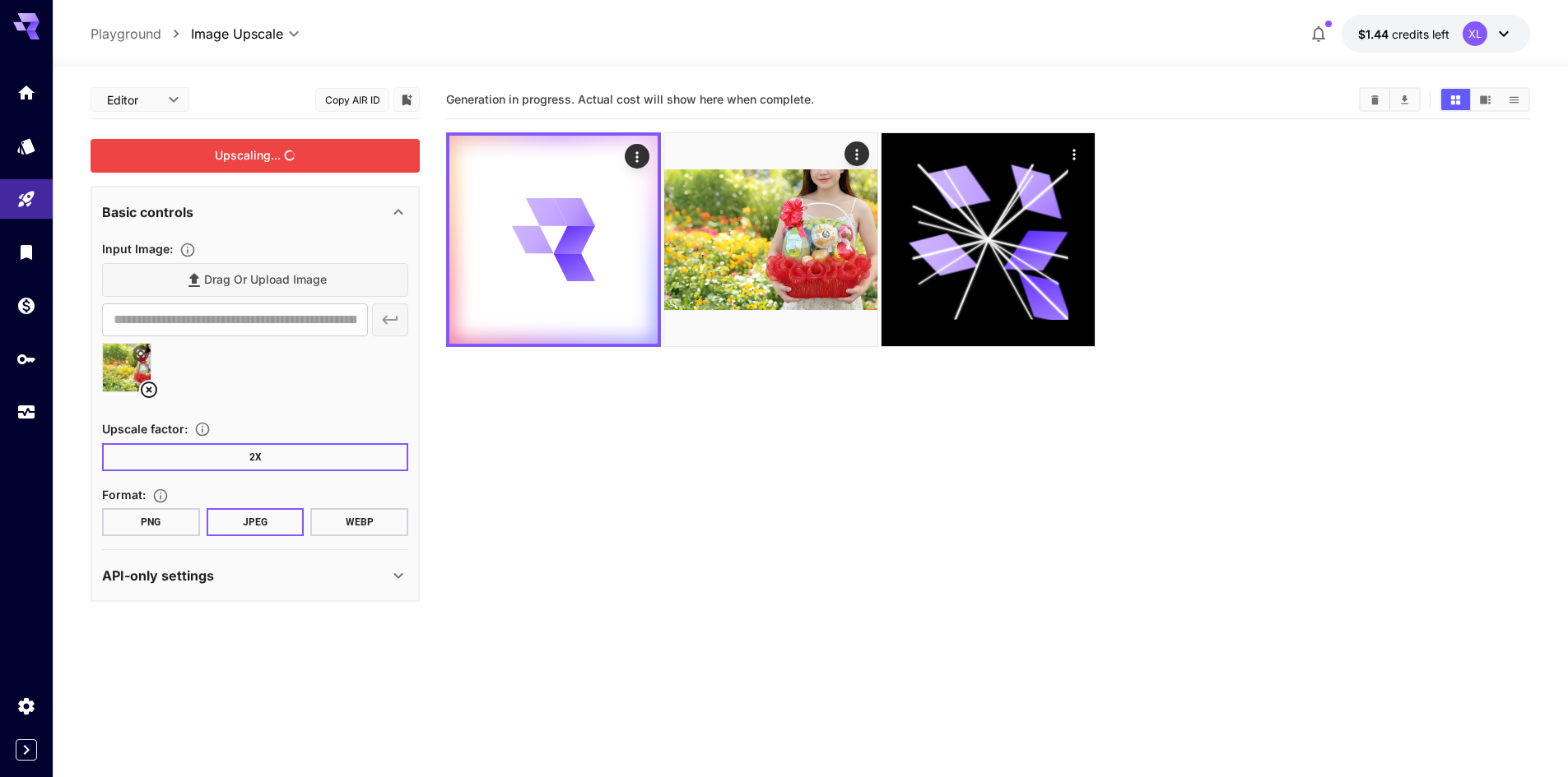
click at [304, 156] on div "Upscaling..." at bounding box center [254, 156] width 329 height 33
click at [623, 423] on section "Generation in progress. Actual cost will show here when complete." at bounding box center [987, 468] width 1084 height 777
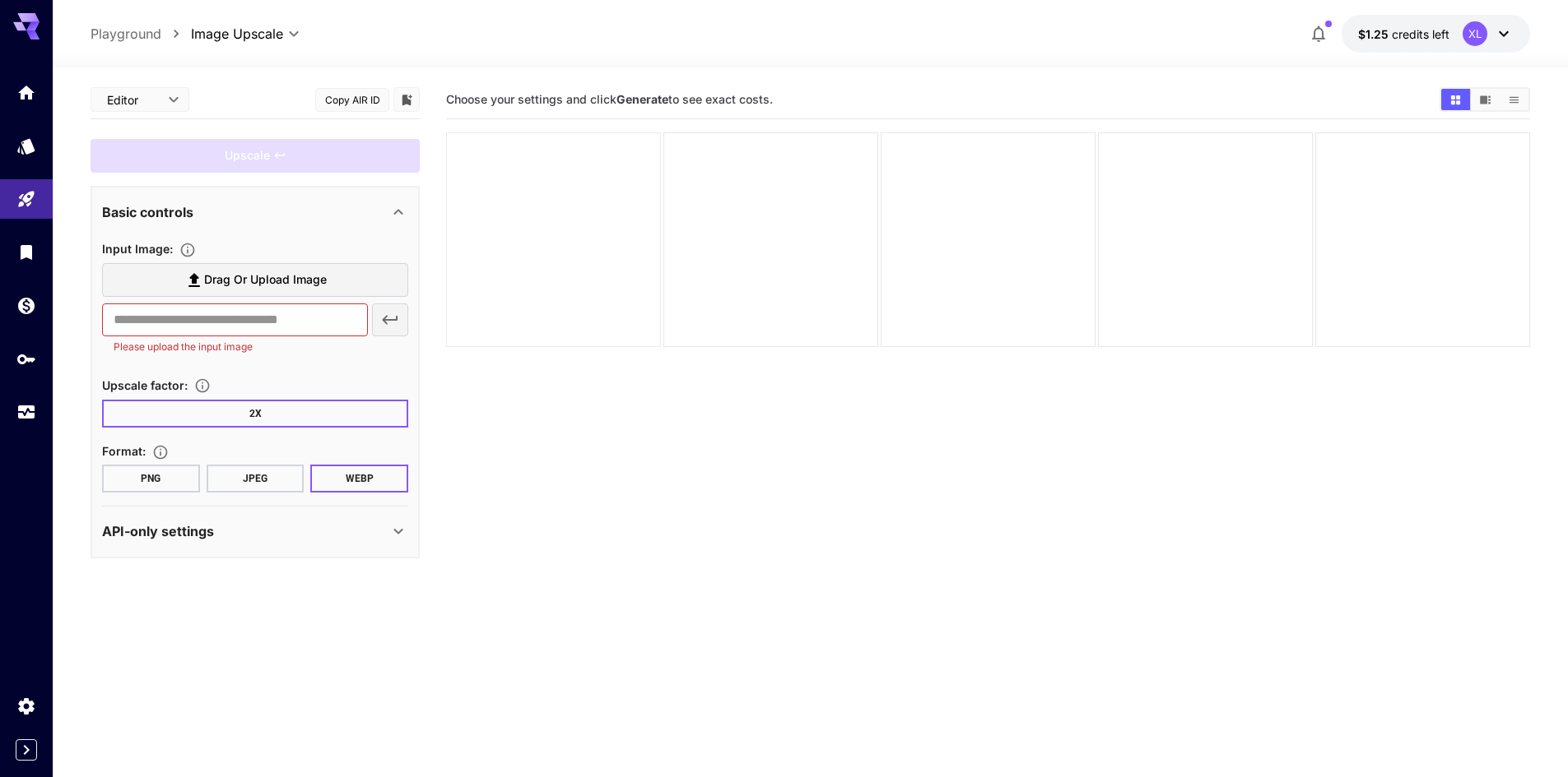
click at [581, 213] on div at bounding box center [553, 239] width 215 height 215
click at [238, 320] on input "text" at bounding box center [235, 319] width 266 height 33
click at [1377, 25] on p "$1.25 credits left" at bounding box center [1403, 33] width 91 height 18
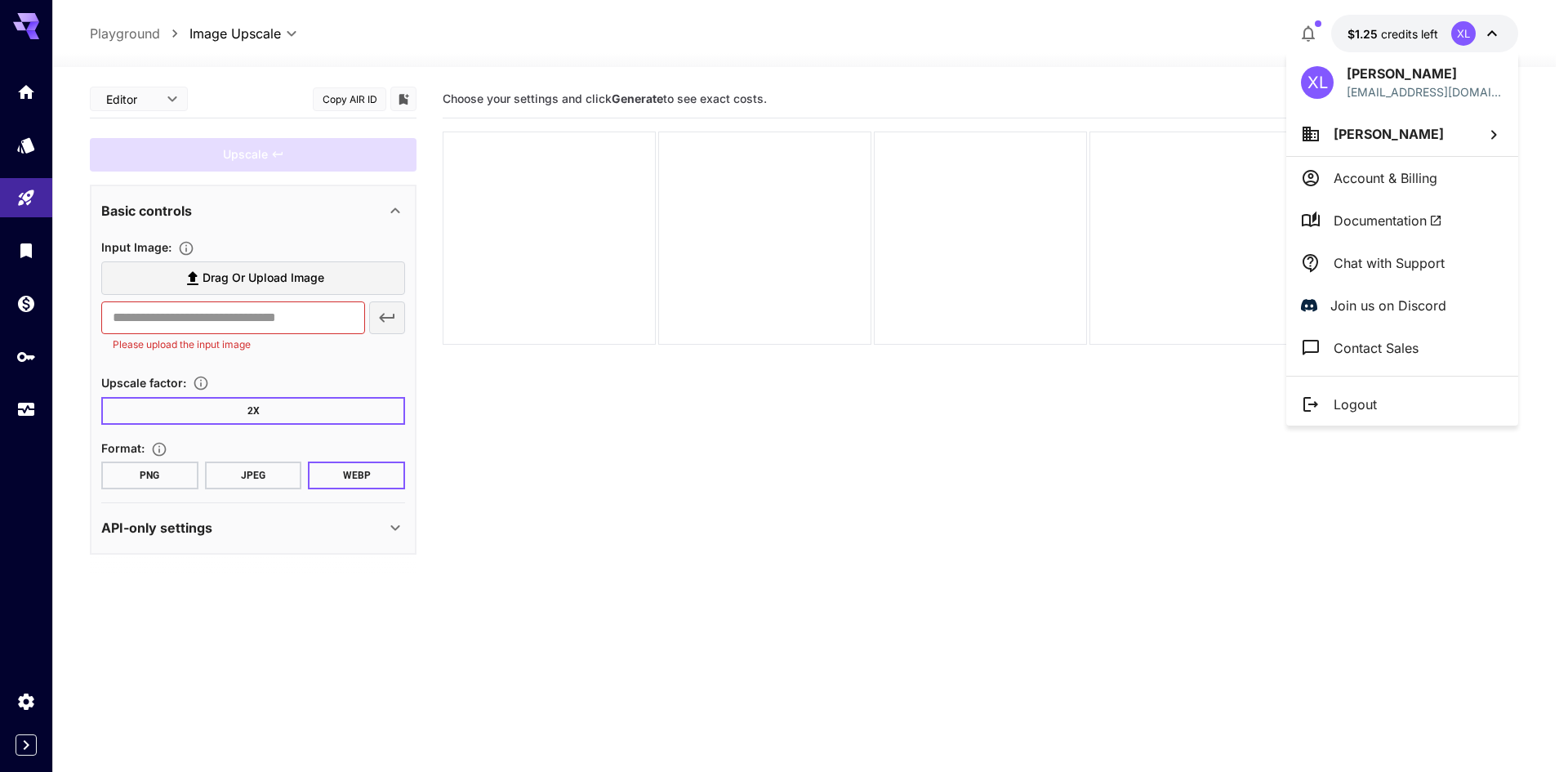
click at [28, 420] on div at bounding box center [784, 386] width 1568 height 772
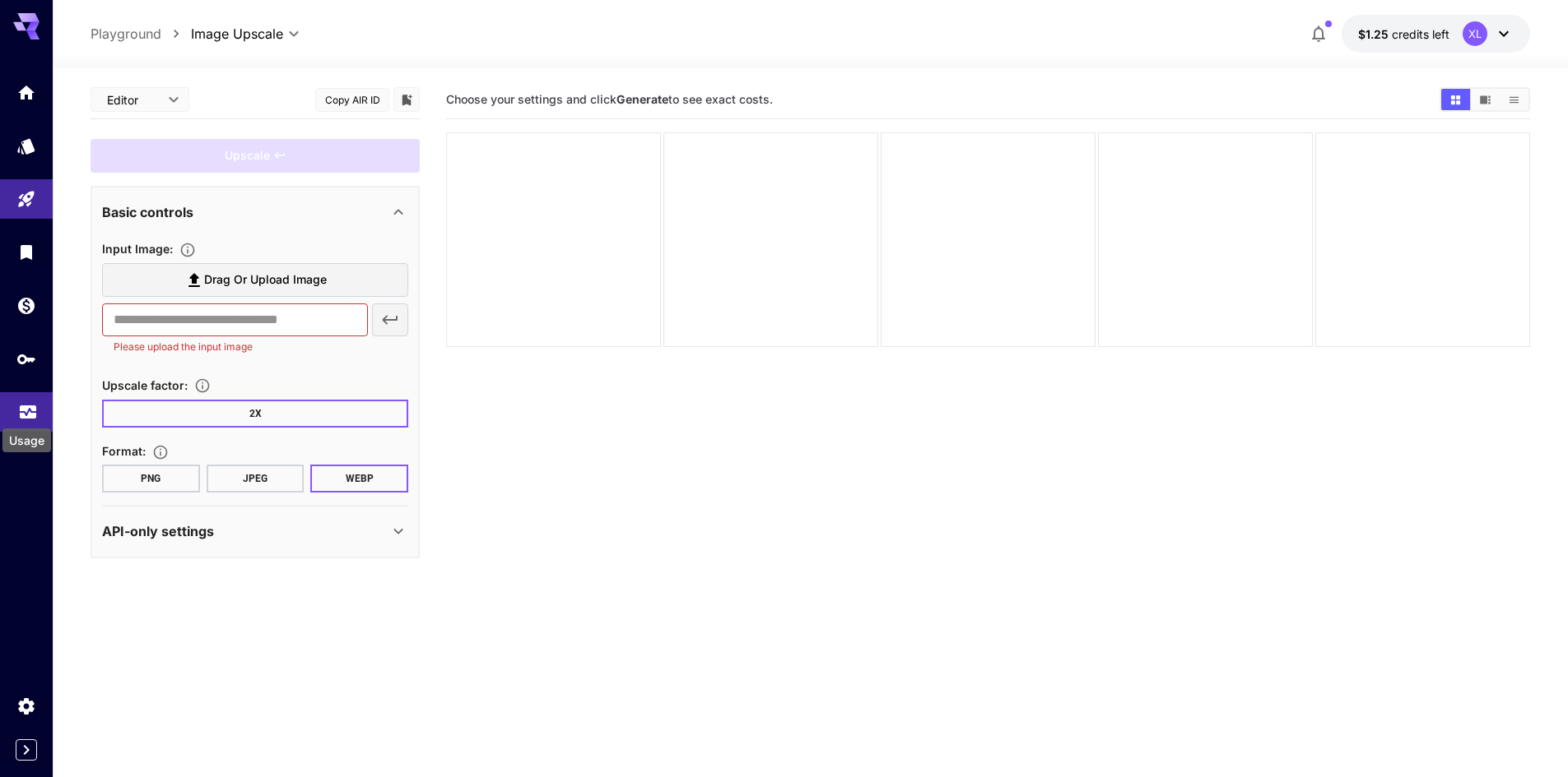
click at [24, 412] on icon "Usage" at bounding box center [28, 407] width 20 height 20
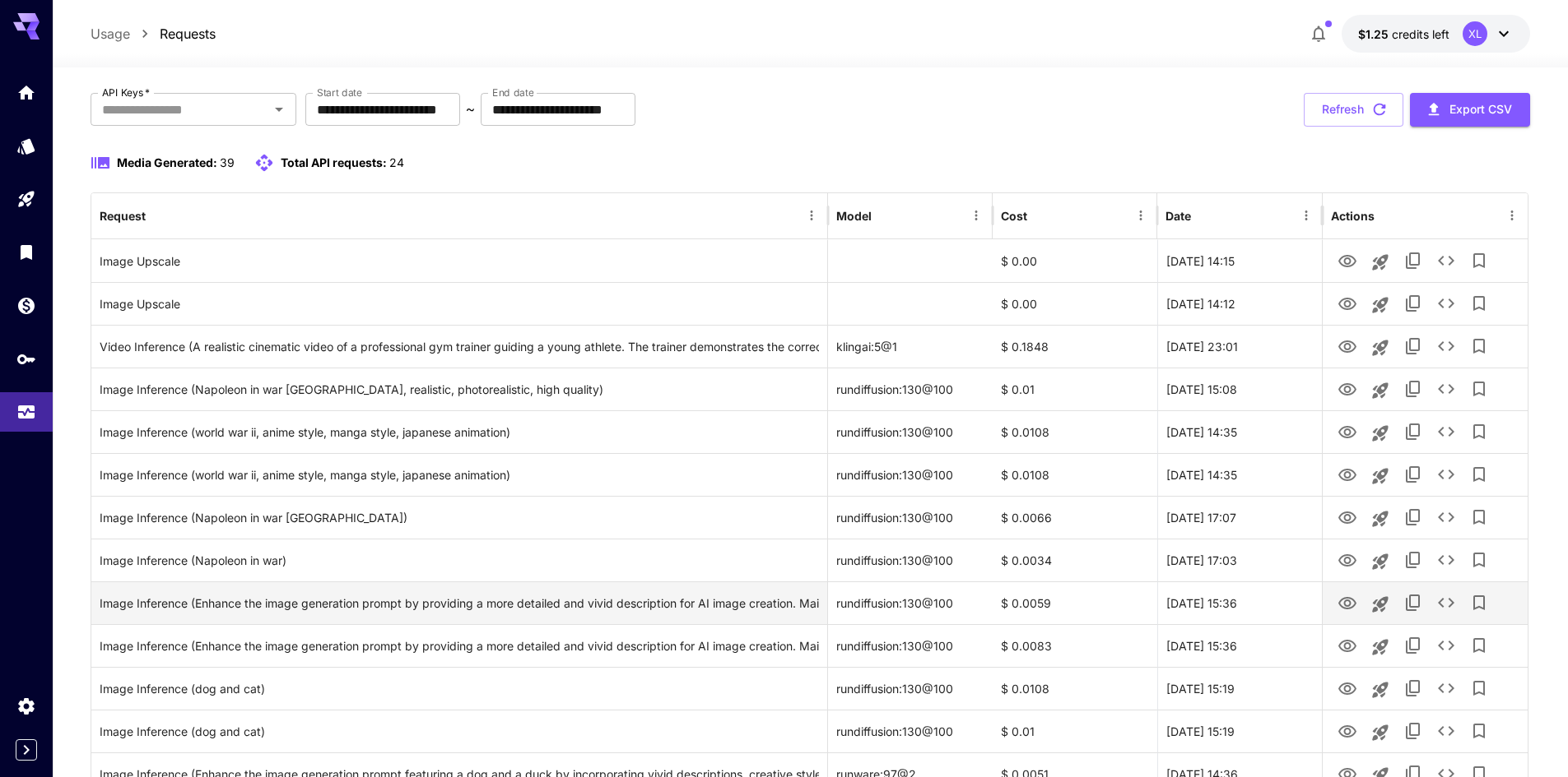
scroll to position [82, 0]
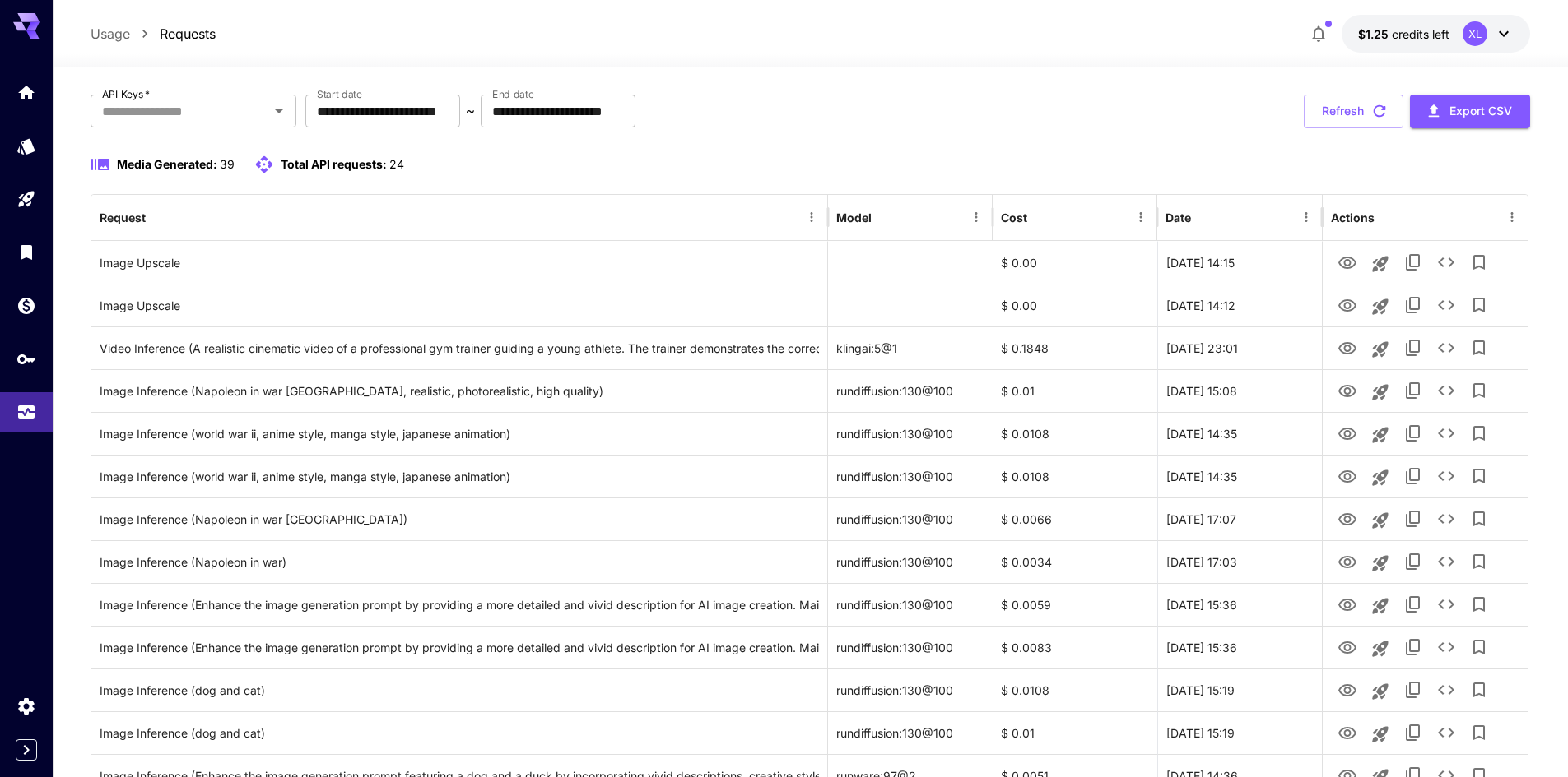
click at [13, 382] on div at bounding box center [26, 253] width 53 height 360
click at [18, 352] on link at bounding box center [26, 359] width 53 height 40
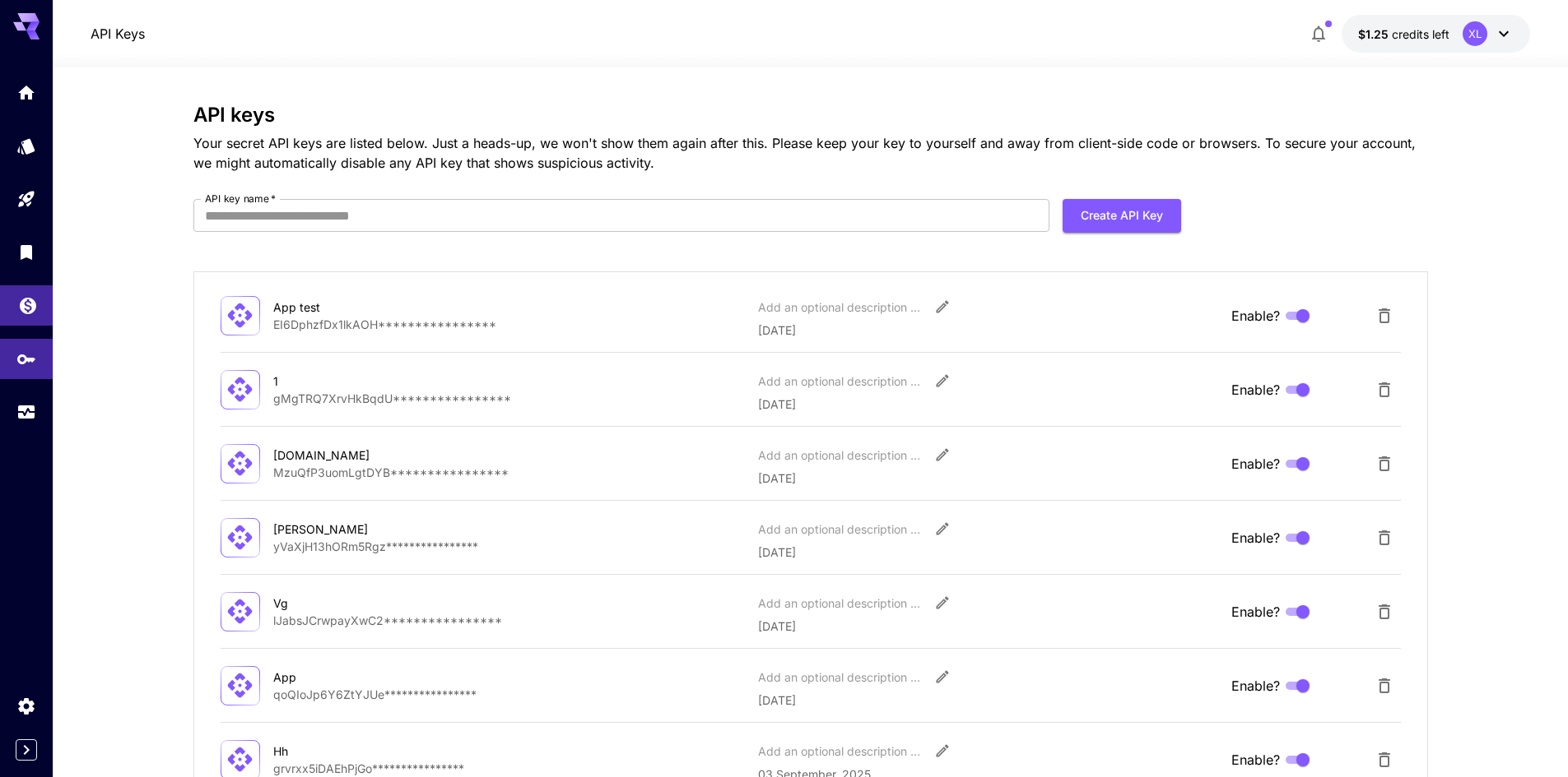
click at [8, 304] on link at bounding box center [26, 305] width 53 height 40
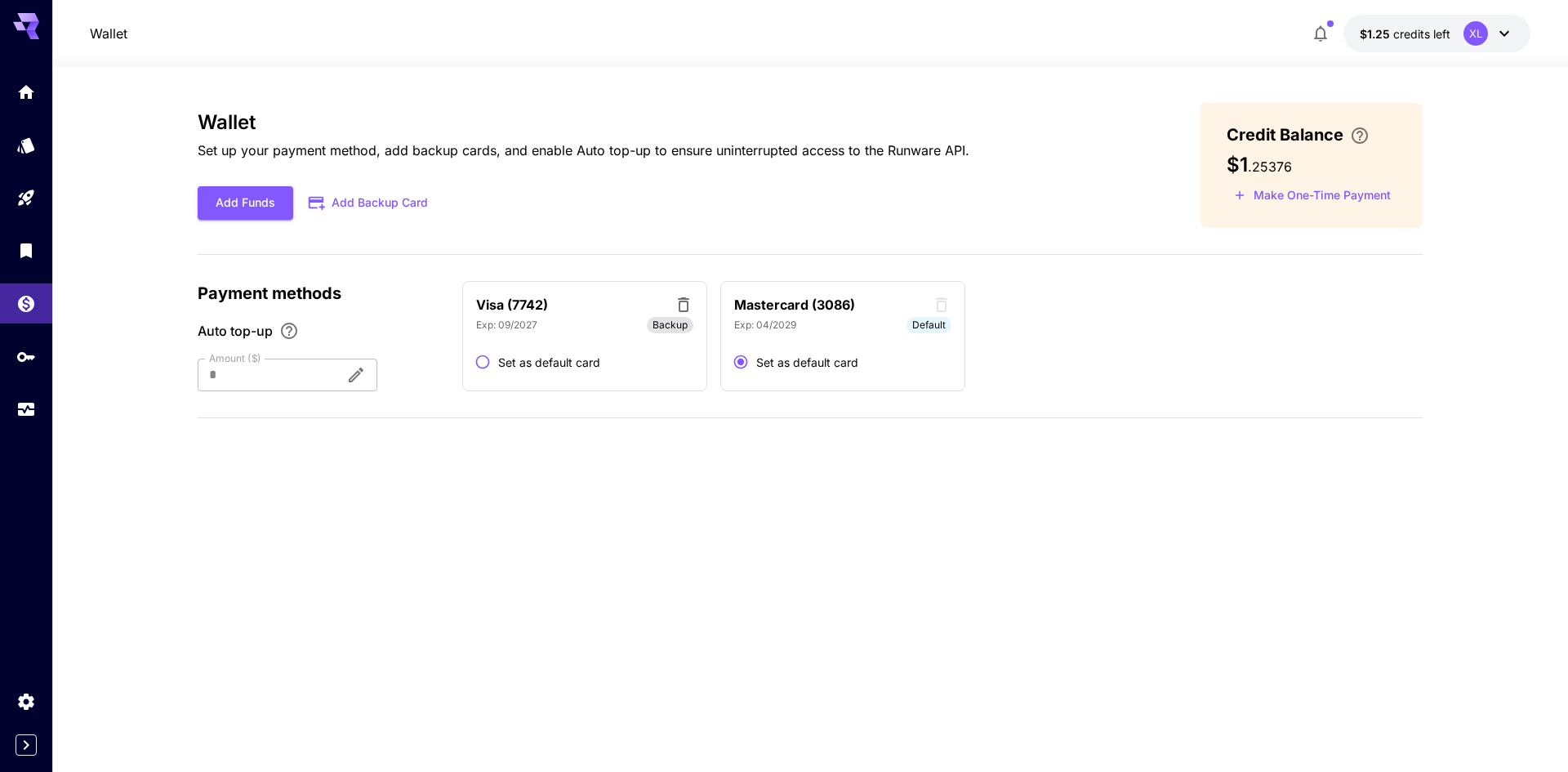
drag, startPoint x: 1356, startPoint y: 136, endPoint x: 1269, endPoint y: 140, distance: 87.1
click at [1269, 140] on p "Credit Balance" at bounding box center [1301, 135] width 149 height 25
click at [314, 369] on div at bounding box center [265, 375] width 135 height 32
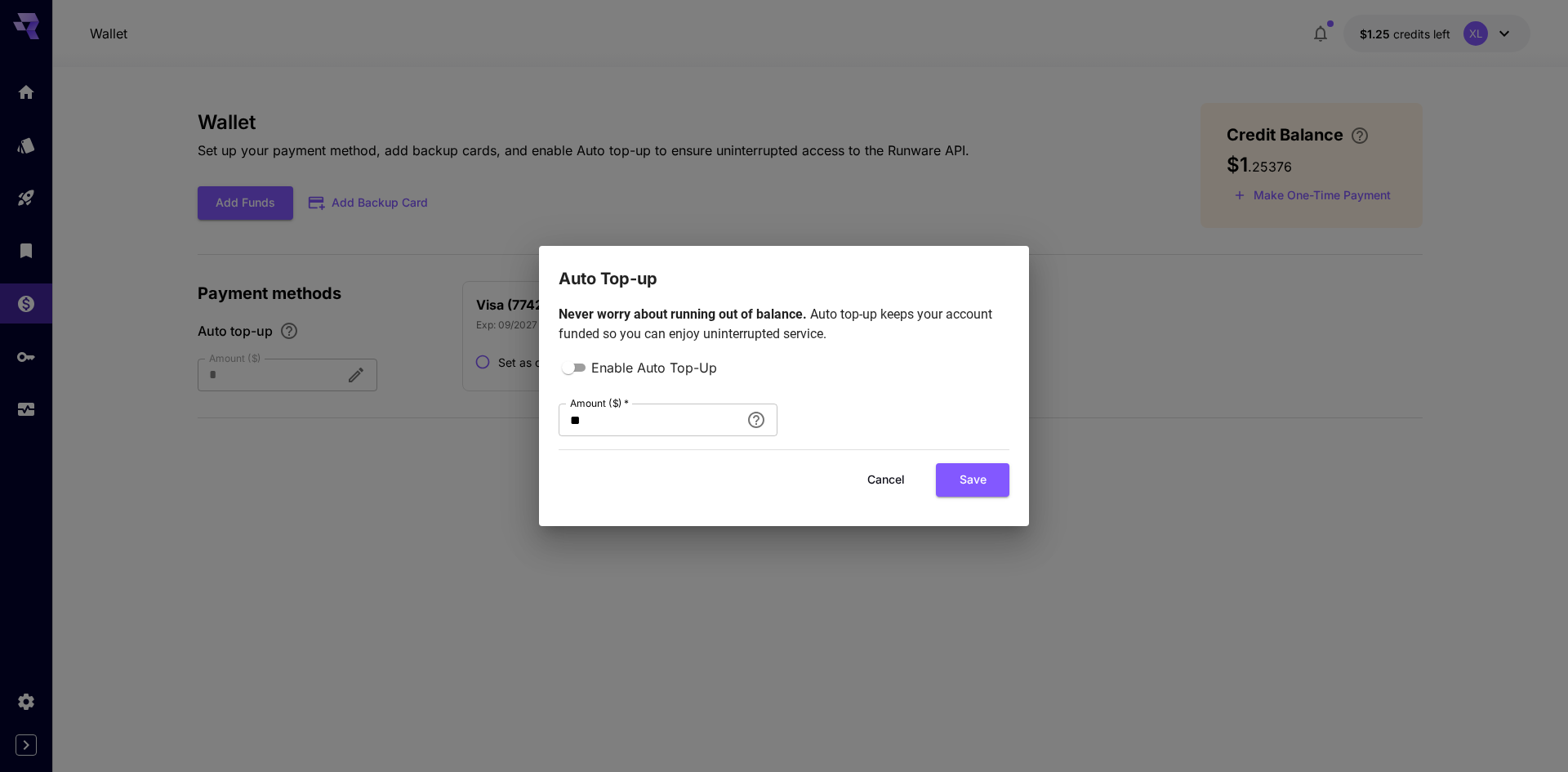
click at [875, 481] on button "Cancel" at bounding box center [886, 480] width 74 height 33
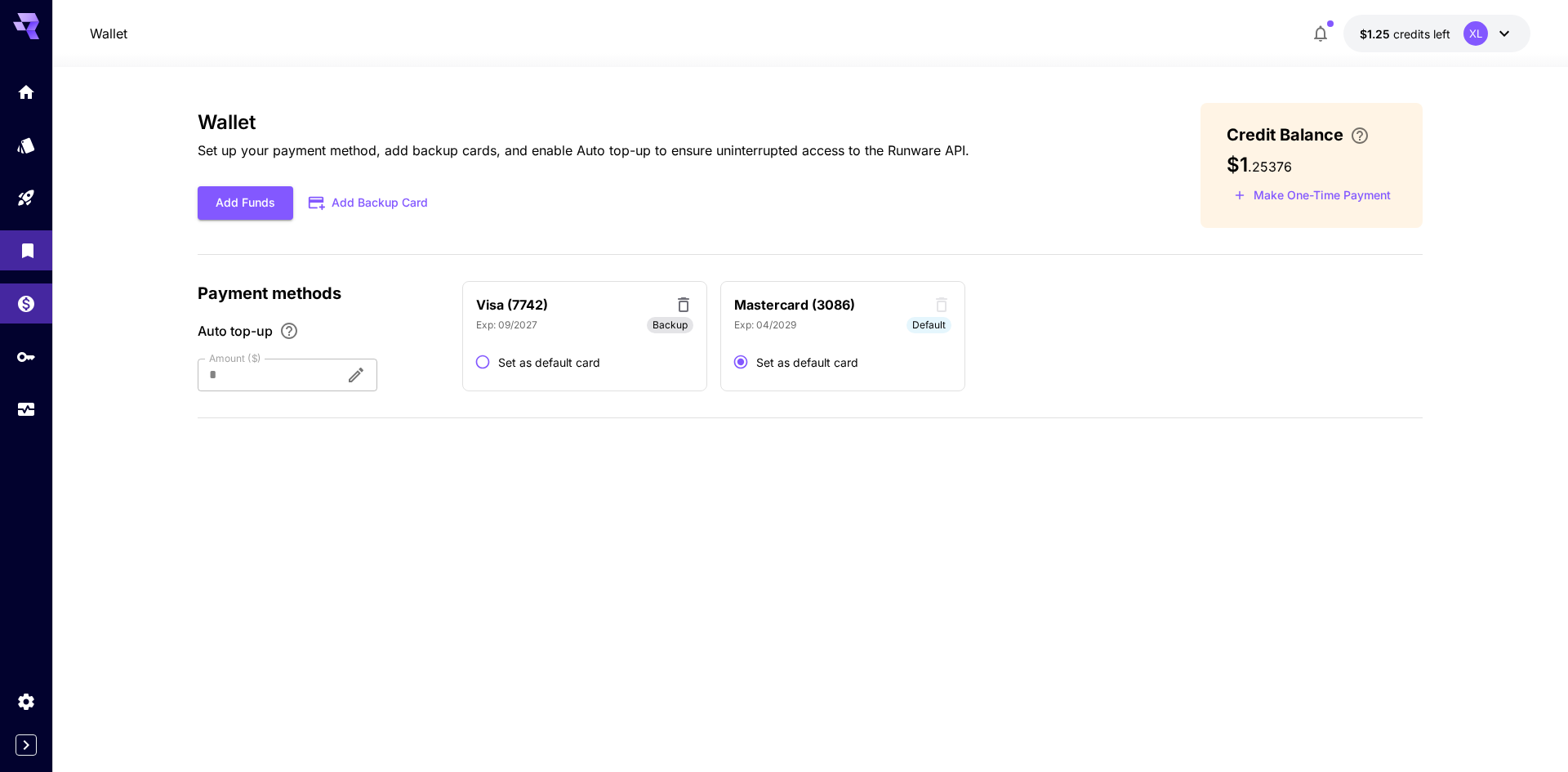
click at [37, 246] on link at bounding box center [26, 250] width 52 height 40
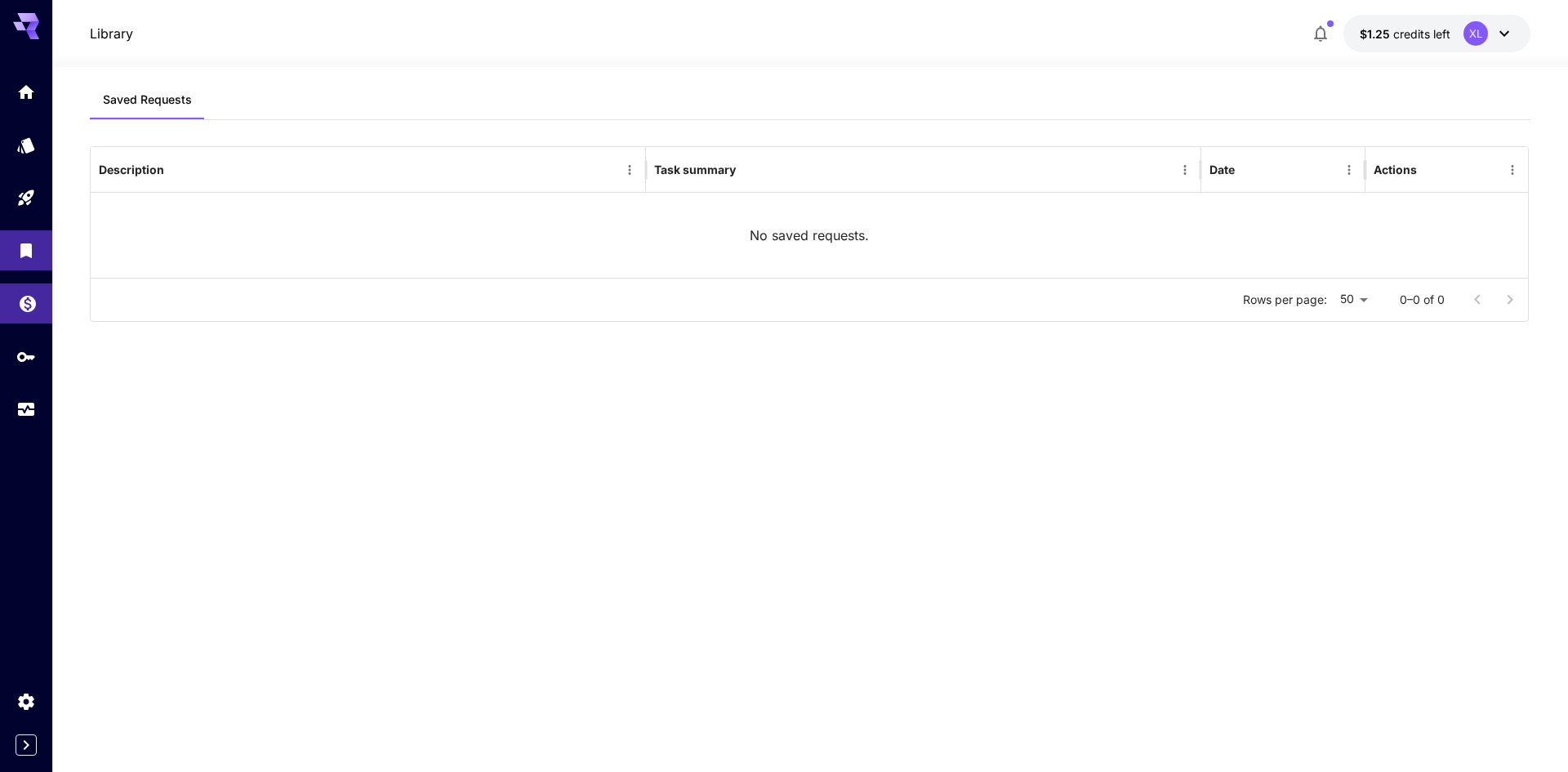
click at [44, 319] on link at bounding box center [26, 303] width 52 height 40
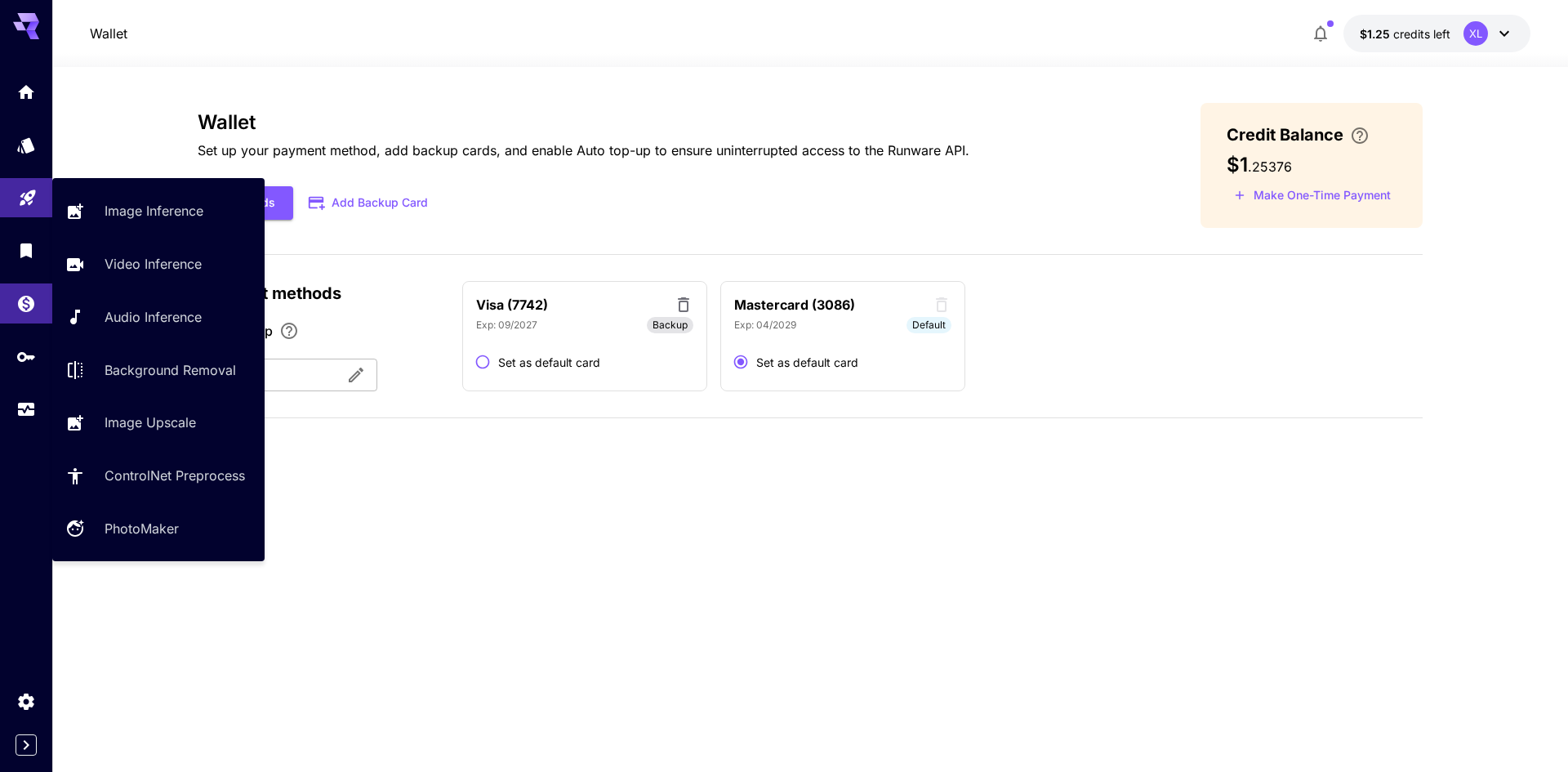
click at [23, 214] on link at bounding box center [26, 198] width 52 height 40
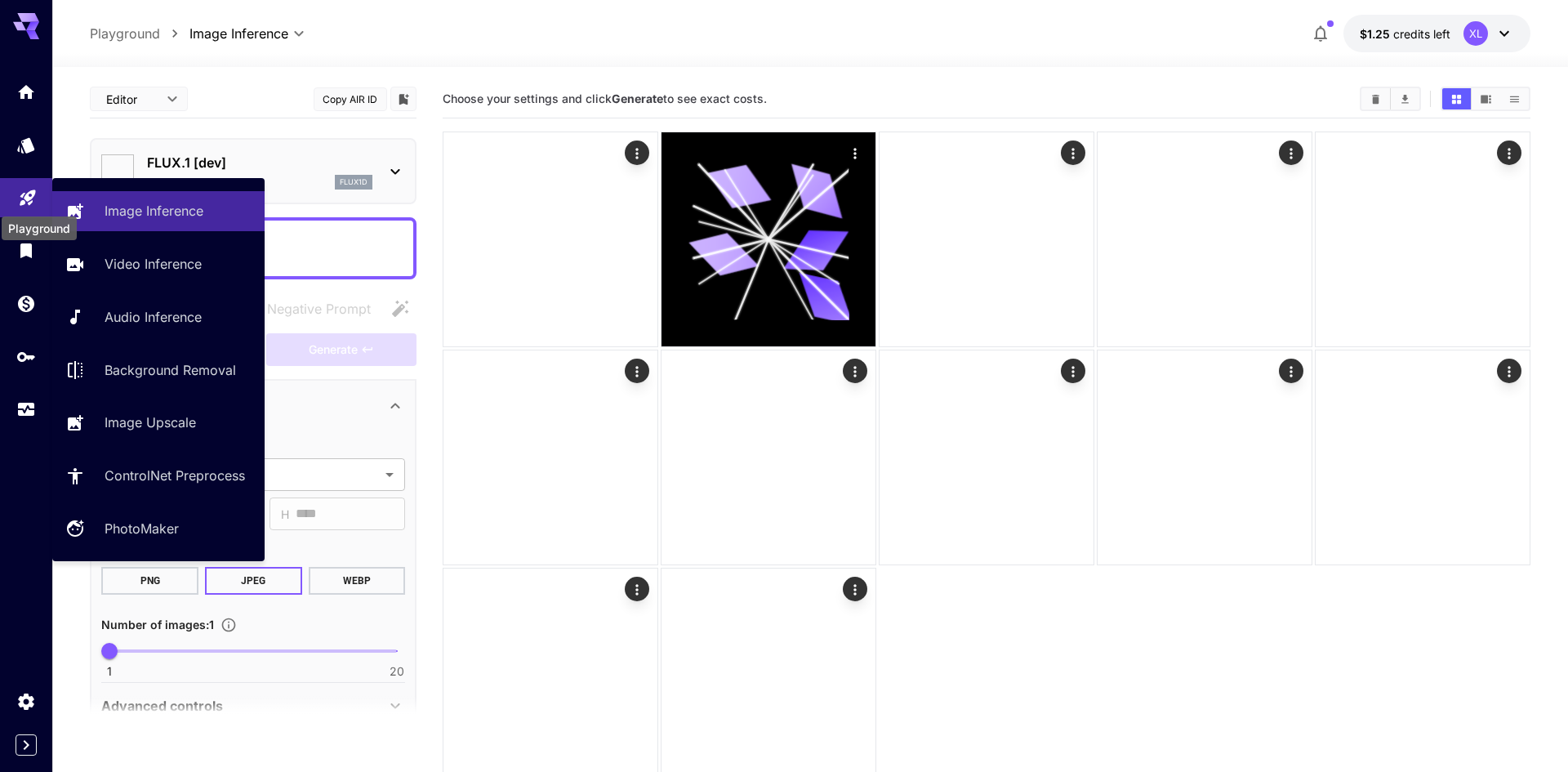
type input "**********"
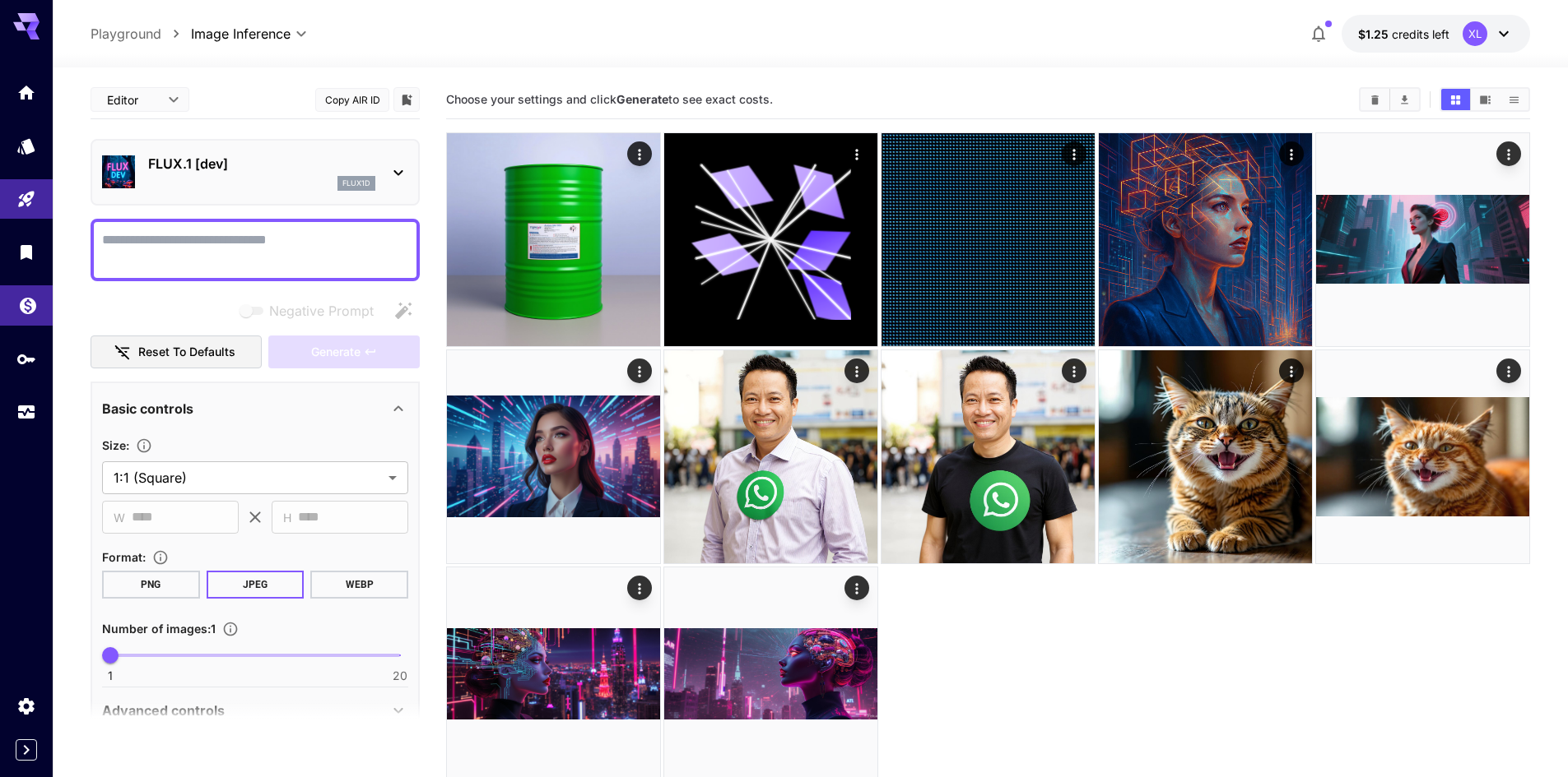
click at [8, 307] on link at bounding box center [26, 305] width 53 height 40
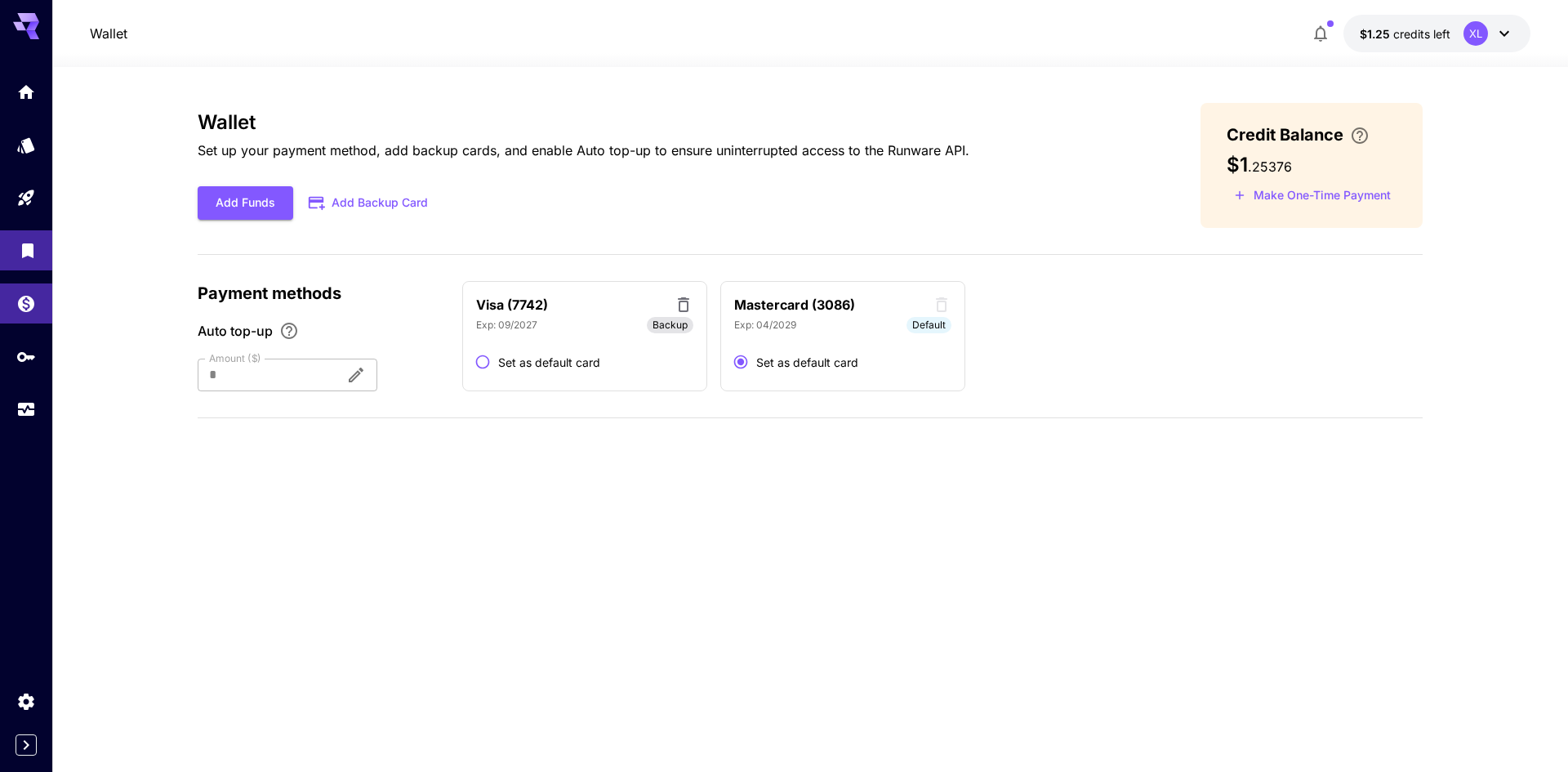
click at [4, 232] on link at bounding box center [26, 250] width 52 height 40
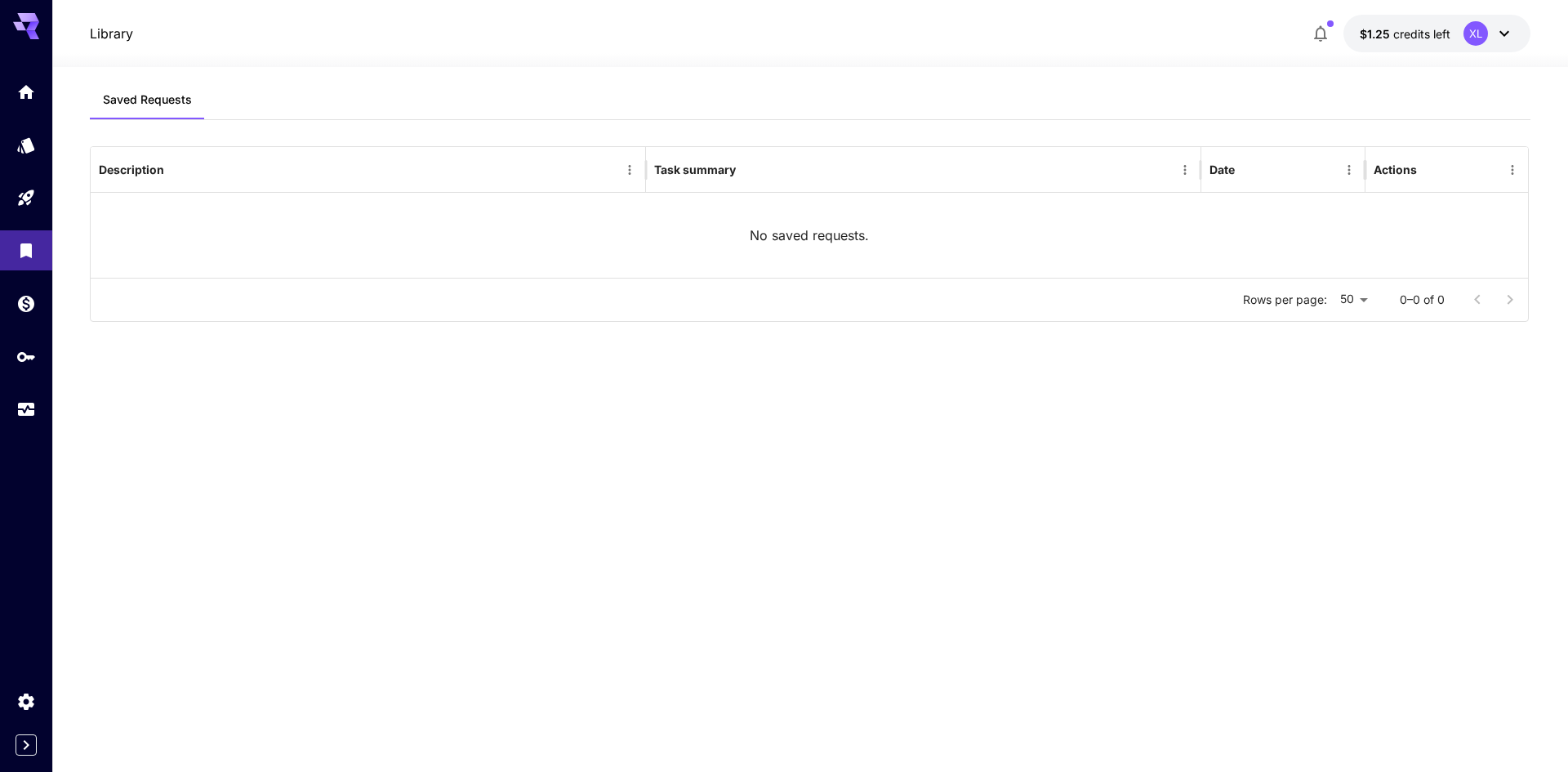
click at [7, 173] on div at bounding box center [26, 251] width 52 height 357
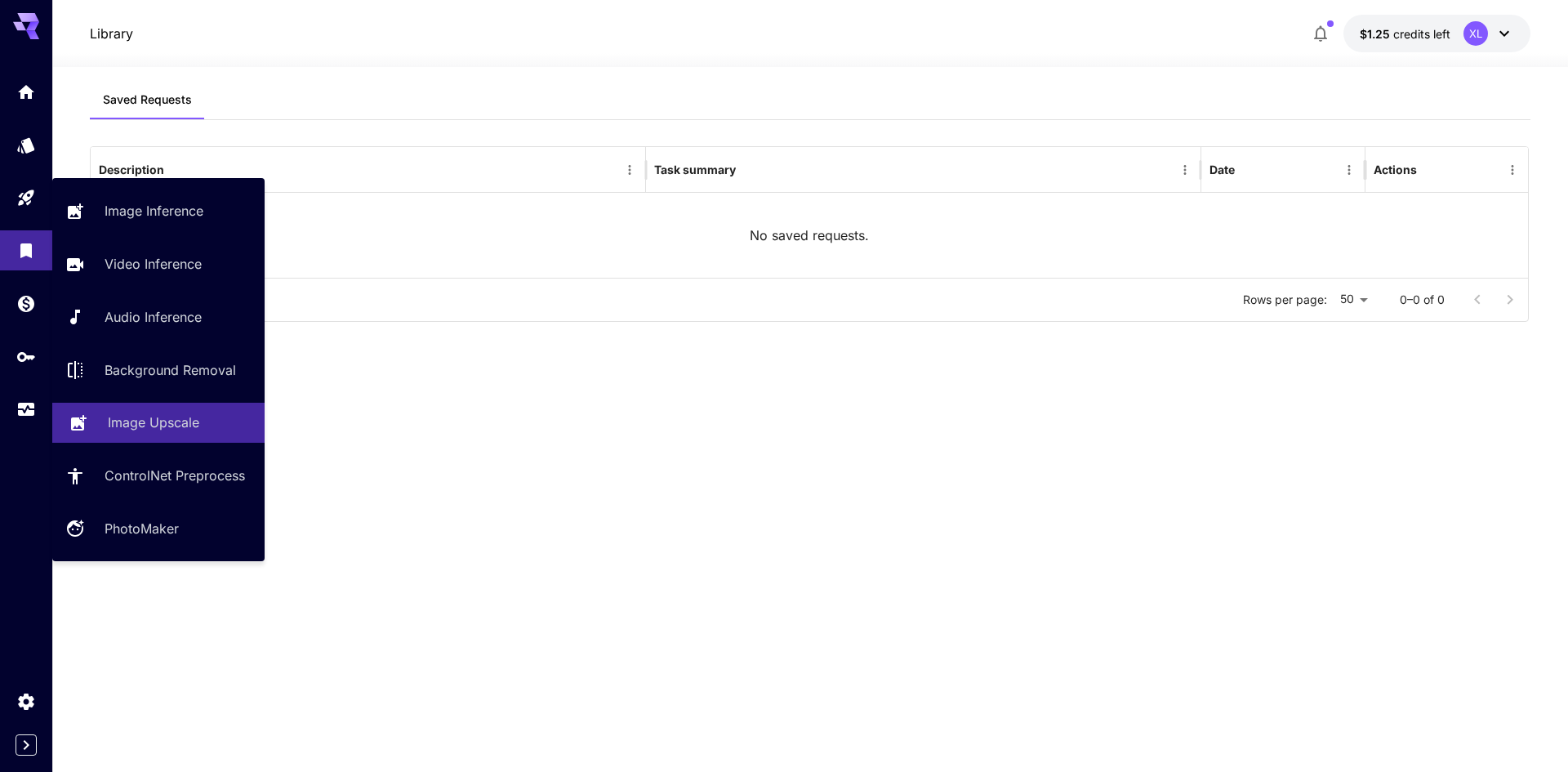
click at [150, 423] on p "Image Upscale" at bounding box center [154, 423] width 91 height 20
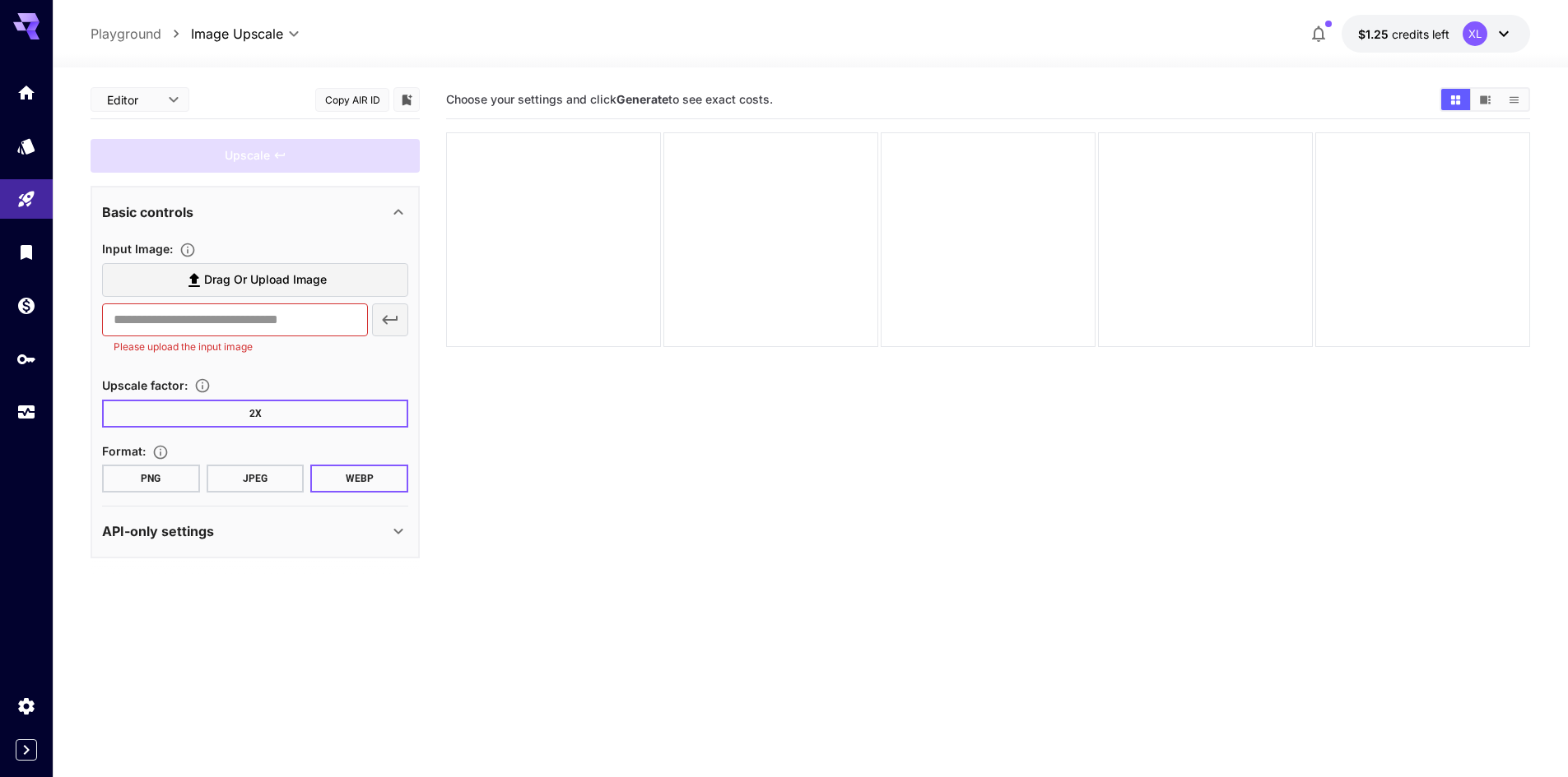
click at [747, 74] on div "Editor **** ​ Copy AIR ID Upscale Basic controls Input Image : Drag or upload i…" at bounding box center [810, 488] width 1439 height 840
click at [576, 284] on div at bounding box center [553, 319] width 215 height 215
click at [625, 293] on div at bounding box center [553, 319] width 215 height 215
click at [254, 283] on span "Drag or upload image" at bounding box center [265, 280] width 123 height 21
click at [0, 0] on input "Drag or upload image" at bounding box center [0, 0] width 0 height 0
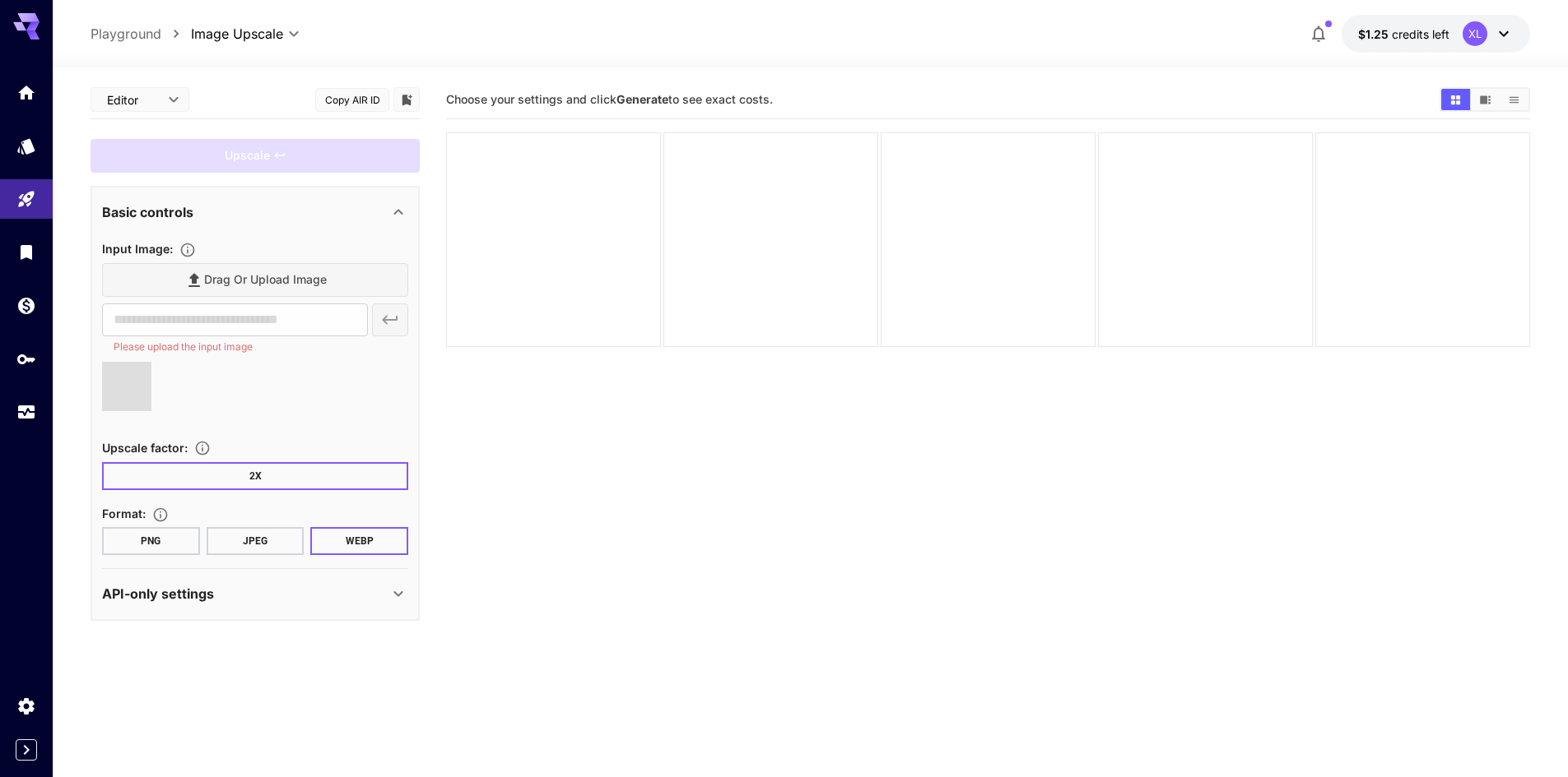
type input "**********"
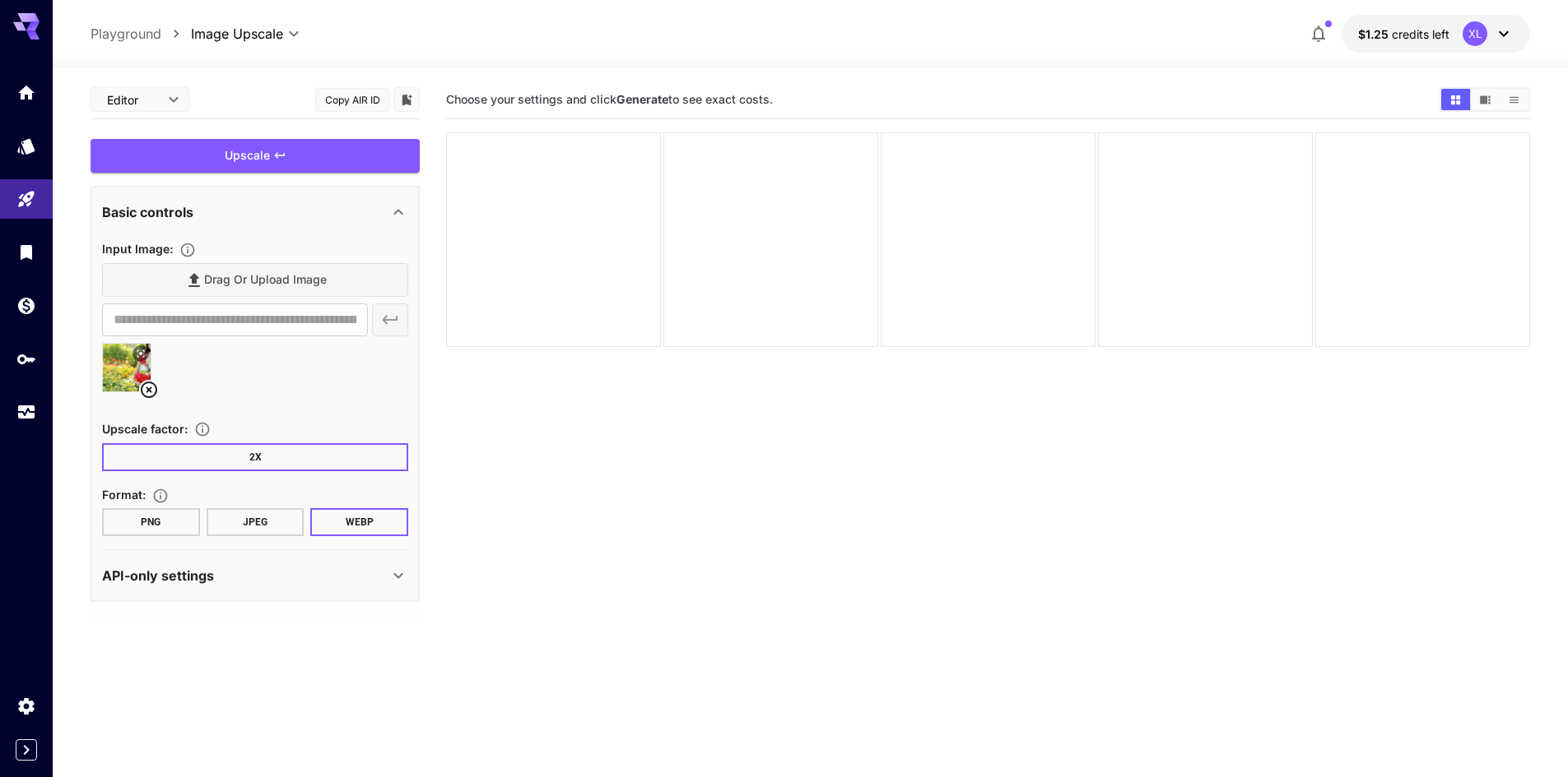
click at [147, 390] on icon at bounding box center [149, 390] width 20 height 20
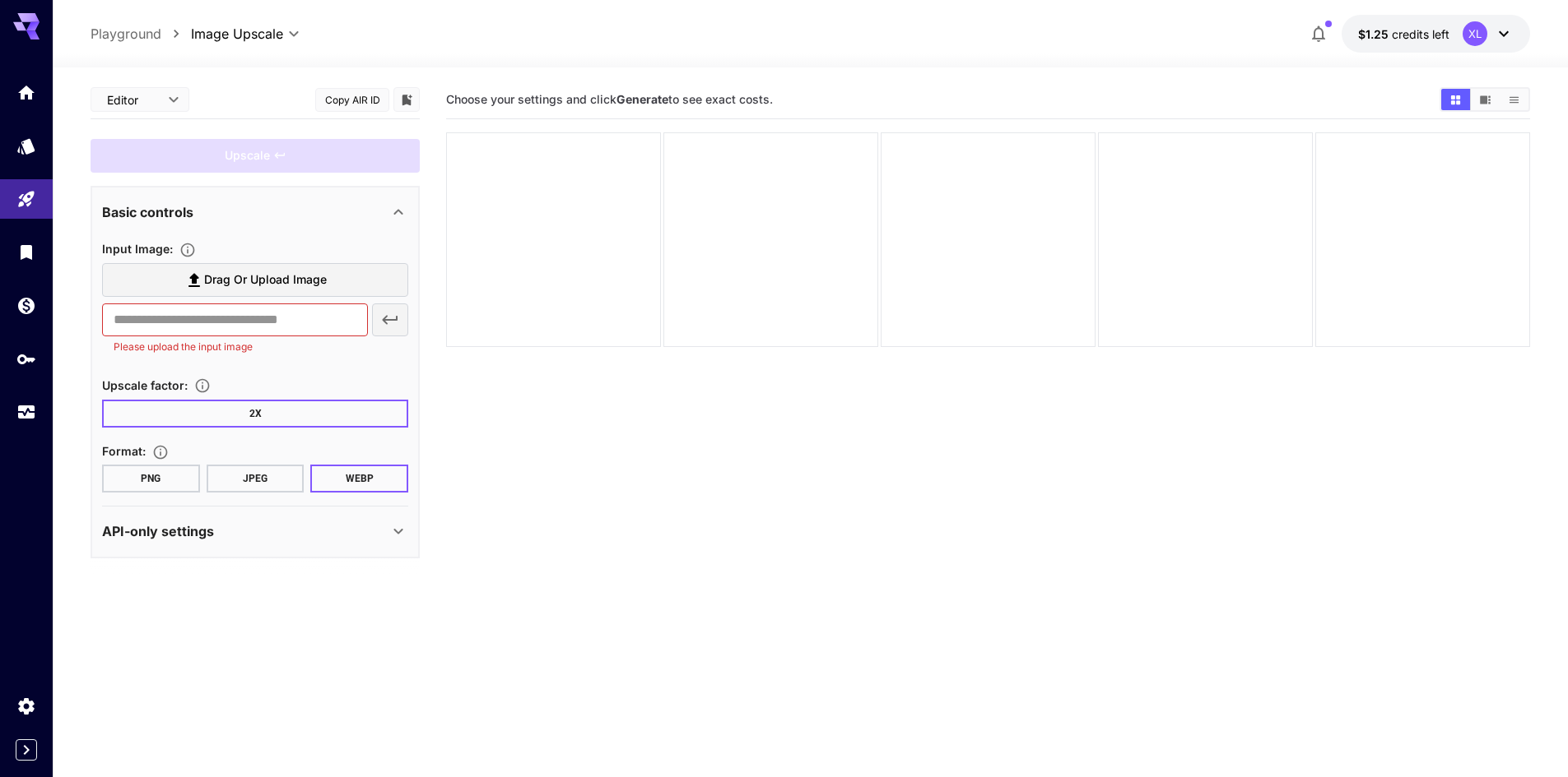
click at [243, 274] on span "Drag or upload image" at bounding box center [265, 280] width 123 height 21
click at [0, 0] on input "Drag or upload image" at bounding box center [0, 0] width 0 height 0
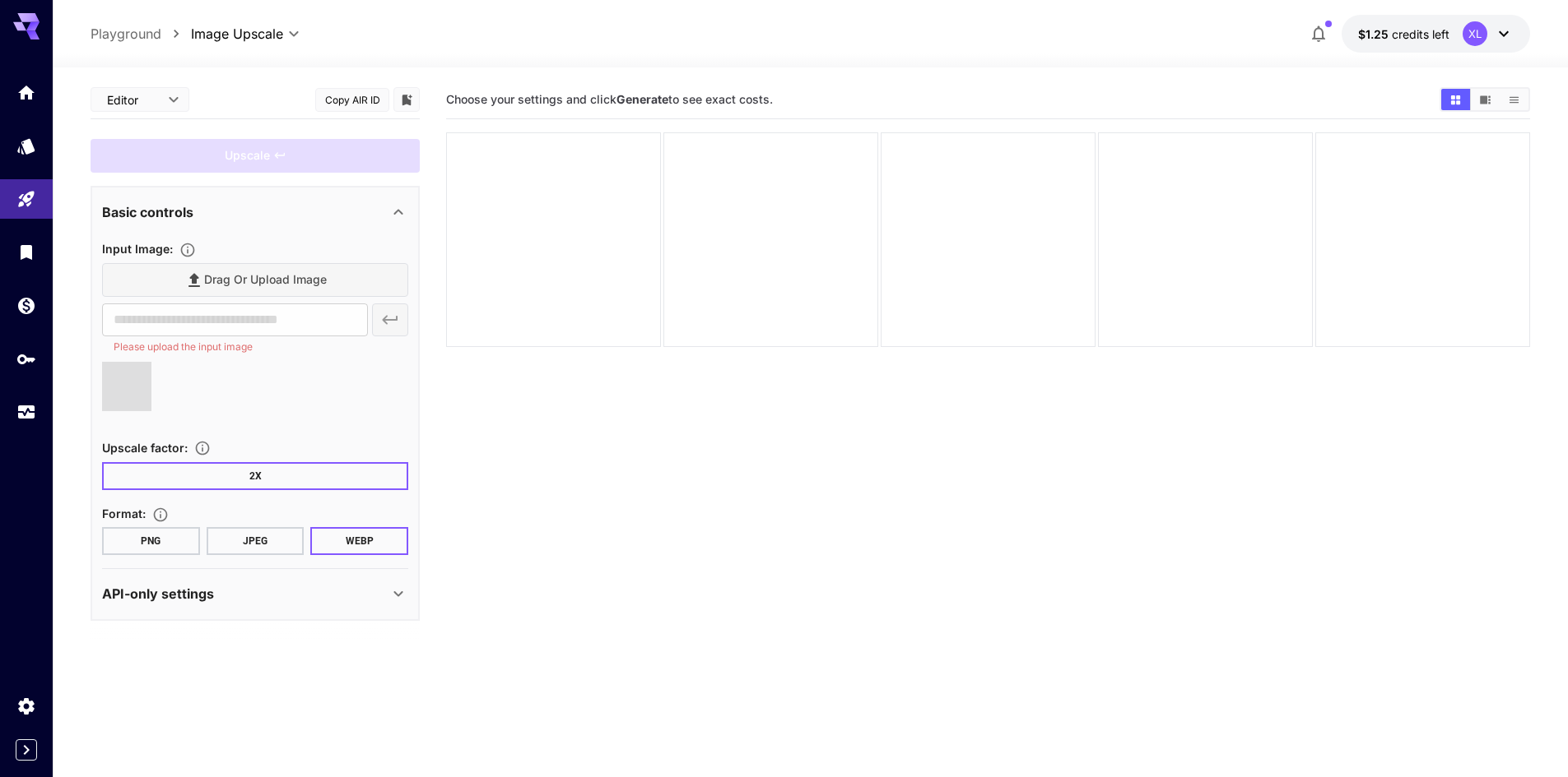
type input "**********"
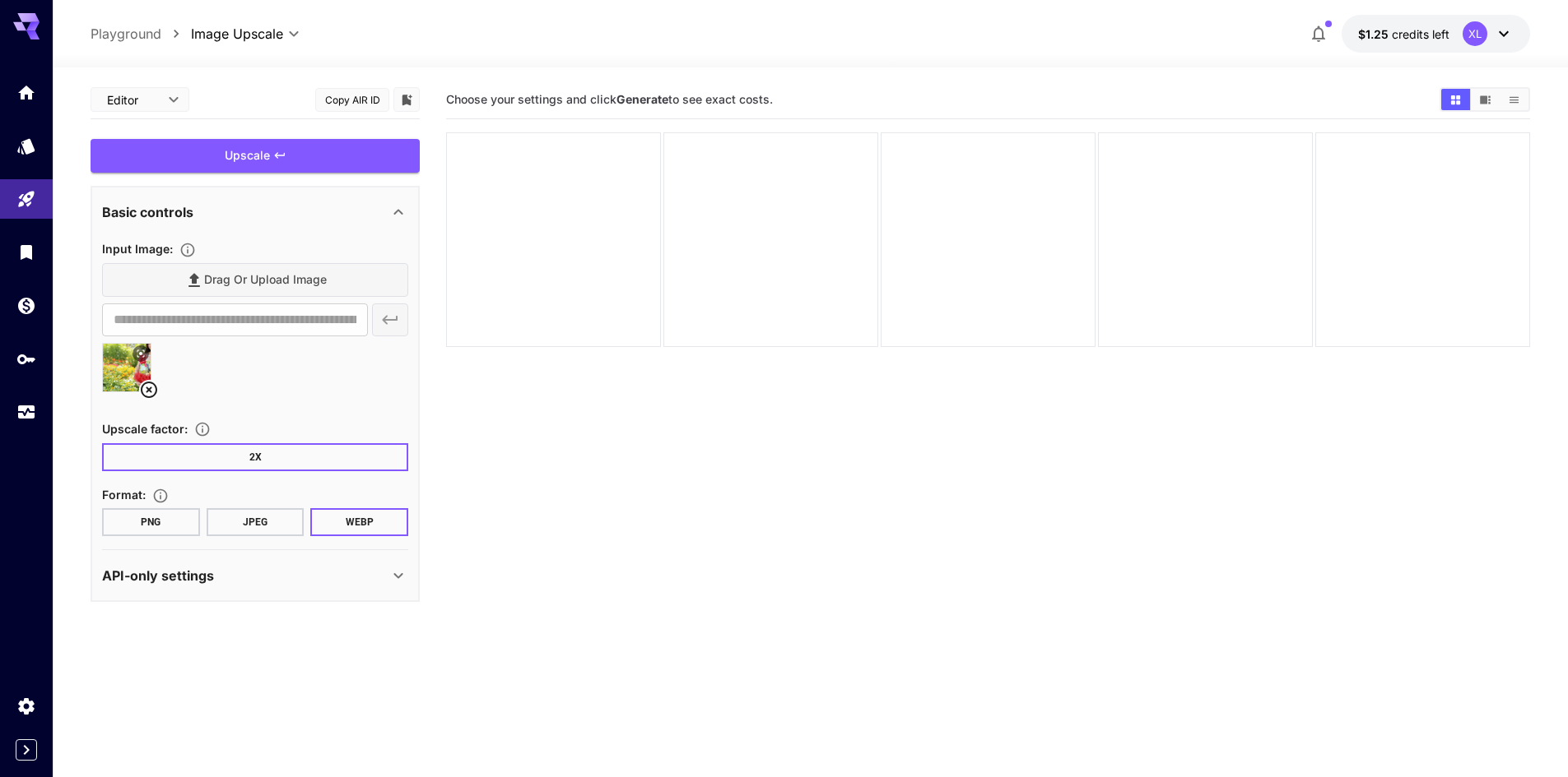
click at [250, 520] on button "JPEG" at bounding box center [255, 522] width 98 height 28
click at [258, 146] on div "Upscale" at bounding box center [254, 156] width 329 height 33
